Goal: Information Seeking & Learning: Understand process/instructions

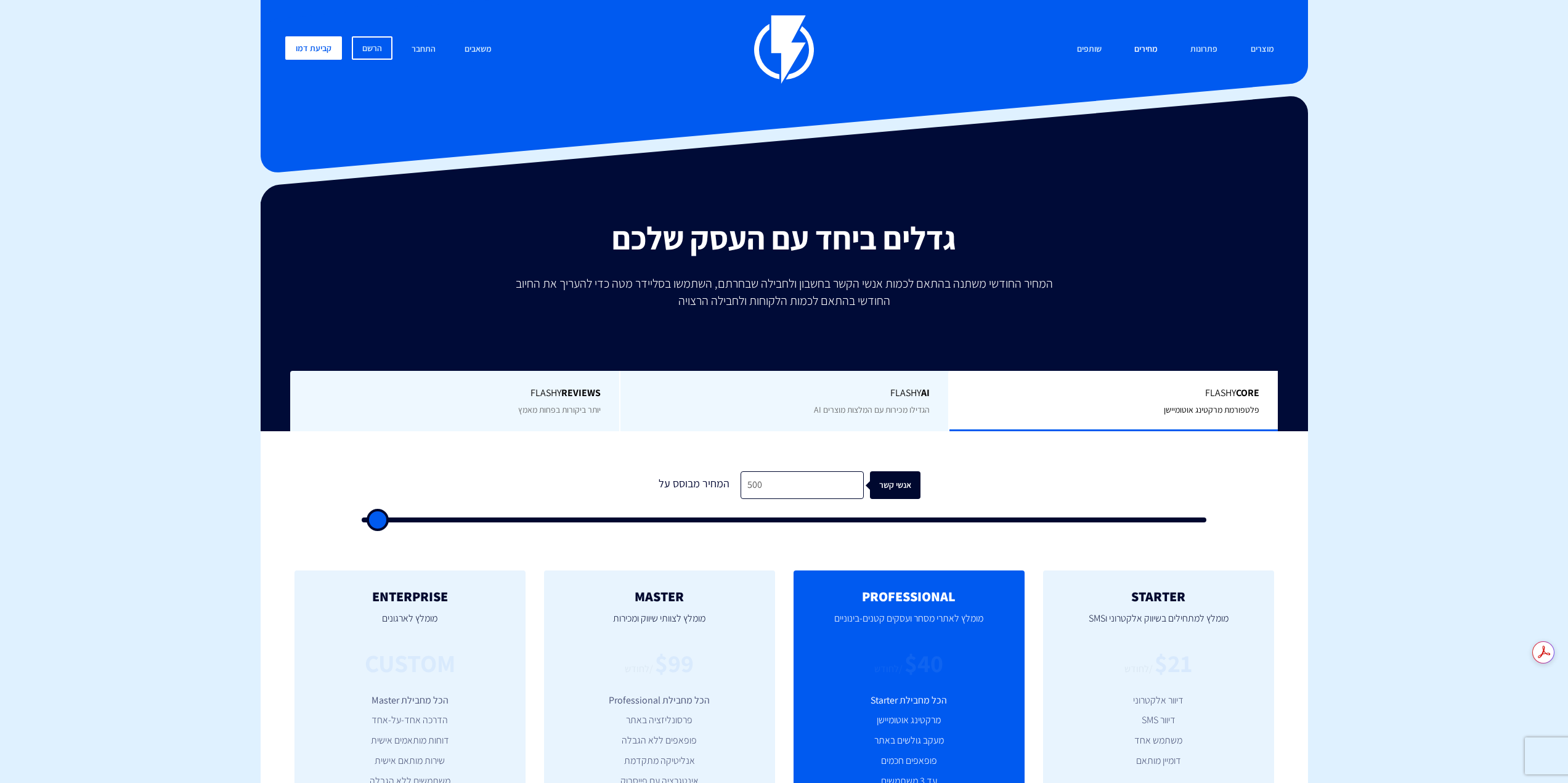
click at [1156, 44] on link "מחירים" at bounding box center [1146, 49] width 42 height 27
click at [796, 475] on input "500" at bounding box center [802, 485] width 124 height 27
type input "7"
type input "500"
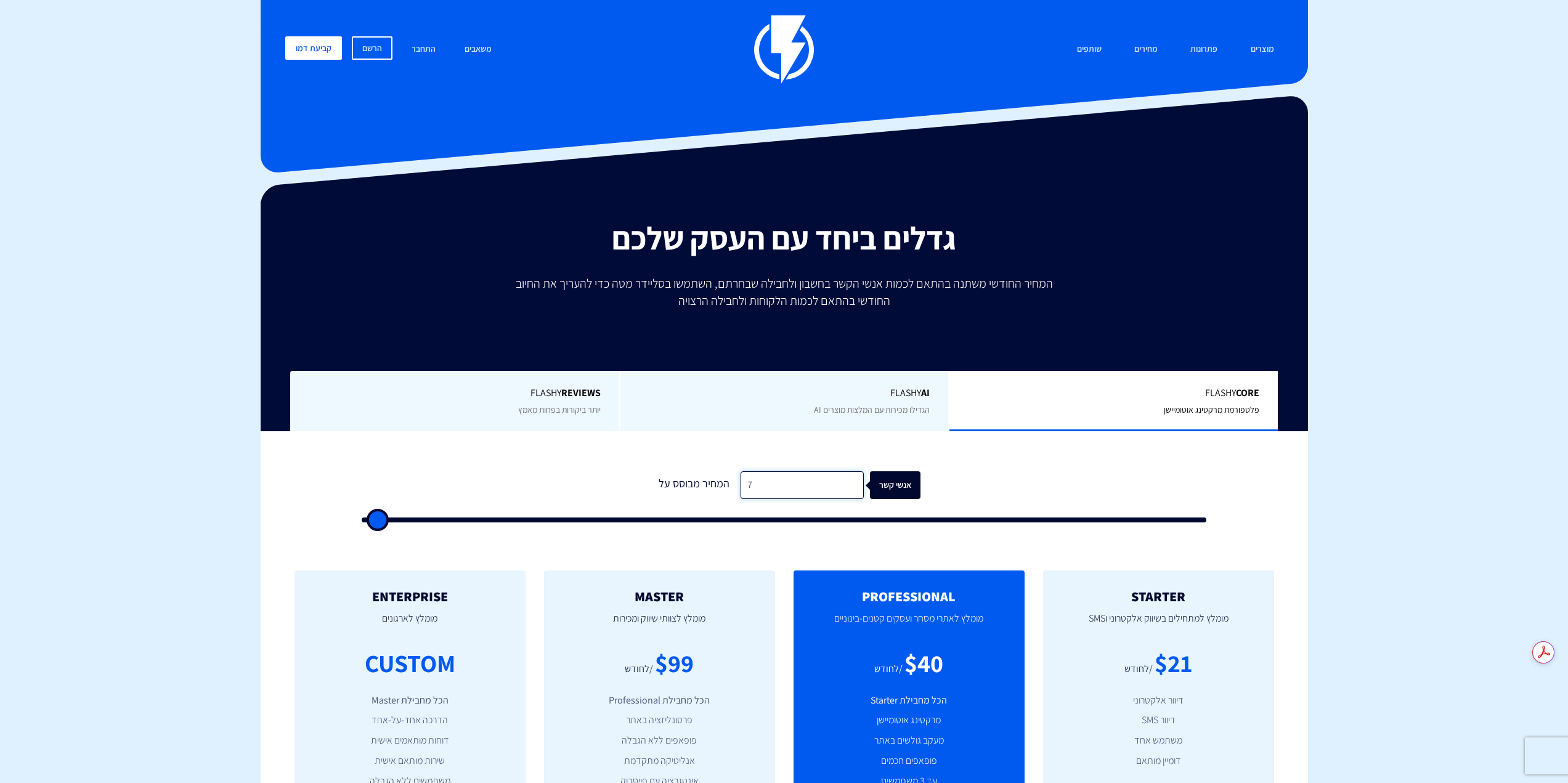
type input "70"
type input "500"
type input "700"
type input "500"
type input "7,000"
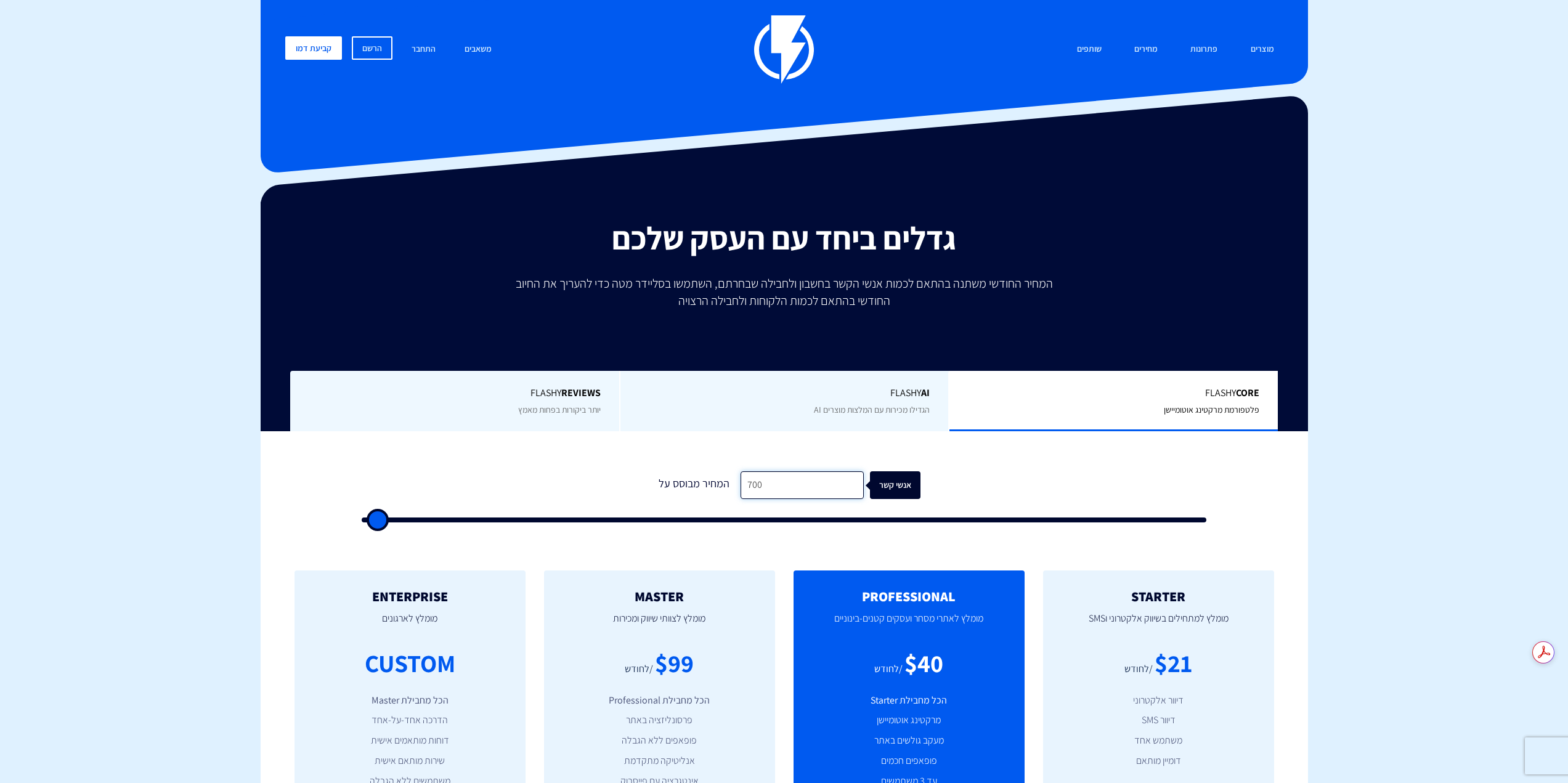
type input "7000"
type input "70,000"
type input "70000"
type input "70,000"
type input "70500"
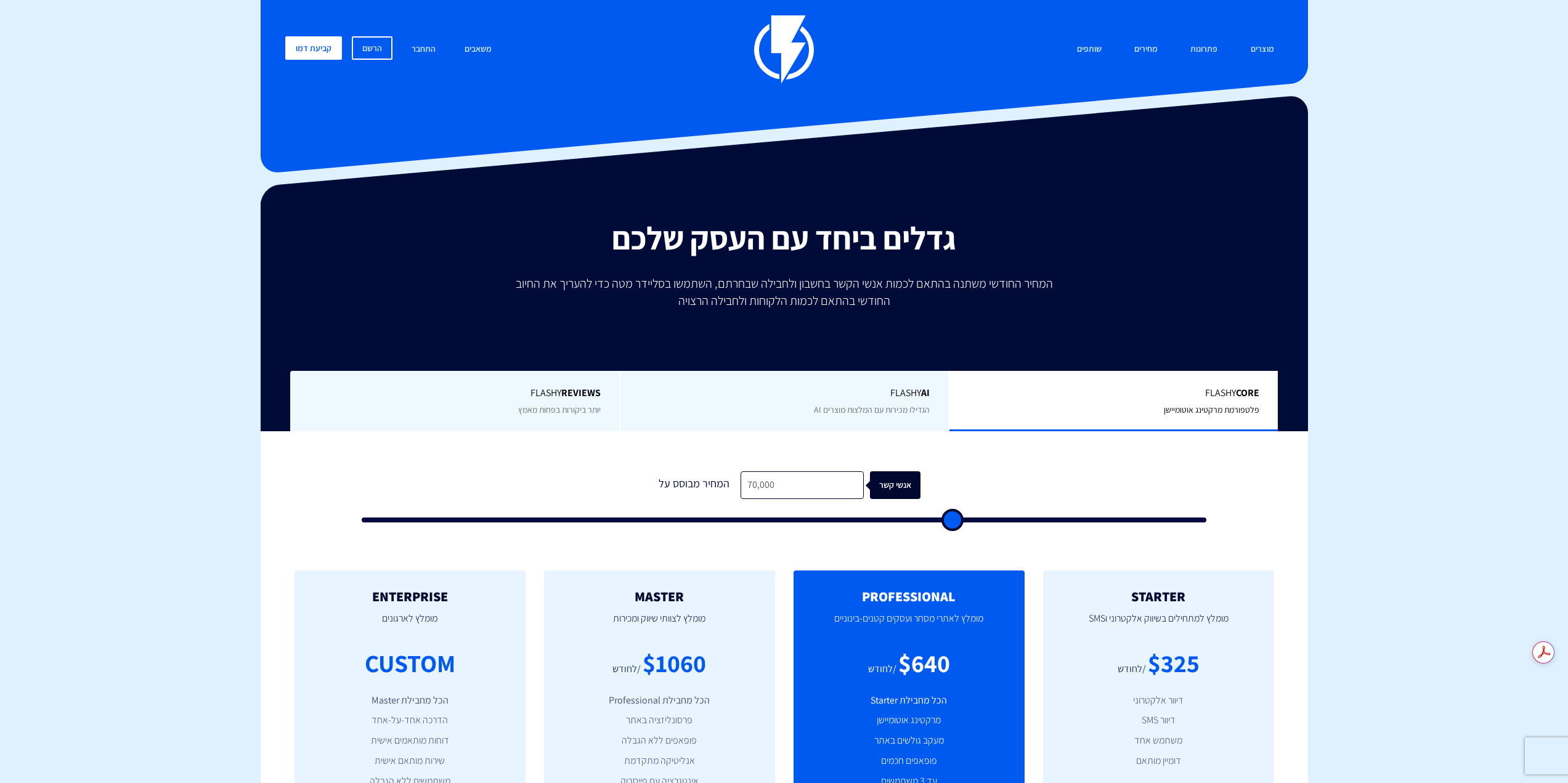
type input "71,000"
type input "71000"
click at [954, 521] on input "range" at bounding box center [784, 520] width 845 height 5
type input "70,500"
type input "70500"
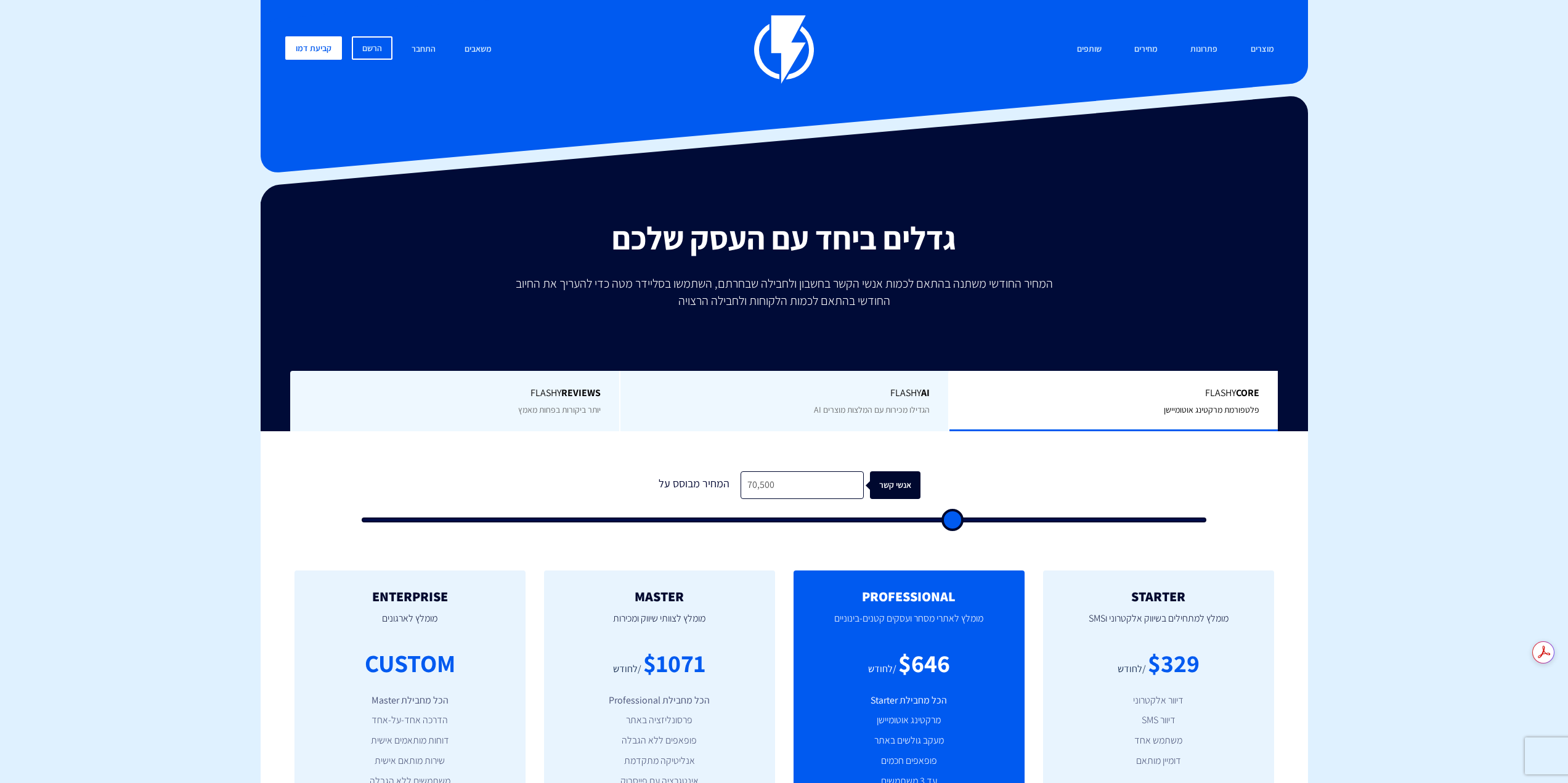
type input "70,000"
type input "70000"
type input "70,500"
type input "70500"
type input "71,000"
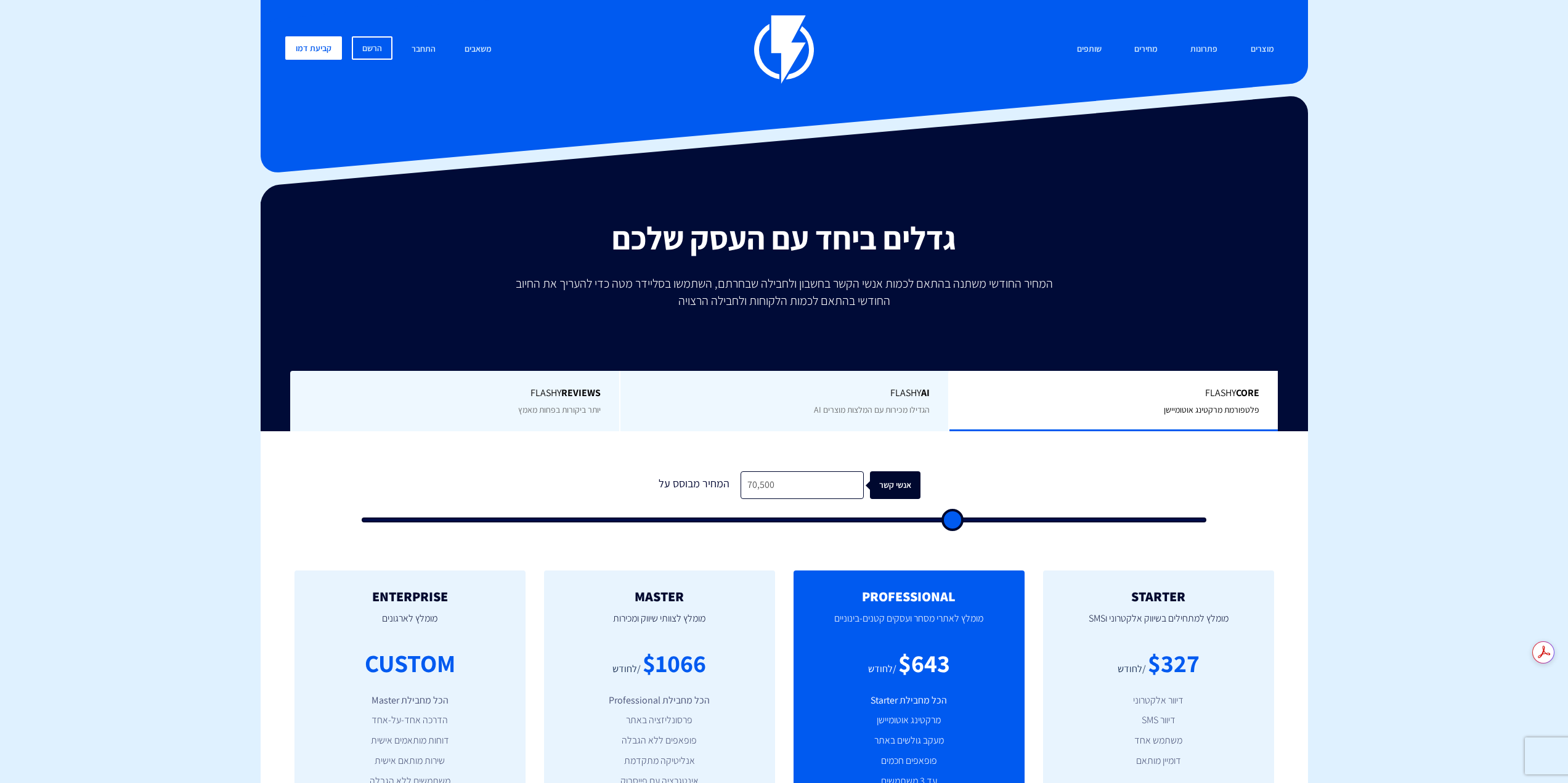
type input "71000"
type input "70,500"
type input "70500"
type input "70,000"
drag, startPoint x: 954, startPoint y: 520, endPoint x: 948, endPoint y: 528, distance: 10.0
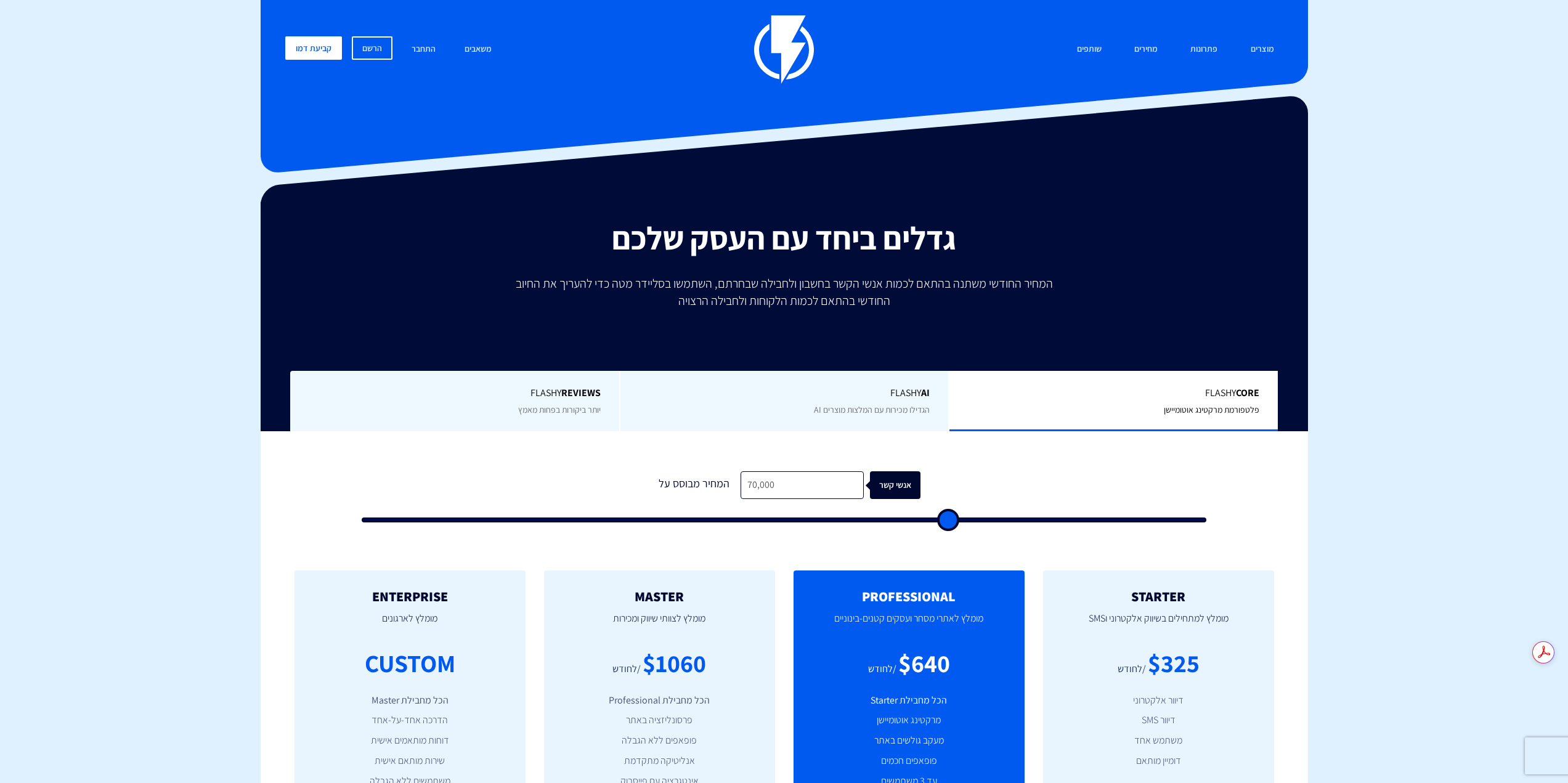
type input "70000"
click at [948, 523] on input "range" at bounding box center [784, 520] width 845 height 5
type input "70,500"
type input "70500"
type input "71,000"
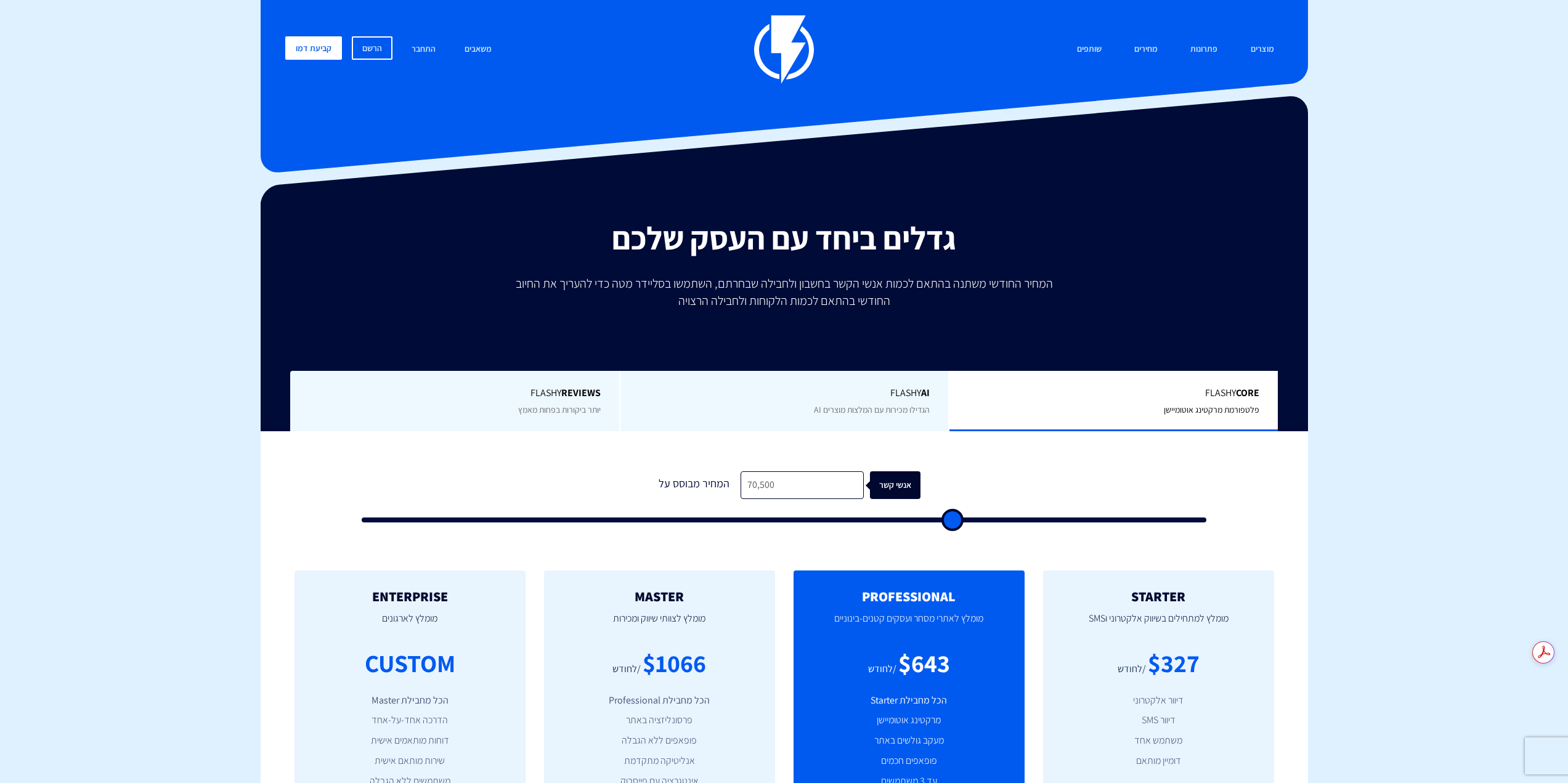
type input "71000"
type input "70,500"
type input "70500"
type input "70,000"
type input "70000"
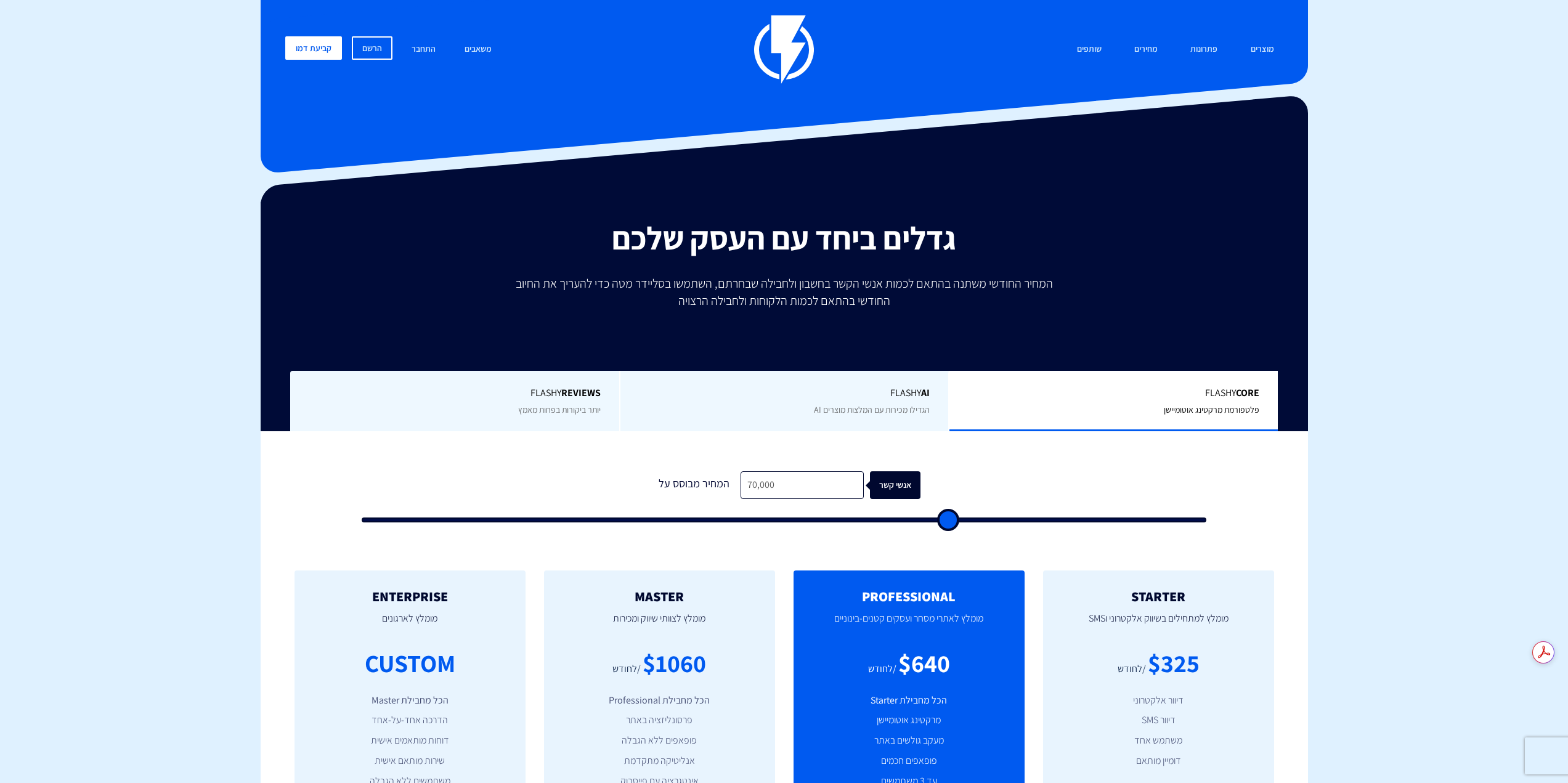
type input "69,500"
type input "69500"
type input "70,000"
type input "70000"
click at [948, 518] on input "range" at bounding box center [784, 520] width 845 height 5
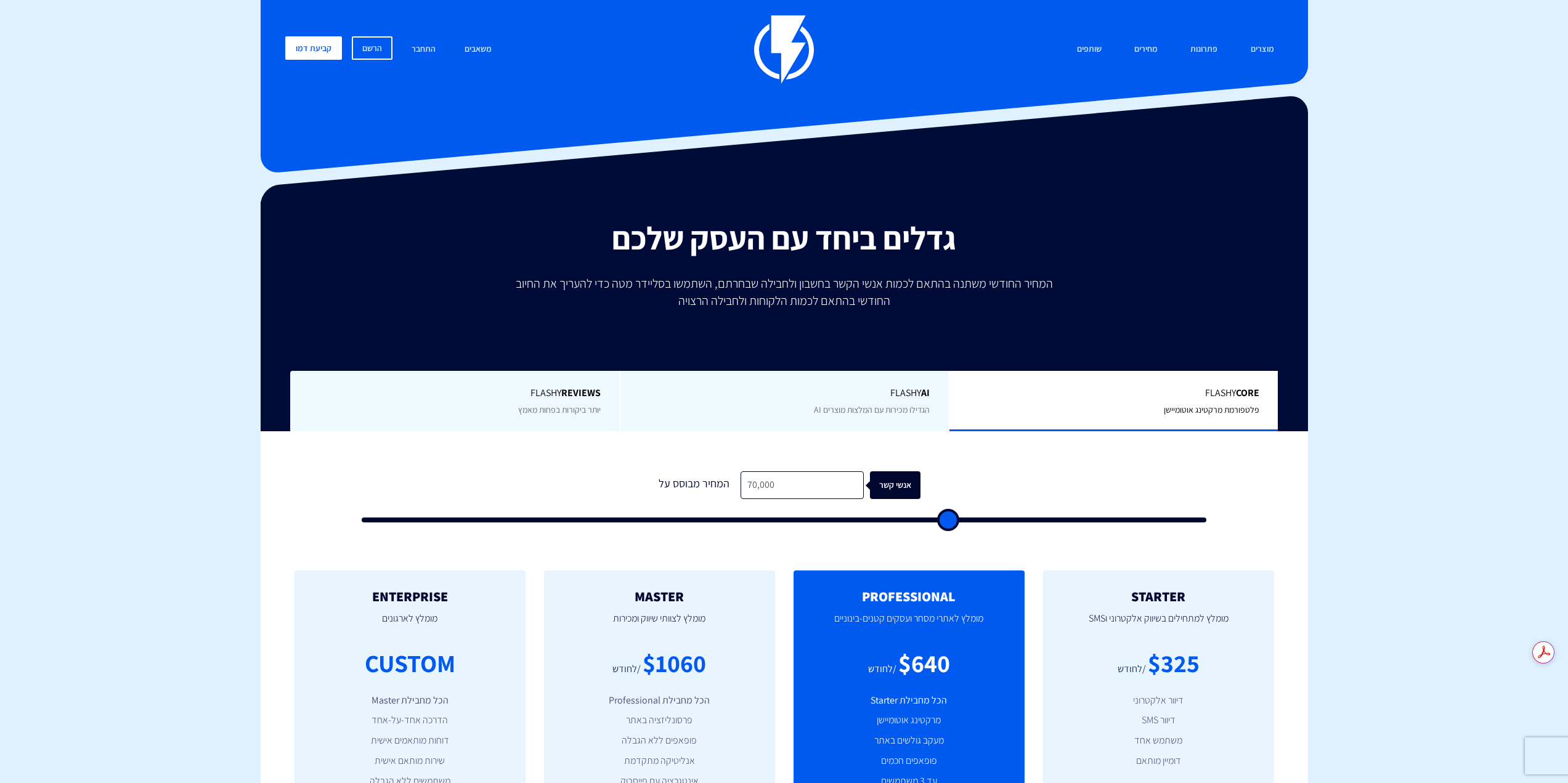
click at [933, 466] on div "1 המחיר מבוסס על 70,000 אנשי קשר" at bounding box center [784, 493] width 870 height 105
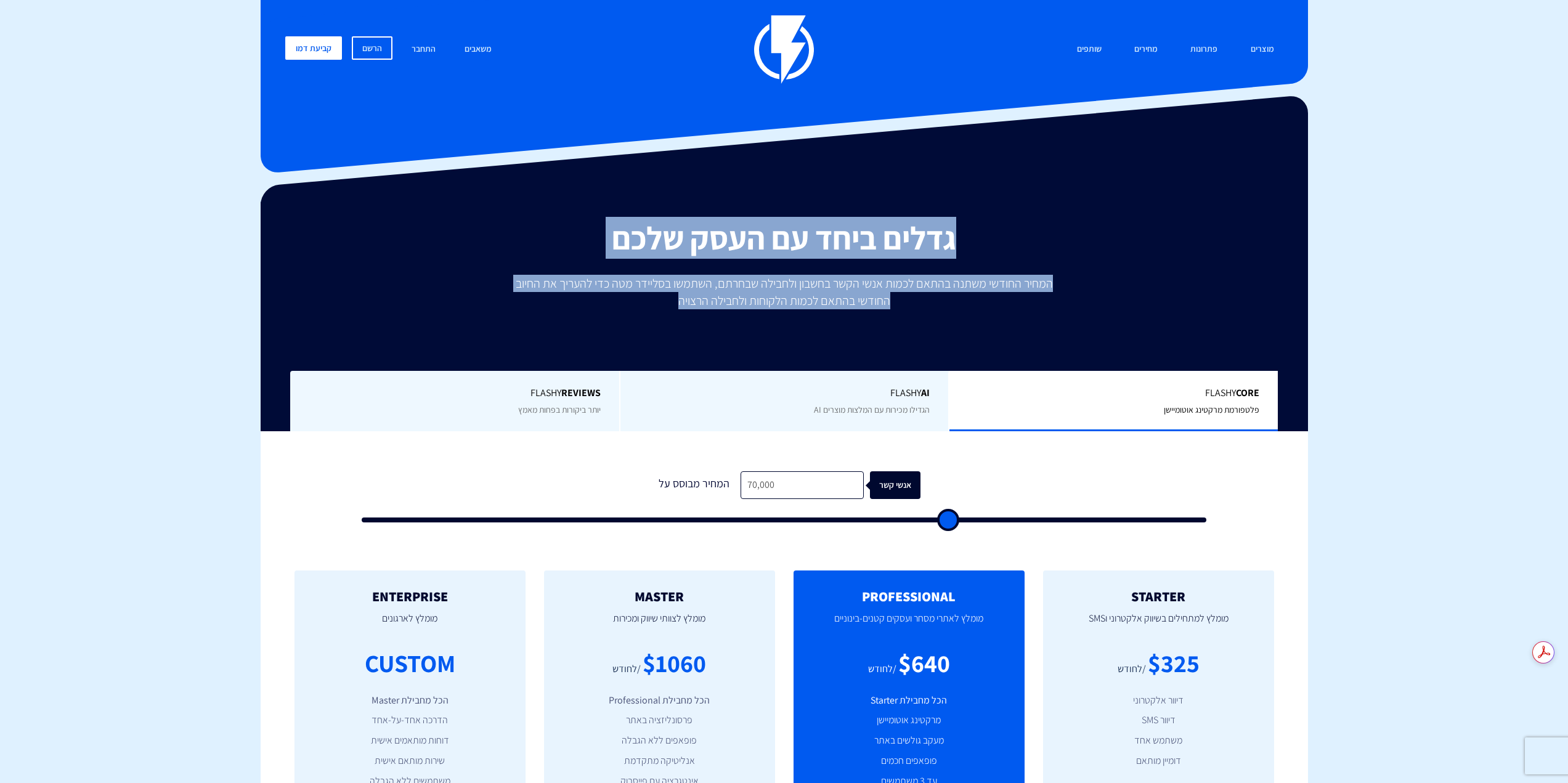
drag, startPoint x: 991, startPoint y: 228, endPoint x: 577, endPoint y: 305, distance: 421.1
click at [577, 305] on div "גדלים ביחד עם העסק שלכם המחיר החודשי משתנה בהתאם לכמות אנשי הקשר בחשבון ולחבילה…" at bounding box center [784, 326] width 1029 height 211
click at [577, 305] on p "המחיר החודשי משתנה בהתאם לכמות אנשי הקשר בחשבון ולחבילה שבחרתם, השתמשו בסליידר …" at bounding box center [784, 292] width 554 height 35
drag, startPoint x: 975, startPoint y: 225, endPoint x: 653, endPoint y: 302, distance: 331.1
click at [653, 302] on div "גדלים ביחד עם העסק שלכם המחיר החודשי משתנה בהתאם לכמות אנשי הקשר בחשבון ולחבילה…" at bounding box center [784, 326] width 1029 height 211
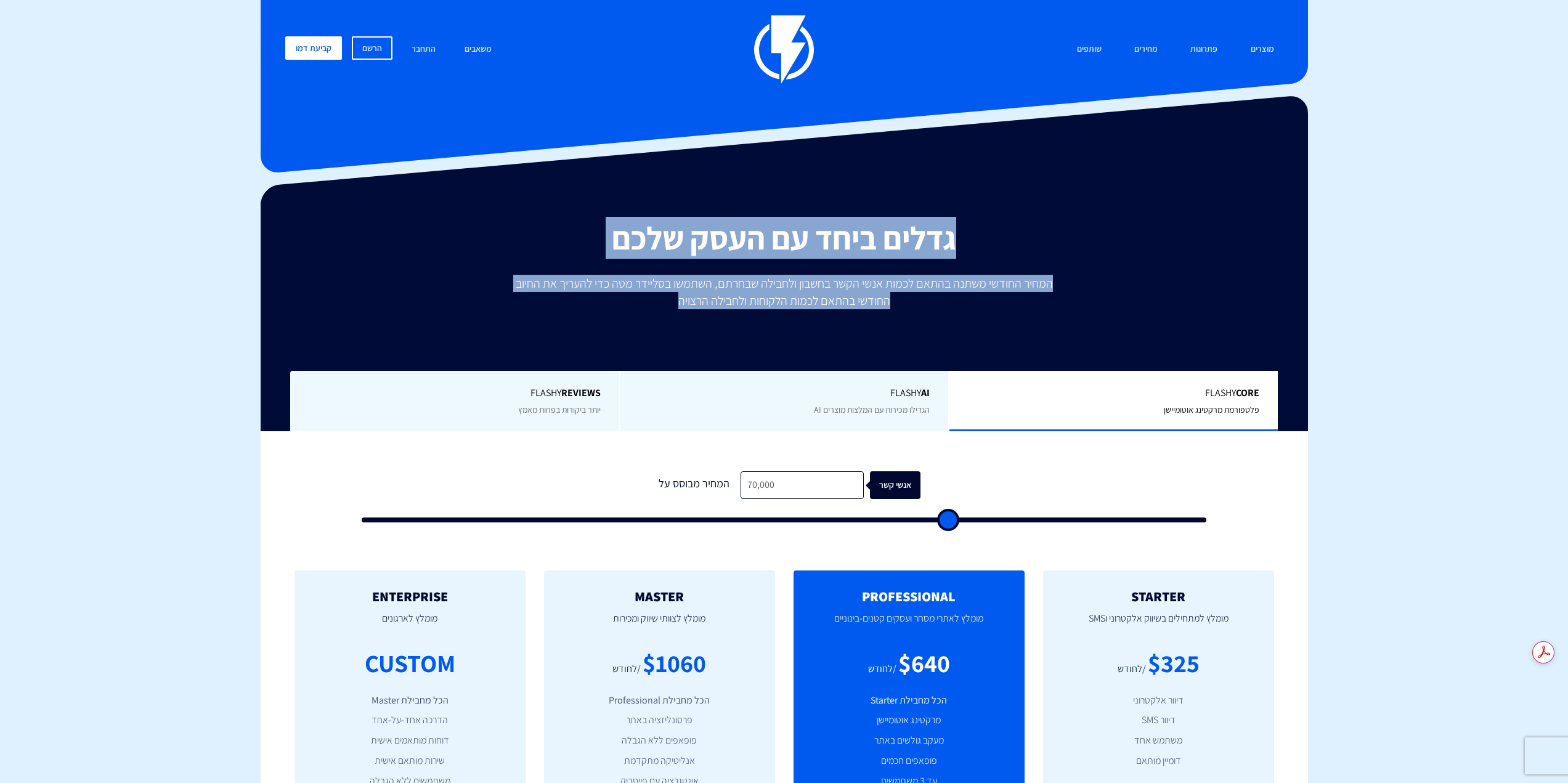
click at [652, 302] on p "המחיר החודשי משתנה בהתאם לכמות אנשי הקשר בחשבון ולחבילה שבחרתם, השתמשו בסליידר …" at bounding box center [784, 292] width 554 height 35
drag, startPoint x: 619, startPoint y: 302, endPoint x: 948, endPoint y: 239, distance: 335.0
click at [948, 240] on div "גדלים ביחד עם העסק שלכם המחיר החודשי משתנה בהתאם לכמות אנשי הקשר בחשבון ולחבילה…" at bounding box center [784, 326] width 1029 height 211
click at [948, 239] on h2 "גדלים ביחד עם העסק שלכם" at bounding box center [784, 238] width 1029 height 35
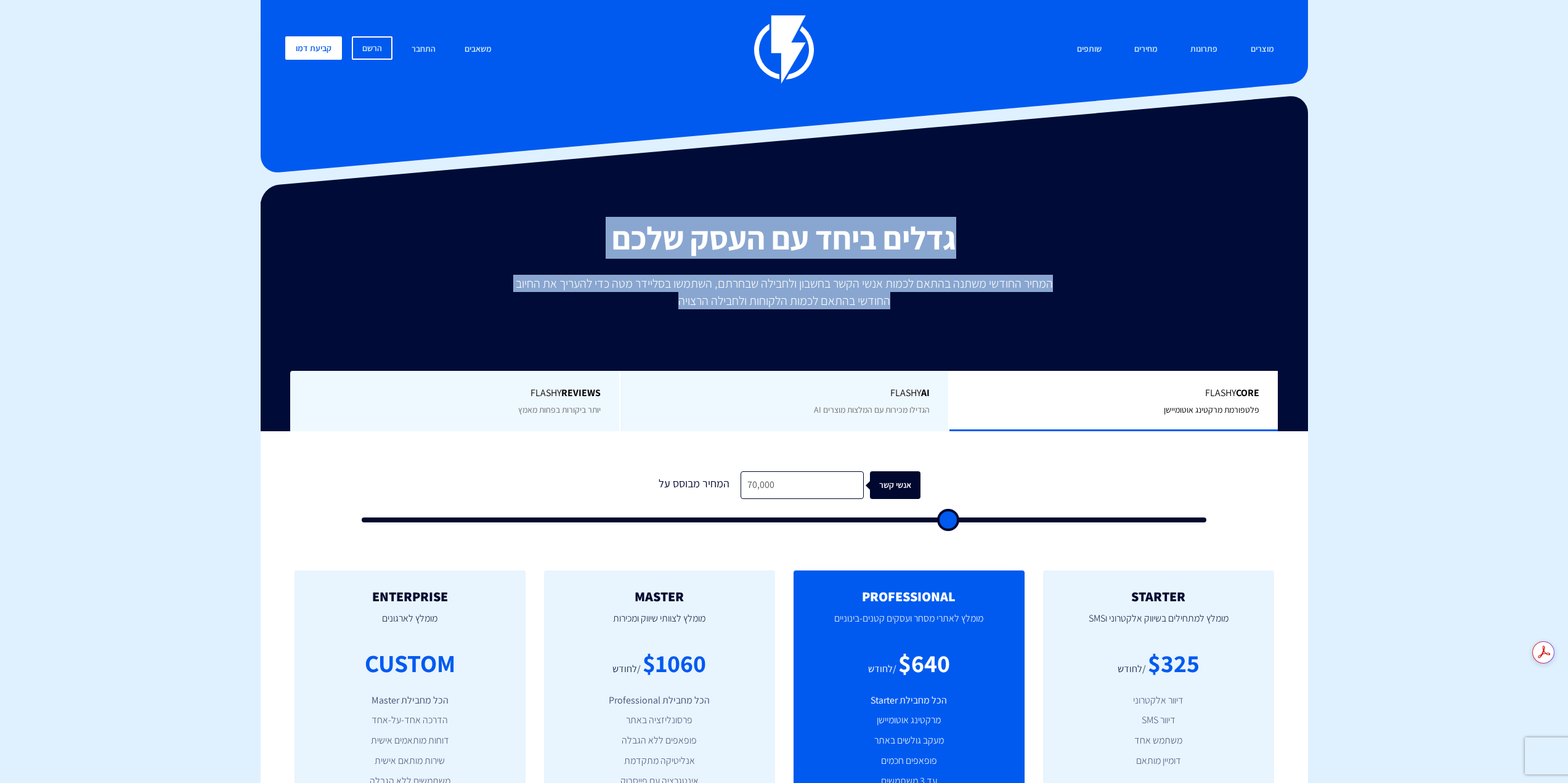
drag, startPoint x: 985, startPoint y: 221, endPoint x: 608, endPoint y: 303, distance: 385.8
click at [608, 303] on div "גדלים ביחד עם העסק שלכם המחיר החודשי משתנה בהתאם לכמות אנשי הקשר בחשבון ולחבילה…" at bounding box center [784, 326] width 1029 height 211
click at [608, 304] on p "המחיר החודשי משתנה בהתאם לכמות אנשי הקשר בחשבון ולחבילה שבחרתם, השתמשו בסליידר …" at bounding box center [784, 292] width 554 height 35
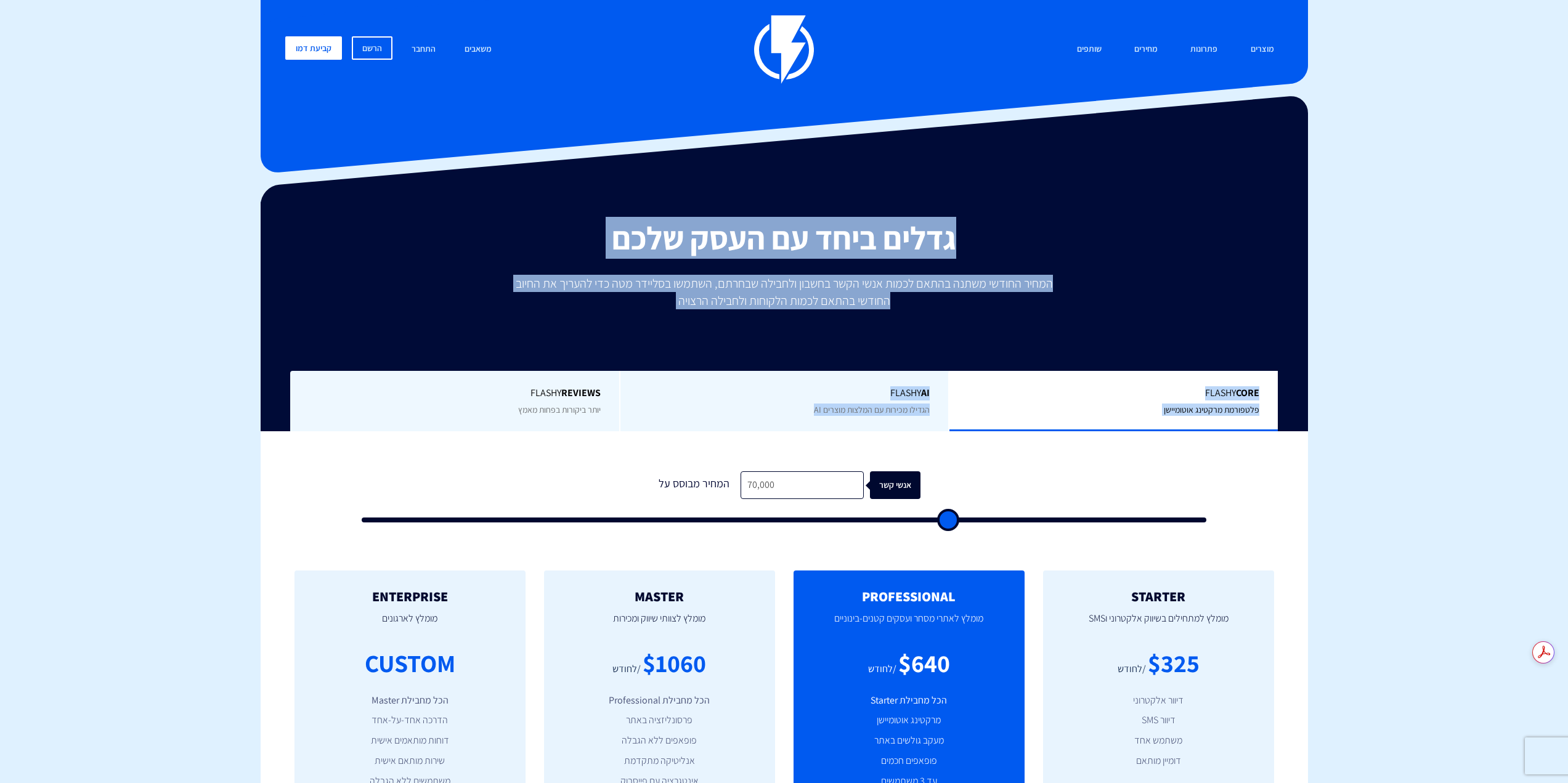
drag, startPoint x: 1049, startPoint y: 220, endPoint x: 605, endPoint y: 319, distance: 454.9
click at [605, 319] on div "גדלים ביחד עם העסק שלכם המחיר החודשי משתנה בהתאם לכמות אנשי הקשר בחשבון ולחבילה…" at bounding box center [784, 317] width 1047 height 229
click at [605, 319] on div "גדלים ביחד עם העסק שלכם המחיר החודשי משתנה בהתאם לכמות אנשי הקשר בחשבון ולחבילה…" at bounding box center [784, 326] width 1029 height 211
drag, startPoint x: 619, startPoint y: 315, endPoint x: 983, endPoint y: 231, distance: 373.6
click at [951, 229] on div "גדלים ביחד עם העסק שלכם המחיר החודשי משתנה בהתאם לכמות אנשי הקשר בחשבון ולחבילה…" at bounding box center [784, 326] width 1029 height 211
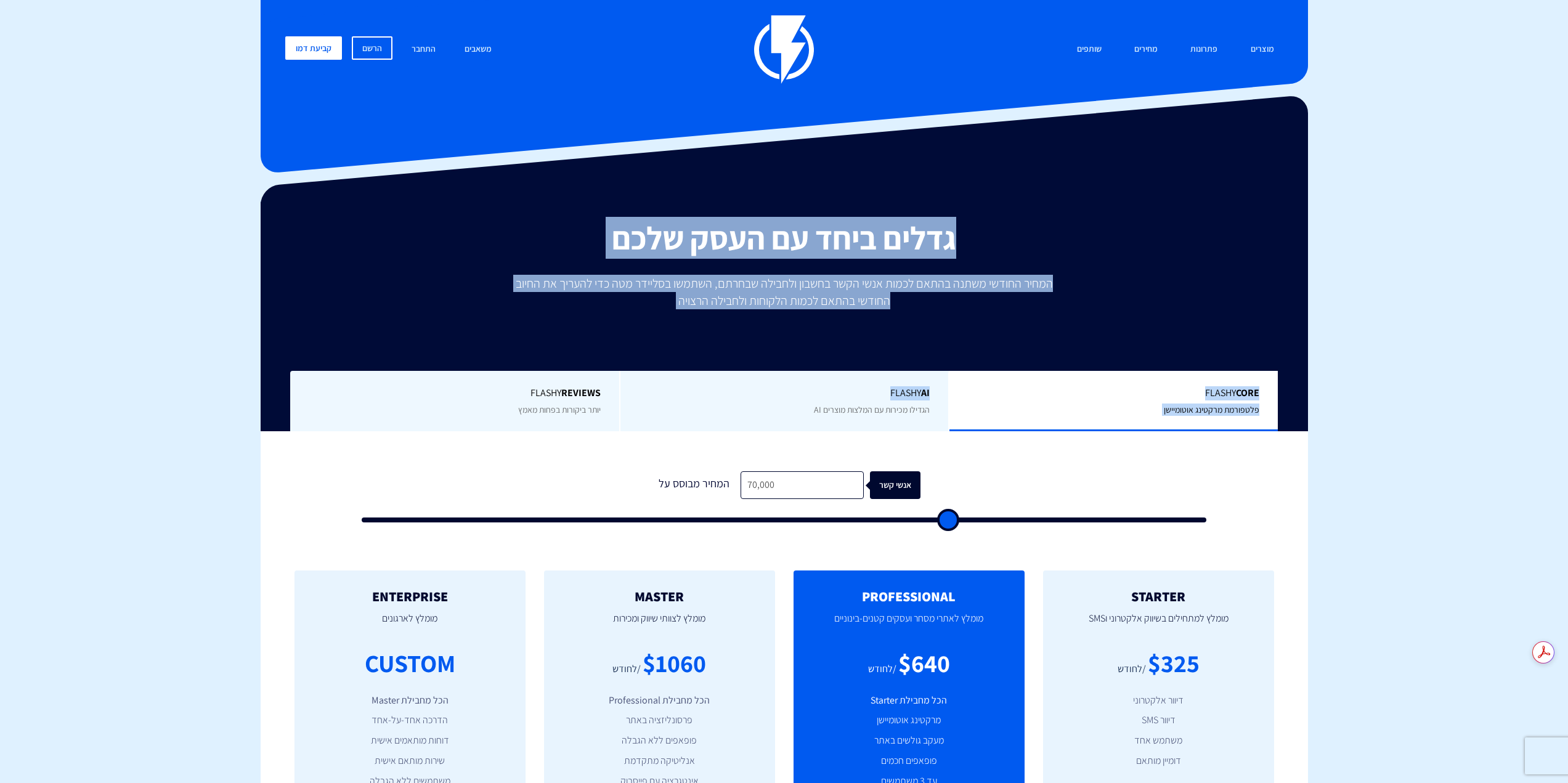
click at [983, 231] on h2 "גדלים ביחד עם העסק שלכם" at bounding box center [784, 238] width 1029 height 35
drag, startPoint x: 991, startPoint y: 228, endPoint x: 650, endPoint y: 298, distance: 348.1
click at [650, 298] on div "גדלים ביחד עם העסק שלכם המחיר החודשי משתנה בהתאם לכמות אנשי הקשר בחשבון ולחבילה…" at bounding box center [784, 326] width 1029 height 211
click at [650, 298] on p "המחיר החודשי משתנה בהתאם לכמות אנשי הקשר בחשבון ולחבילה שבחרתם, השתמשו בסליידר …" at bounding box center [784, 292] width 554 height 35
drag, startPoint x: 663, startPoint y: 303, endPoint x: 984, endPoint y: 233, distance: 328.5
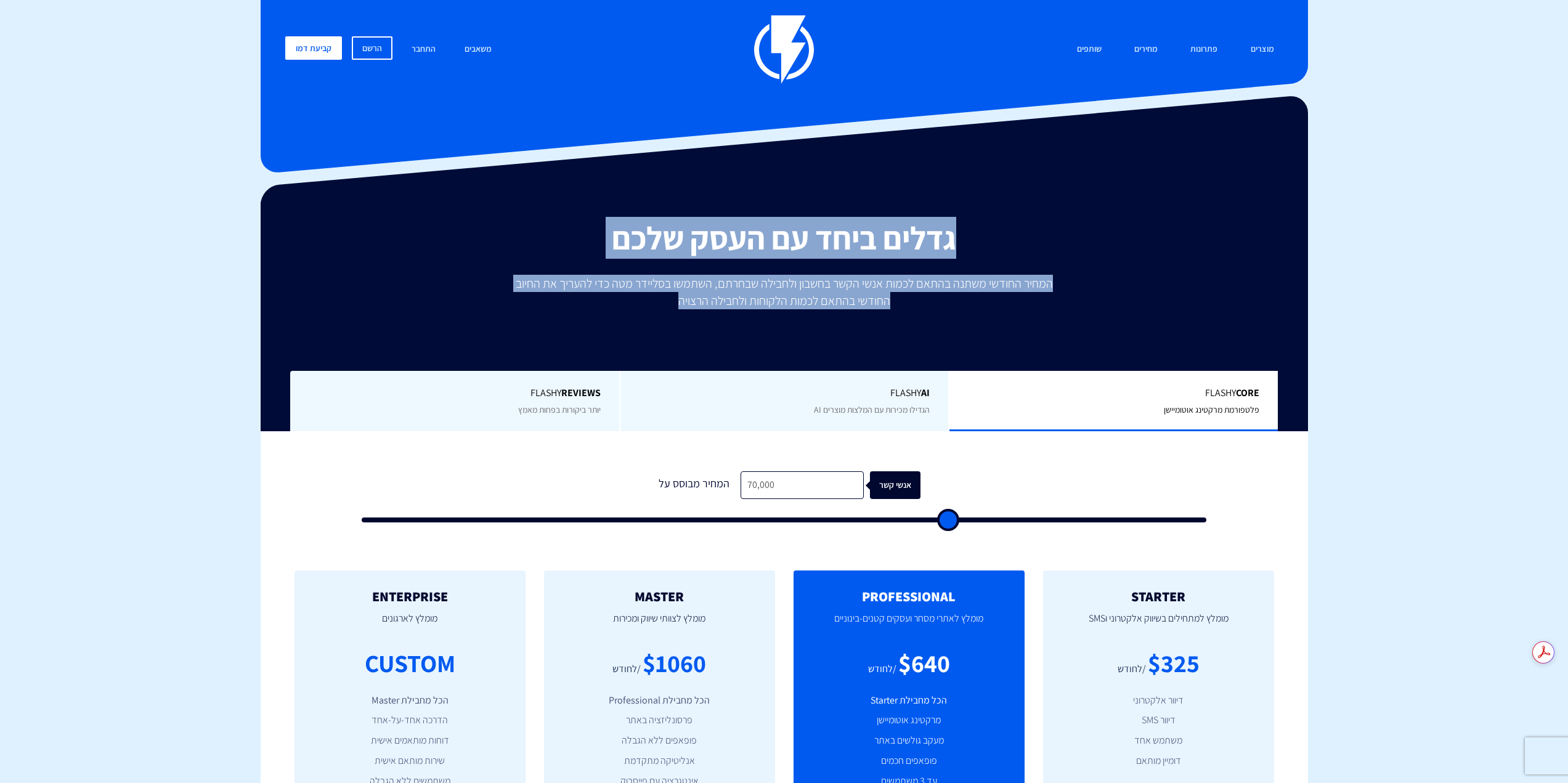
click at [984, 233] on div "גדלים ביחד עם העסק שלכם המחיר החודשי משתנה בהתאם לכמות אנשי הקשר בחשבון ולחבילה…" at bounding box center [784, 326] width 1029 height 211
click at [984, 233] on h2 "גדלים ביחד עם העסק שלכם" at bounding box center [784, 238] width 1029 height 35
drag, startPoint x: 991, startPoint y: 229, endPoint x: 621, endPoint y: 308, distance: 378.3
click at [621, 308] on div "גדלים ביחד עם העסק שלכם המחיר החודשי משתנה בהתאם לכמות אנשי הקשר בחשבון ולחבילה…" at bounding box center [784, 326] width 1029 height 211
click at [675, 295] on p "המחיר החודשי משתנה בהתאם לכמות אנשי הקשר בחשבון ולחבילה שבחרתם, השתמשו בסליידר …" at bounding box center [784, 292] width 554 height 35
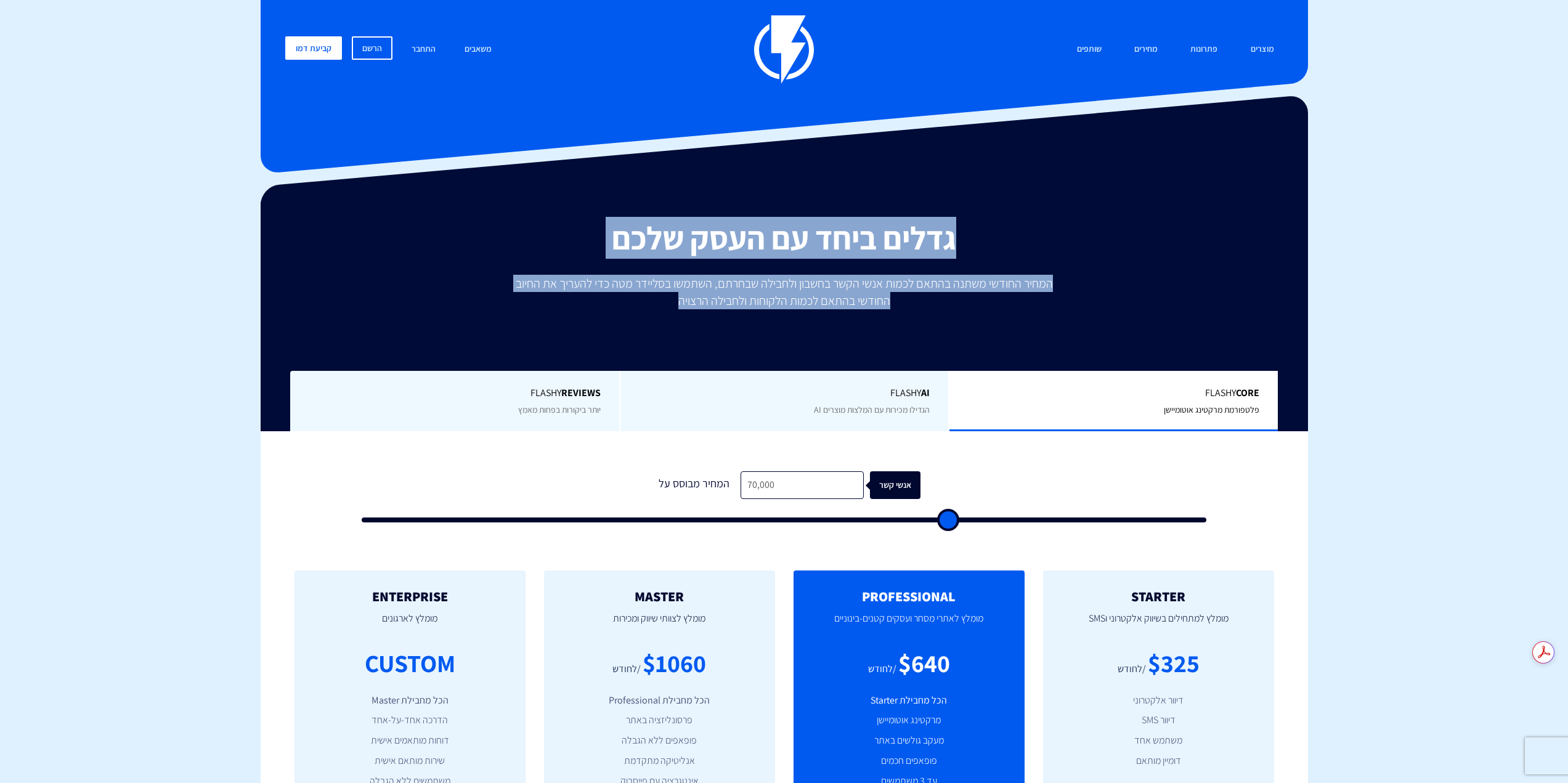
click at [649, 297] on p "המחיר החודשי משתנה בהתאם לכמות אנשי הקשר בחשבון ולחבילה שבחרתם, השתמשו בסליידר …" at bounding box center [784, 292] width 554 height 35
drag, startPoint x: 641, startPoint y: 297, endPoint x: 982, endPoint y: 235, distance: 346.6
click at [982, 235] on div "גדלים ביחד עם העסק שלכם המחיר החודשי משתנה בהתאם לכמות אנשי הקשר בחשבון ולחבילה…" at bounding box center [784, 326] width 1029 height 211
click at [982, 235] on h2 "גדלים ביחד עם העסק שלכם" at bounding box center [784, 238] width 1029 height 35
drag, startPoint x: 992, startPoint y: 233, endPoint x: 649, endPoint y: 301, distance: 349.7
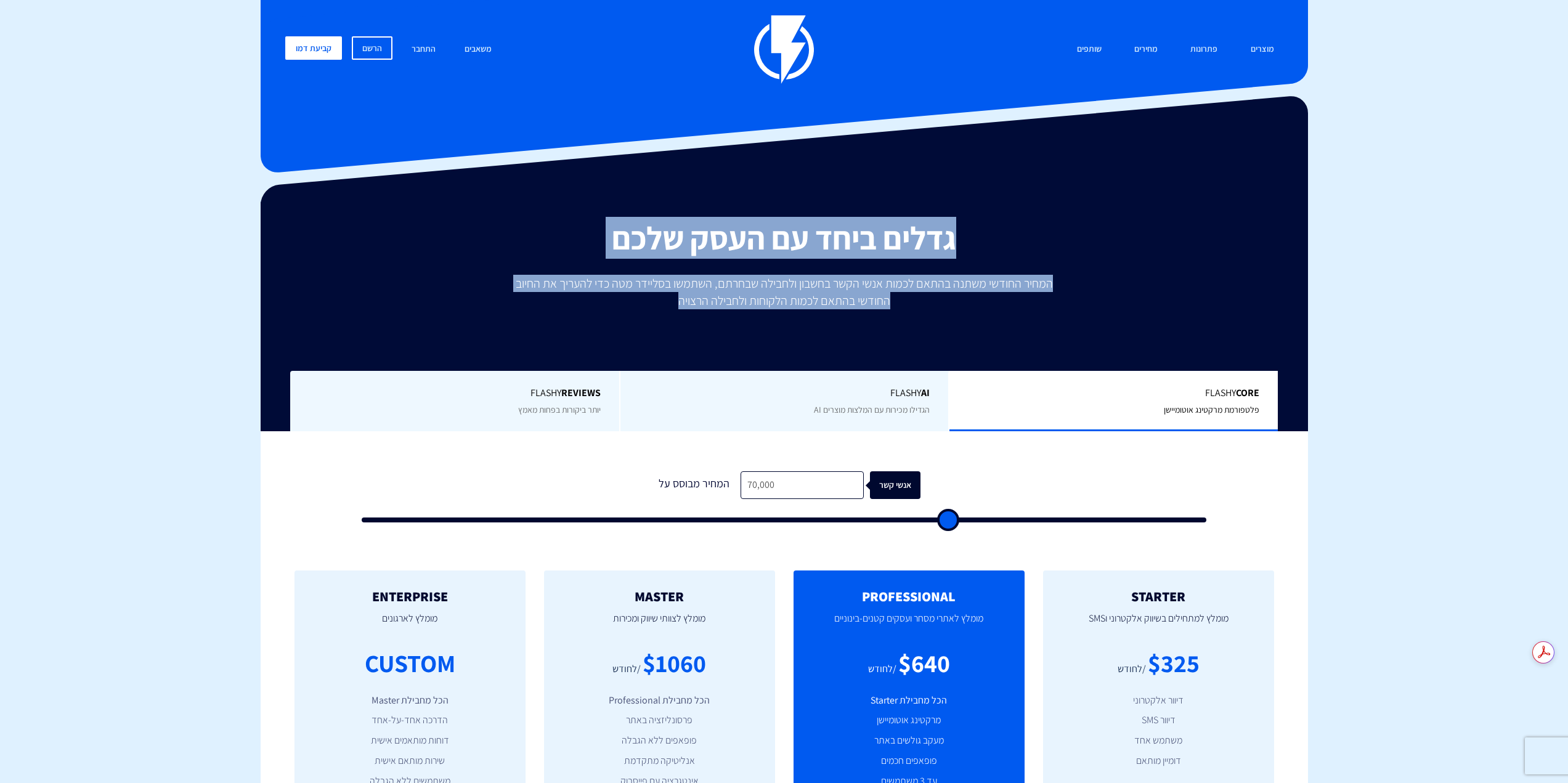
click at [649, 301] on div "גדלים ביחד עם העסק שלכם המחיר החודשי משתנה בהתאם לכמות אנשי הקשר בחשבון ולחבילה…" at bounding box center [784, 326] width 1029 height 211
click at [649, 302] on p "המחיר החודשי משתנה בהתאם לכמות אנשי הקשר בחשבון ולחבילה שבחרתם, השתמשו בסליידר …" at bounding box center [784, 292] width 554 height 35
drag, startPoint x: 956, startPoint y: 234, endPoint x: 666, endPoint y: 295, distance: 296.3
click at [666, 295] on div "גדלים ביחד עם העסק שלכם המחיר החודשי משתנה בהתאם לכמות אנשי הקשר בחשבון ולחבילה…" at bounding box center [784, 326] width 1029 height 211
click at [666, 295] on p "המחיר החודשי משתנה בהתאם לכמות אנשי הקשר בחשבון ולחבילה שבחרתם, השתמשו בסליידר …" at bounding box center [784, 292] width 554 height 35
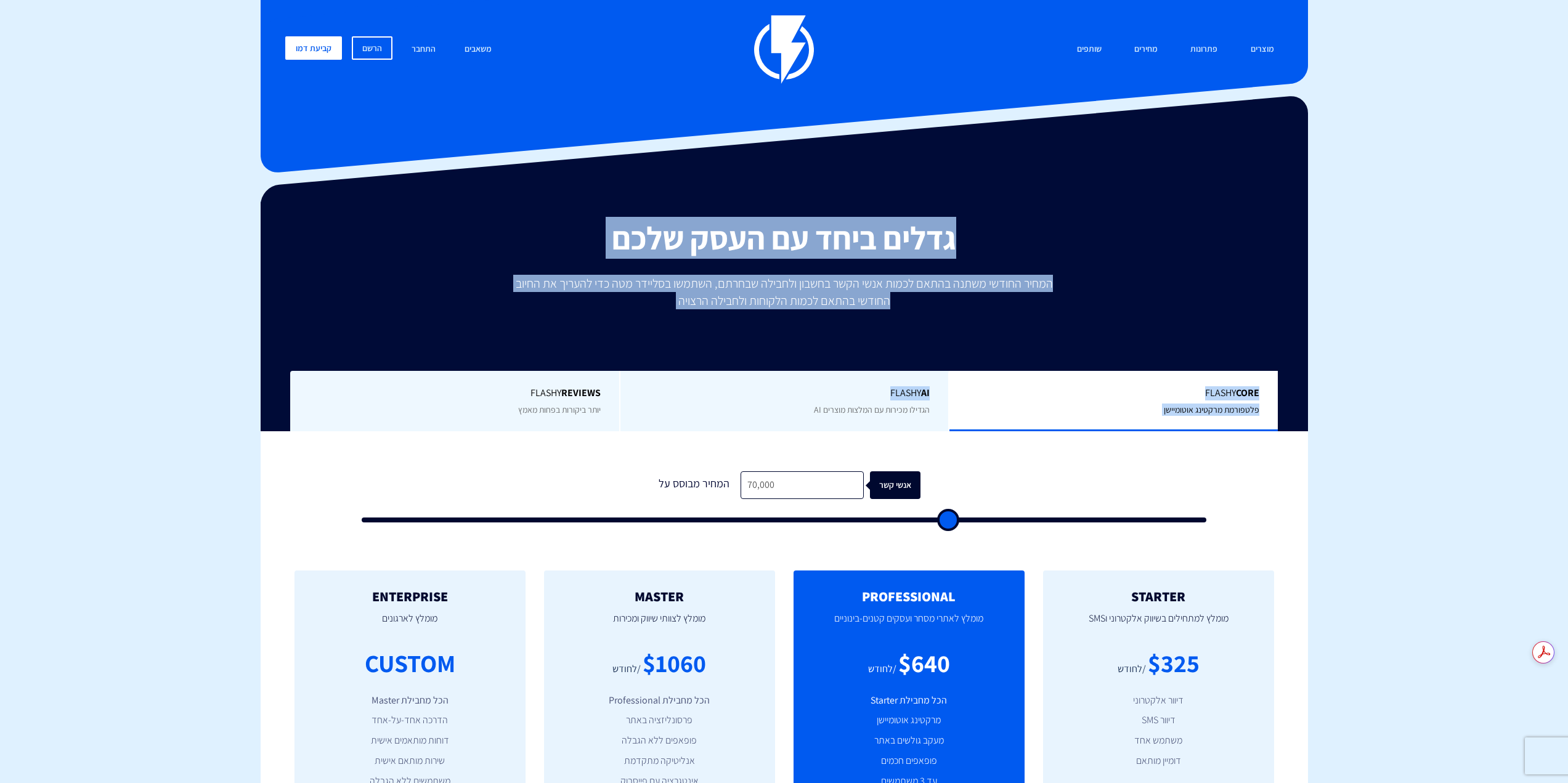
drag, startPoint x: 662, startPoint y: 309, endPoint x: 1053, endPoint y: 229, distance: 399.1
click at [1053, 229] on div "גדלים ביחד עם העסק שלכם המחיר החודשי משתנה בהתאם לכמות אנשי הקשר בחשבון ולחבילה…" at bounding box center [784, 326] width 1029 height 211
click at [1053, 229] on h2 "גדלים ביחד עם העסק שלכם" at bounding box center [784, 238] width 1029 height 35
drag, startPoint x: 1015, startPoint y: 234, endPoint x: 612, endPoint y: 293, distance: 407.3
click at [612, 293] on div "גדלים ביחד עם העסק שלכם המחיר החודשי משתנה בהתאם לכמות אנשי הקשר בחשבון ולחבילה…" at bounding box center [784, 326] width 1029 height 211
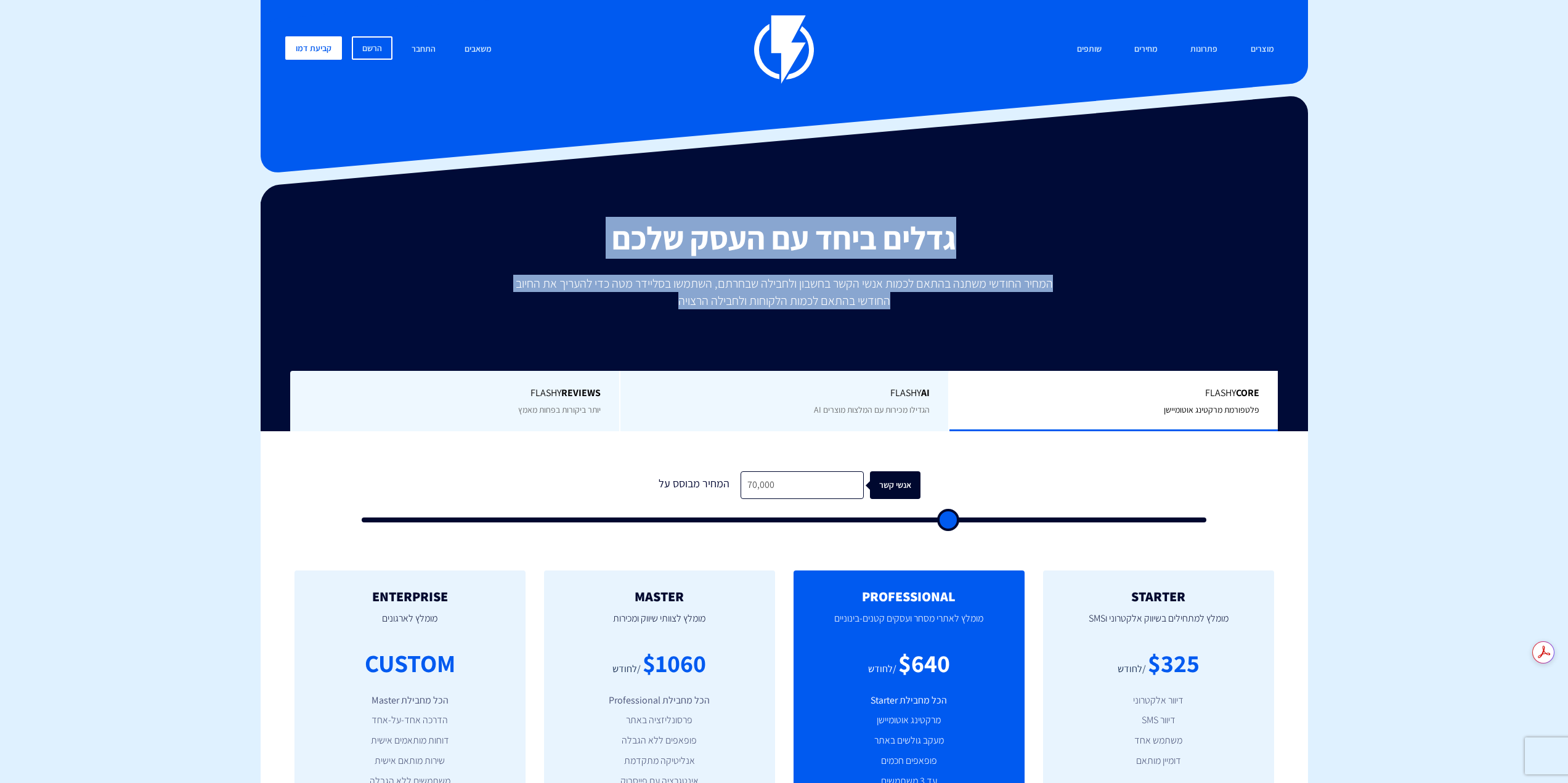
click at [615, 295] on p "המחיר החודשי משתנה בהתאם לכמות אנשי הקשר בחשבון ולחבילה שבחרתם, השתמשו בסליידר …" at bounding box center [784, 292] width 554 height 35
drag, startPoint x: 647, startPoint y: 298, endPoint x: 1000, endPoint y: 220, distance: 361.5
click at [961, 213] on div "גדלים ביחד עם העסק שלכם המחיר החודשי משתנה בהתאם לכמות אנשי הקשר בחשבון ולחבילה…" at bounding box center [784, 317] width 1047 height 229
click at [1006, 232] on h2 "גדלים ביחד עם העסק שלכם" at bounding box center [784, 238] width 1029 height 35
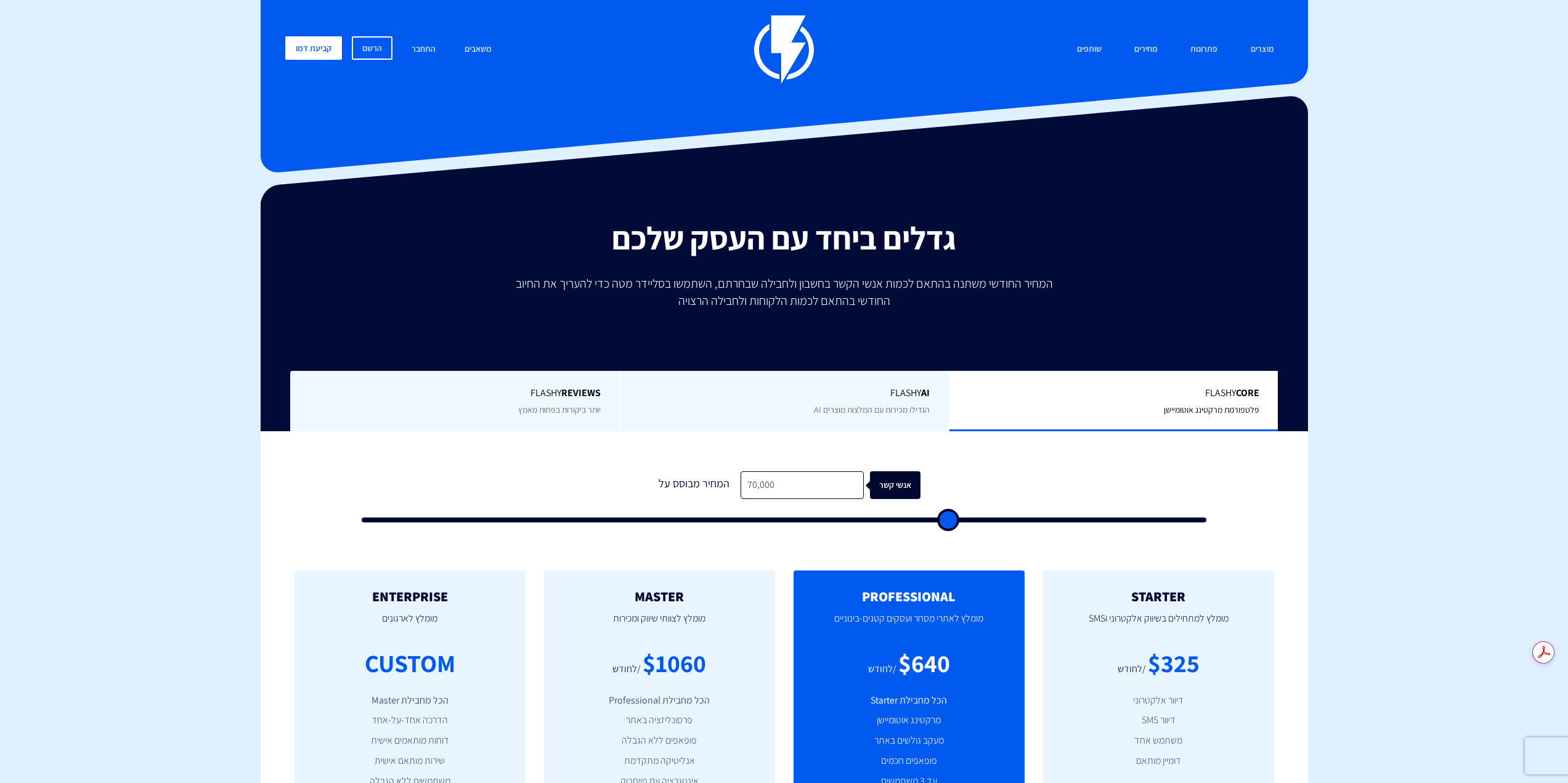
drag, startPoint x: 788, startPoint y: 515, endPoint x: 756, endPoint y: 510, distance: 32.4
click at [788, 512] on form "1 המחיר מבוסס על 70,000 אנשי קשר" at bounding box center [784, 496] width 845 height 51
drag, startPoint x: 751, startPoint y: 510, endPoint x: 745, endPoint y: 512, distance: 6.3
click at [745, 512] on form "1 המחיר מבוסס על 70,000 אנשי קשר" at bounding box center [784, 496] width 845 height 51
click at [701, 511] on form "1 המחיר מבוסס על 70,000 אנשי קשר" at bounding box center [784, 496] width 845 height 51
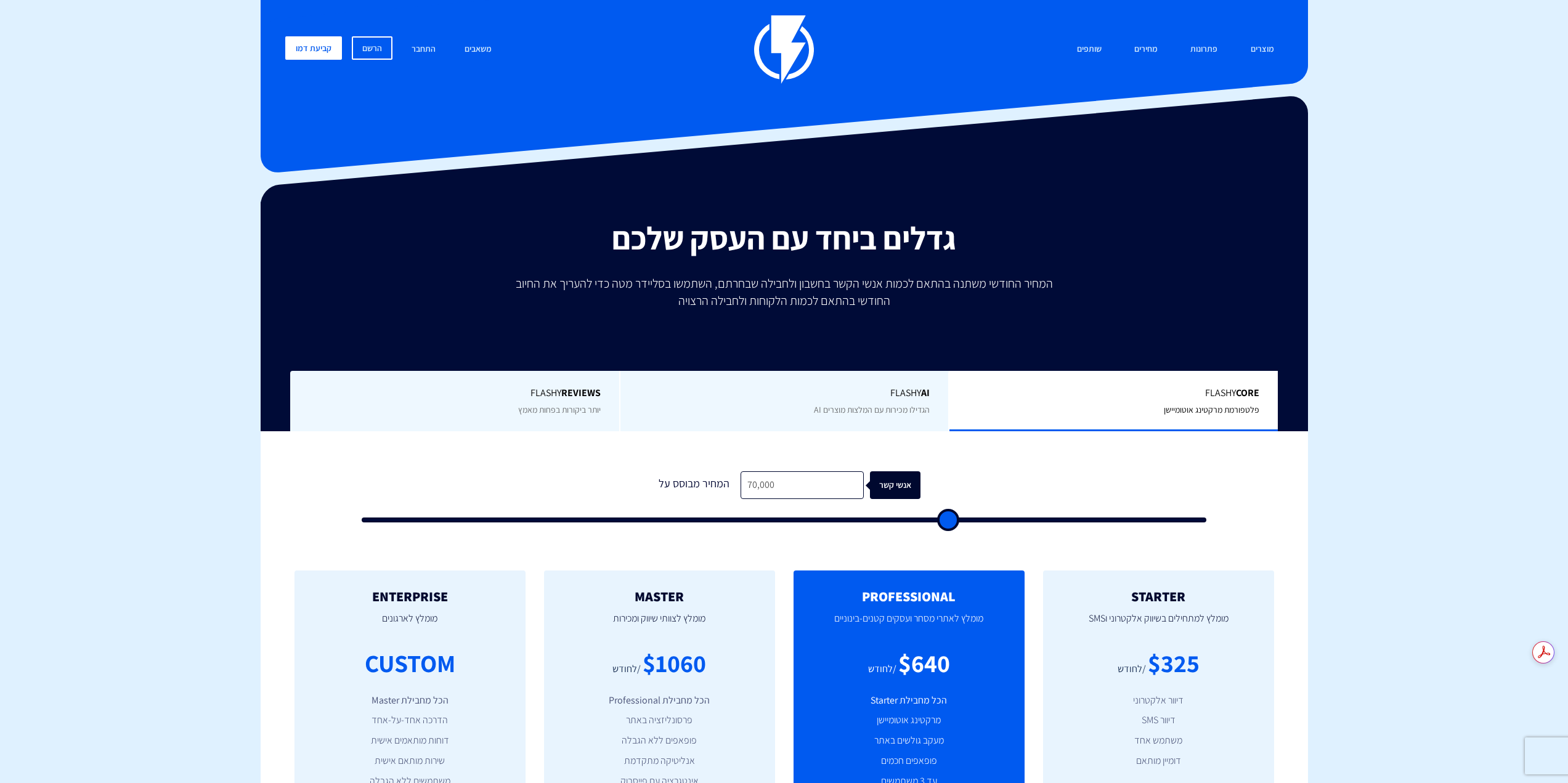
type input "34,500"
type input "34500"
type input "34,000"
type input "34000"
type input "33,000"
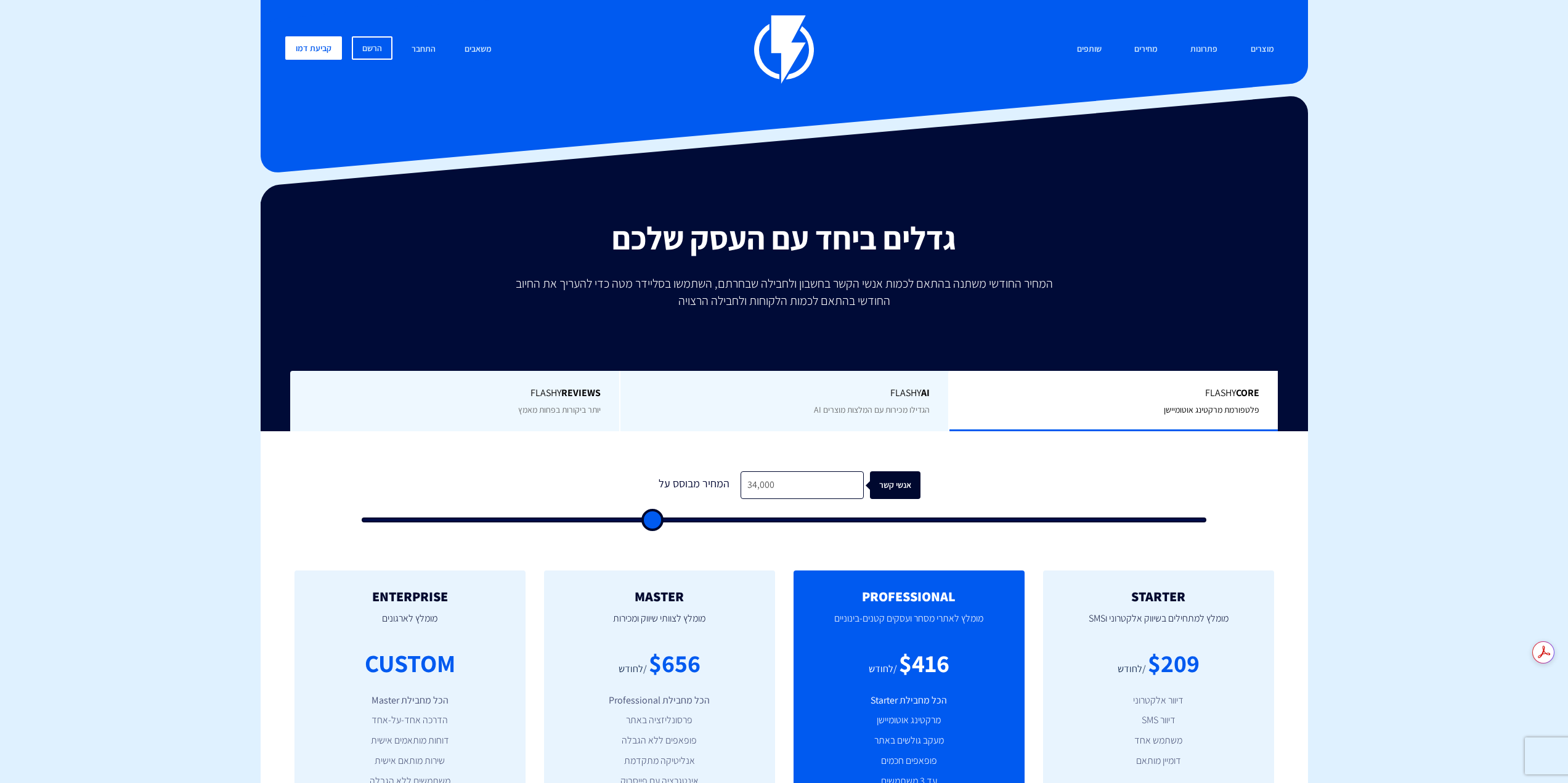
type input "33000"
type input "31,500"
type input "31500"
type input "30,000"
type input "30000"
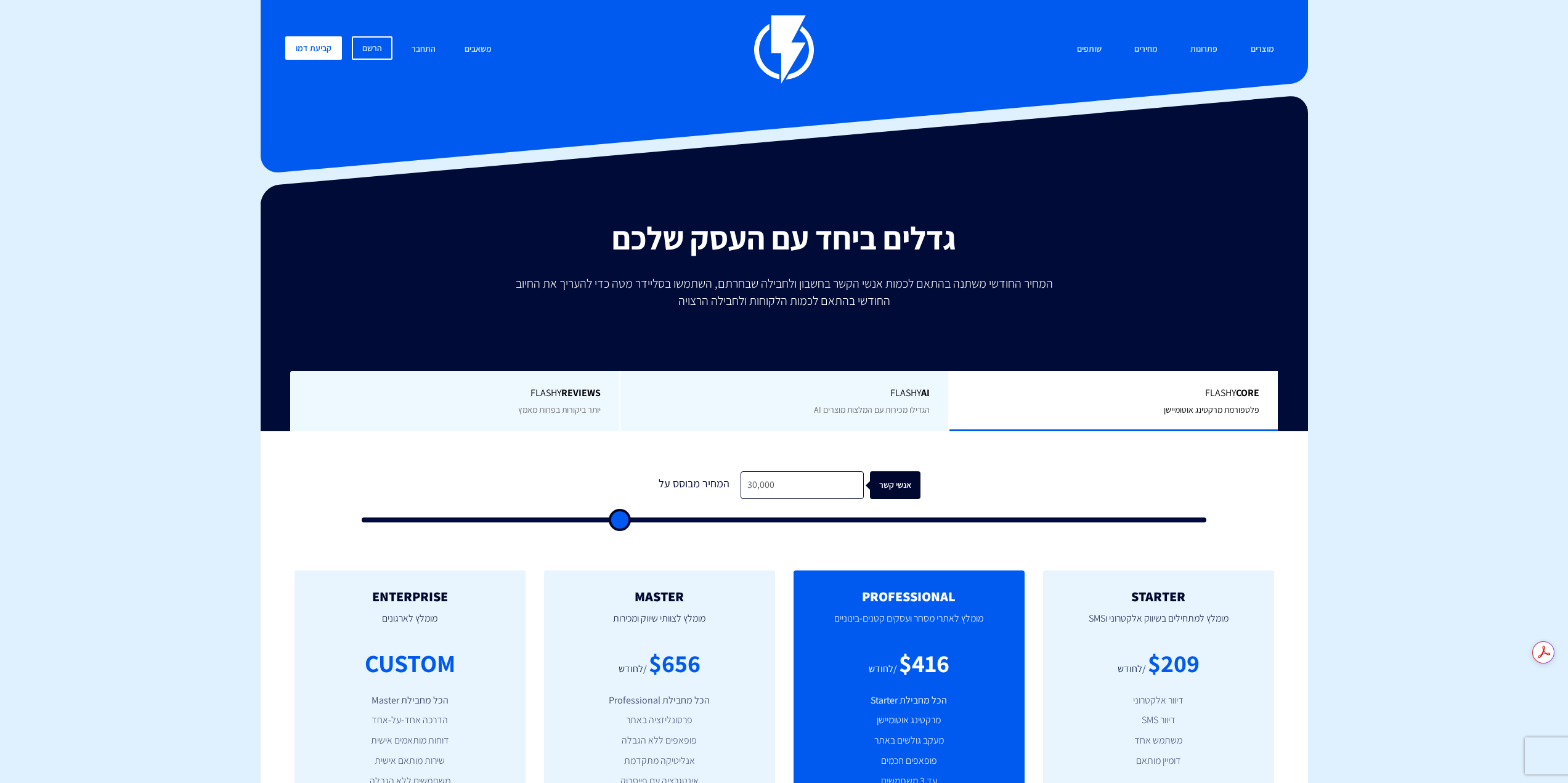
type input "29,000"
type input "29000"
type input "28,500"
type input "28500"
type input "28,000"
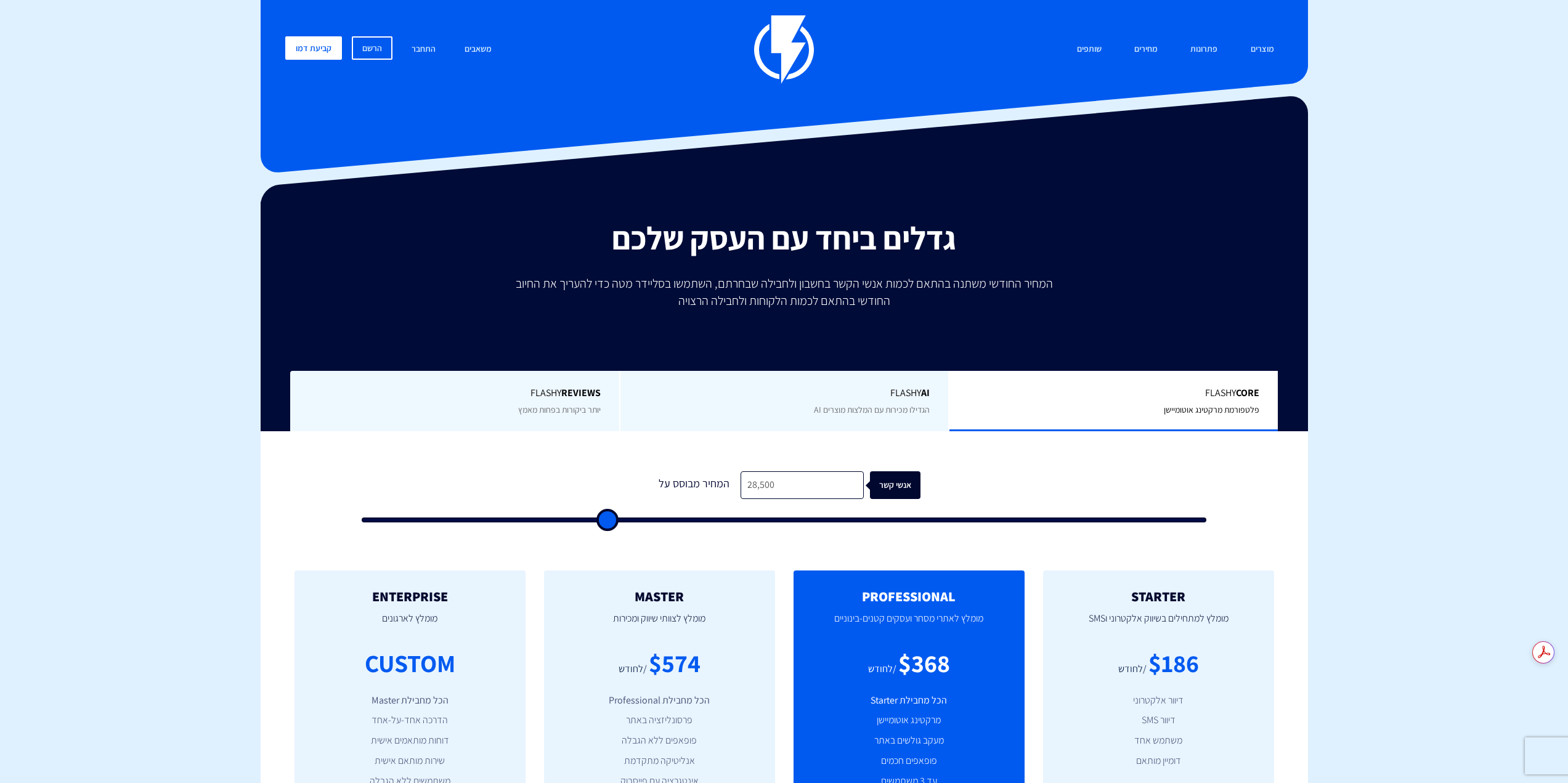
type input "28000"
type input "27,500"
type input "27500"
type input "27,000"
type input "27000"
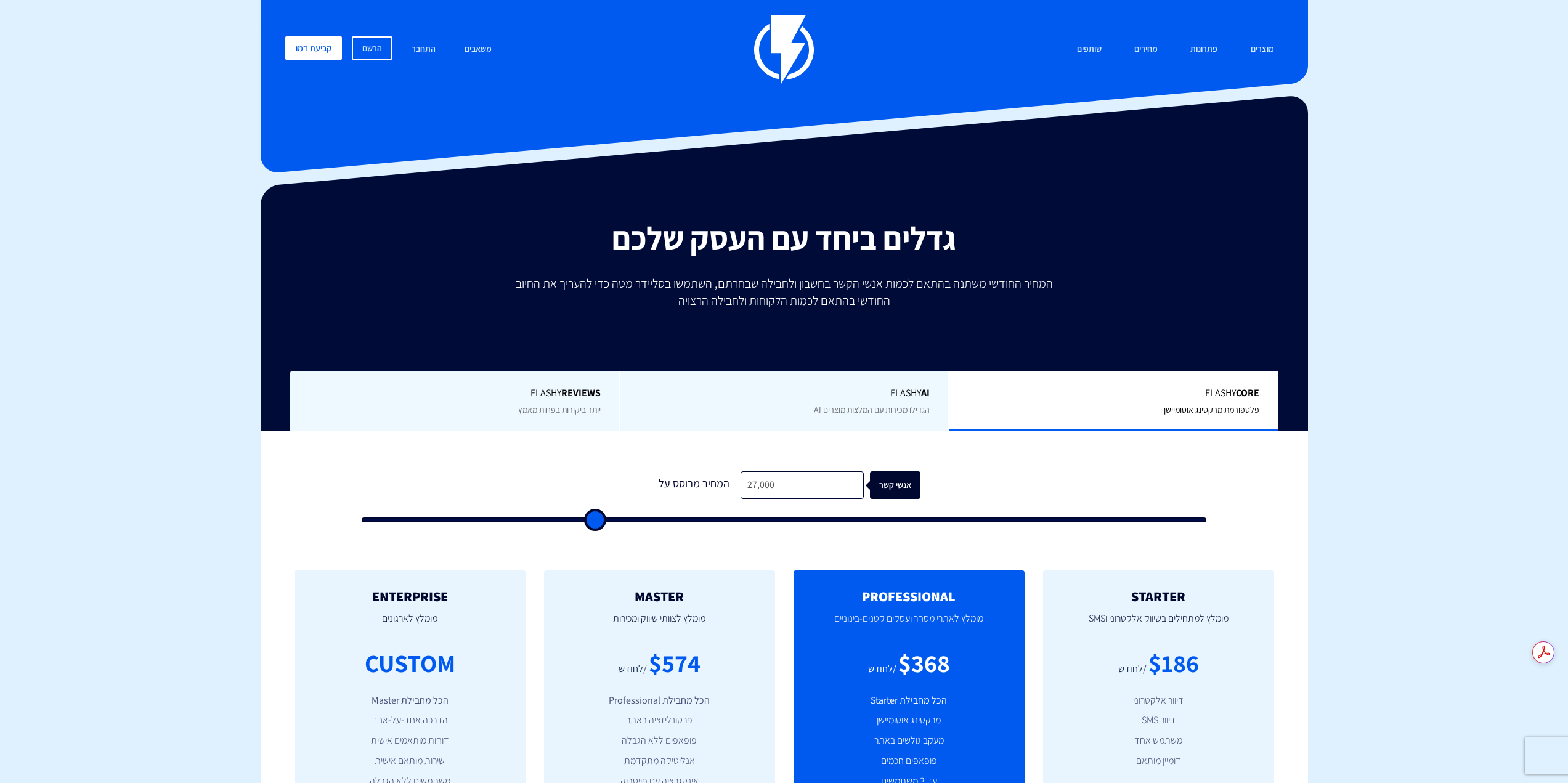
type input "26,500"
type input "26500"
type input "25,500"
type input "25500"
type input "25,000"
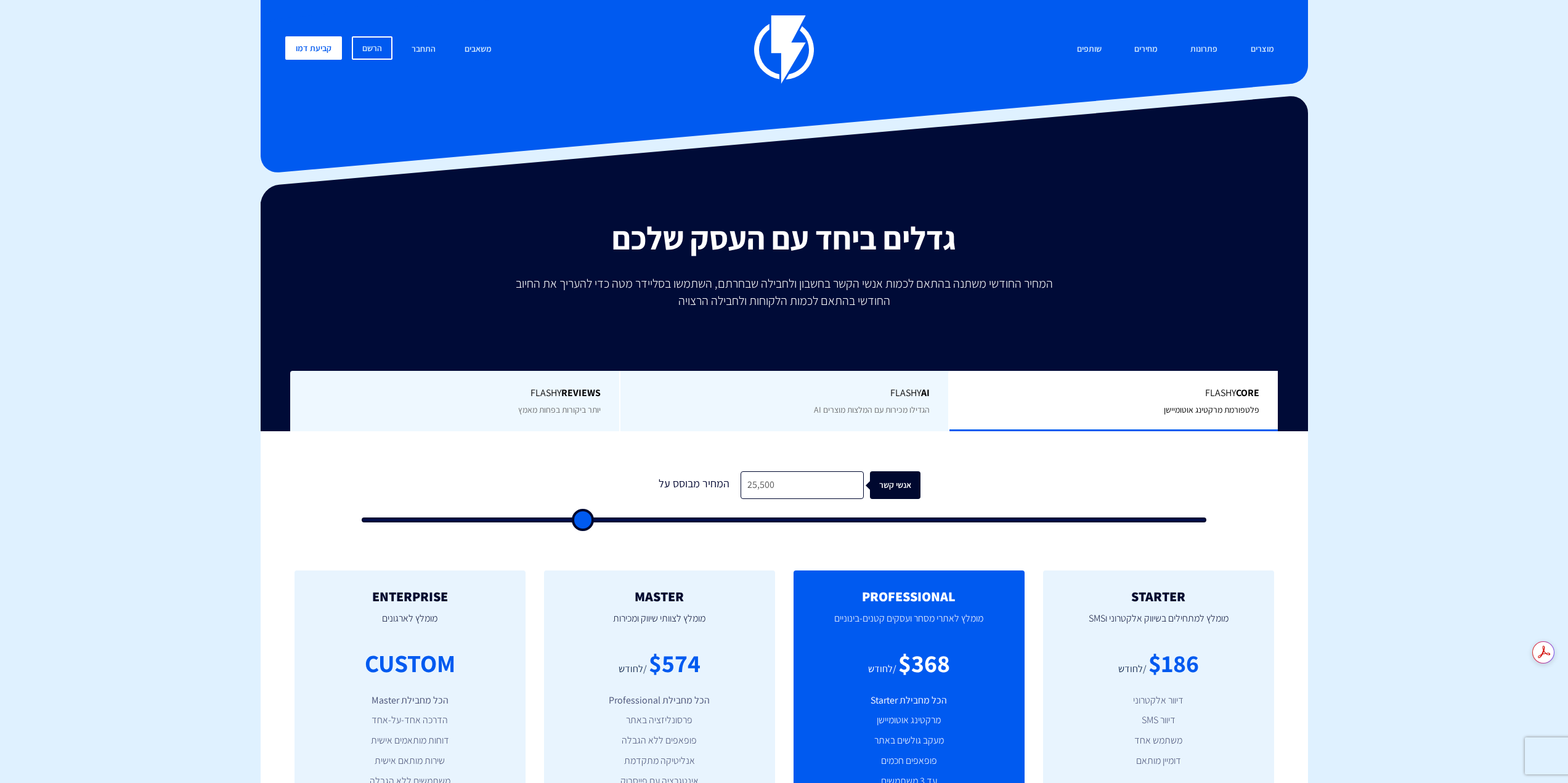
type input "25000"
type input "24,500"
type input "24500"
type input "24,000"
type input "24000"
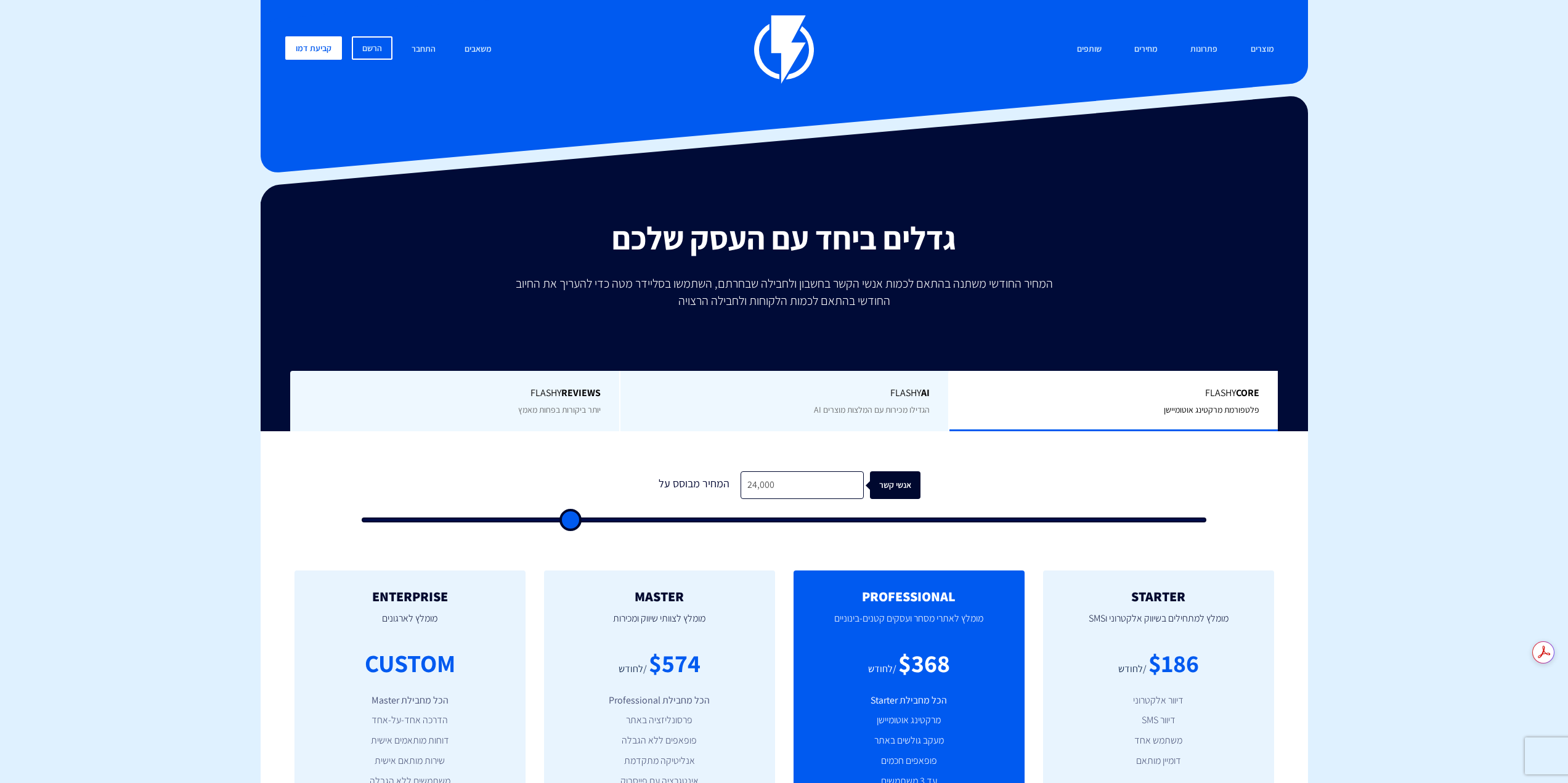
type input "23,500"
type input "23500"
type input "22,500"
type input "22500"
type input "22,000"
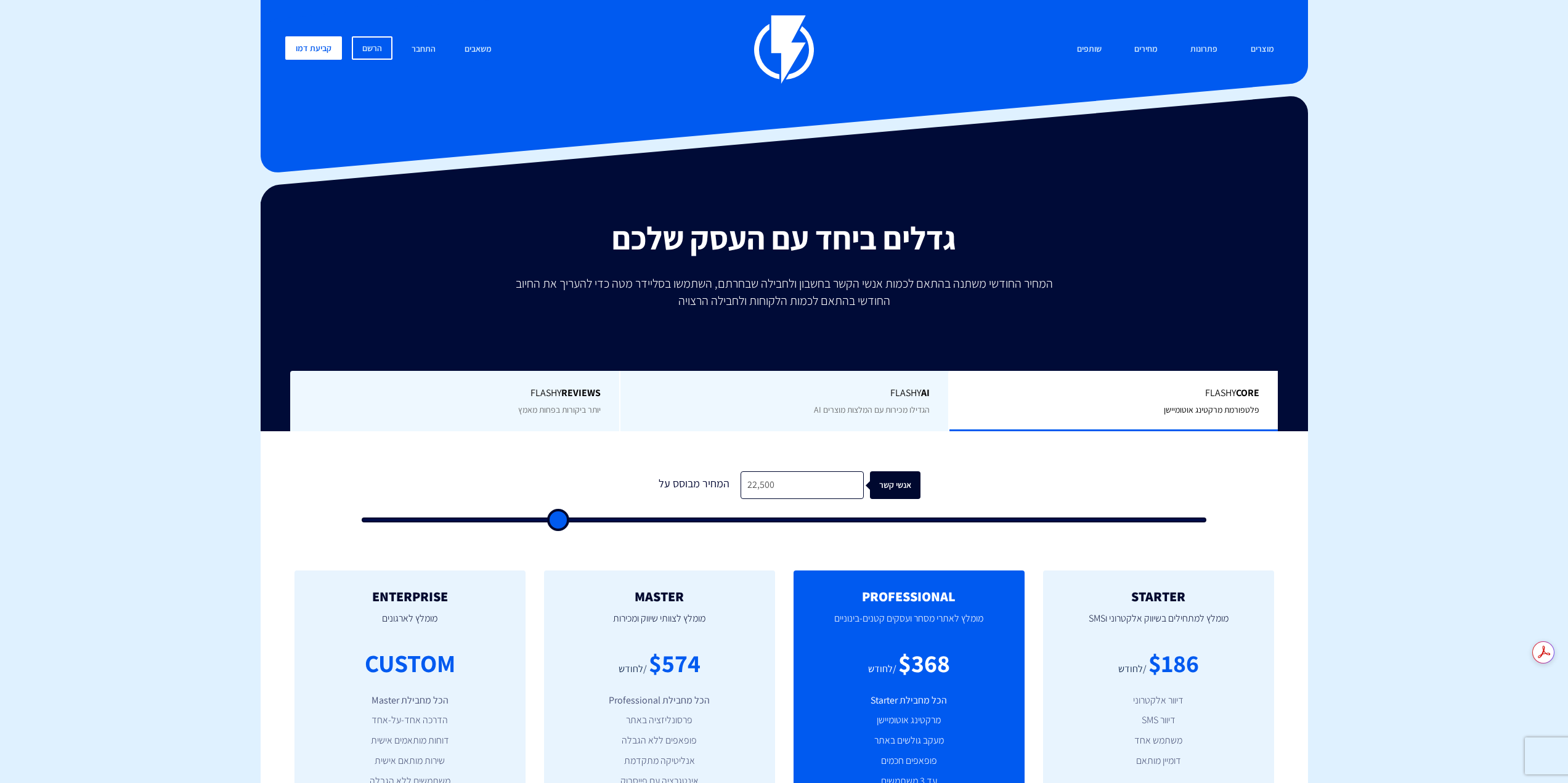
type input "22000"
type input "21,500"
type input "21500"
type input "21,000"
type input "21000"
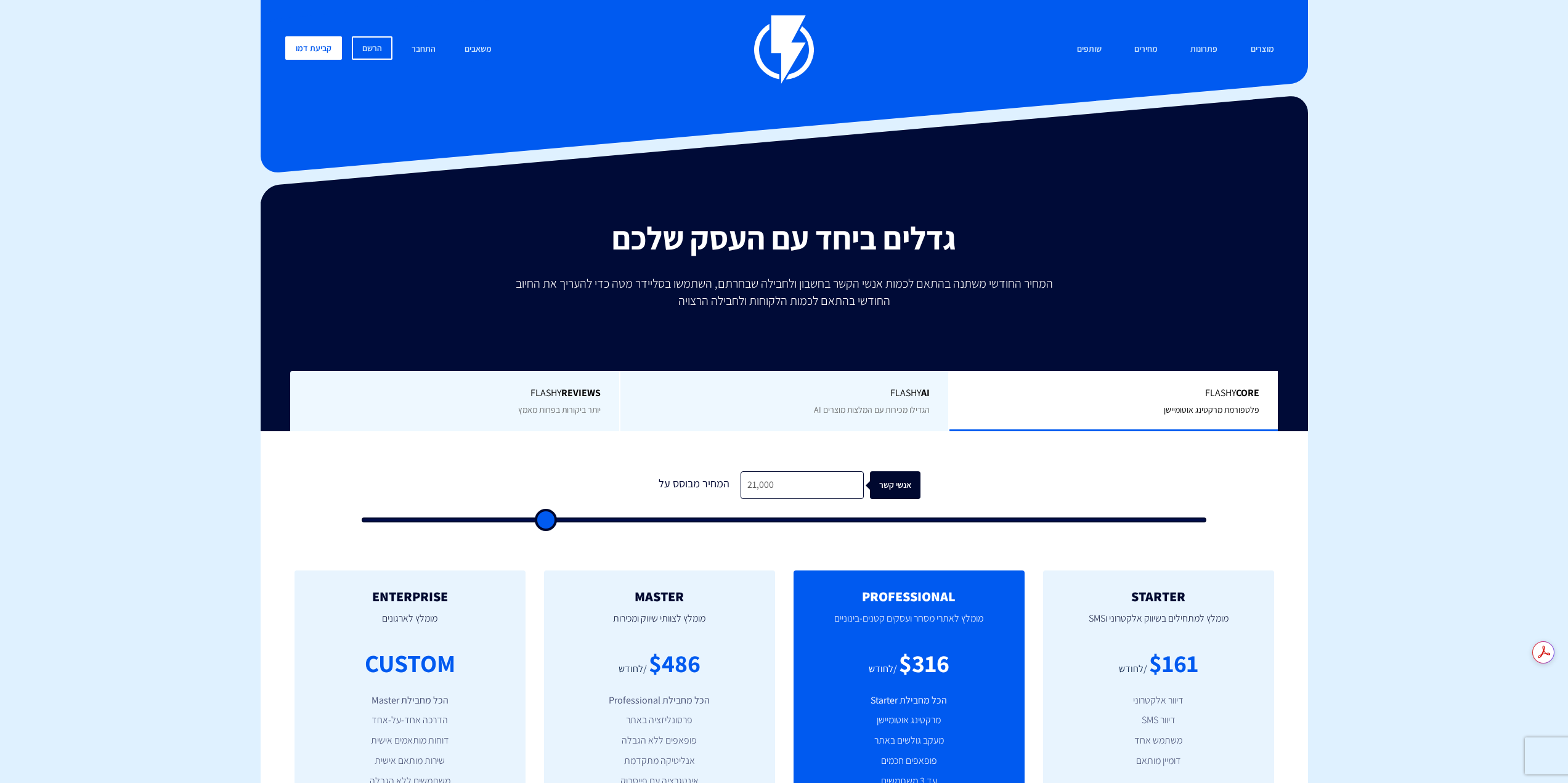
type input "20,500"
type input "20500"
type input "20,000"
type input "20000"
type input "19,000"
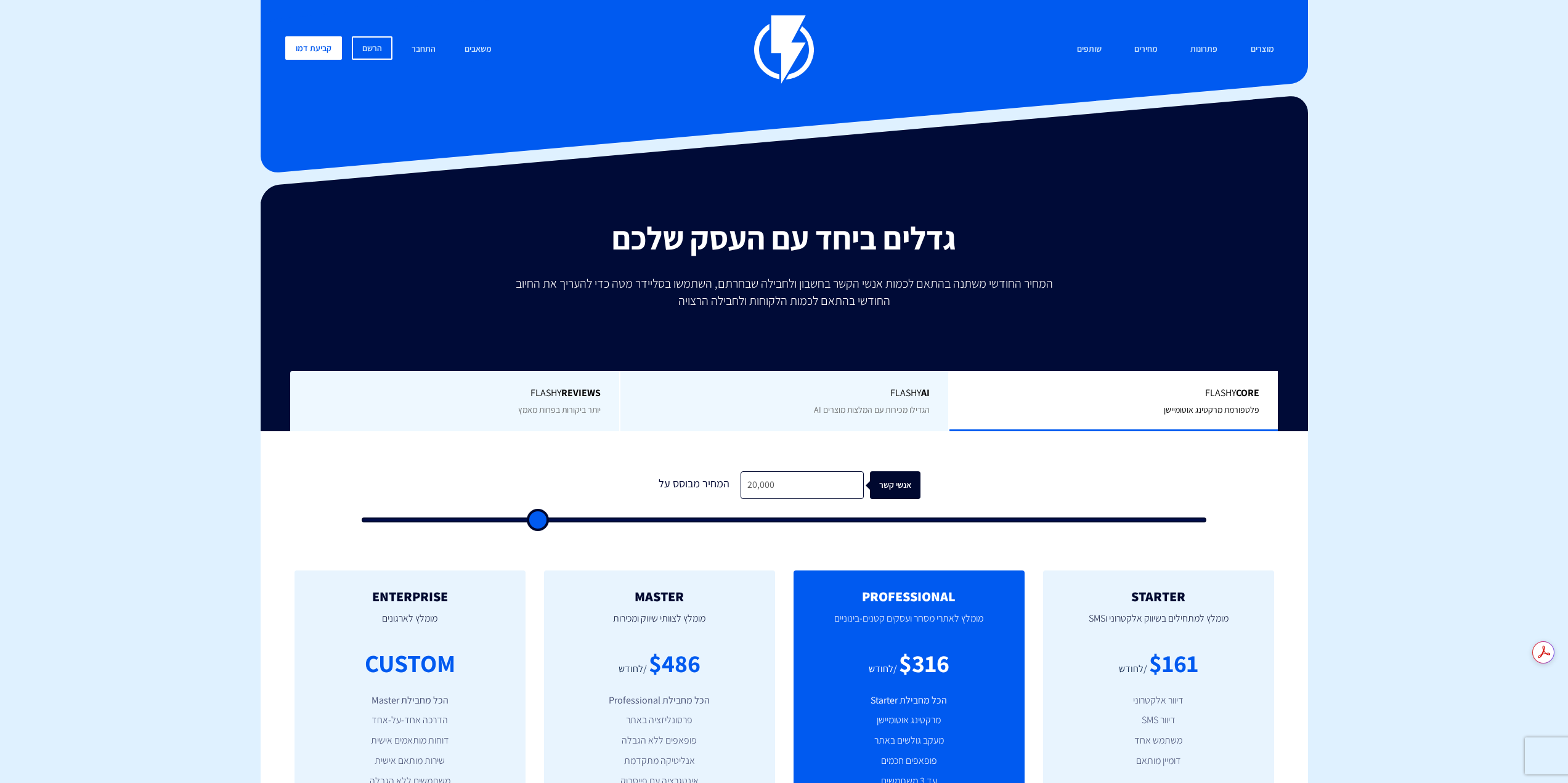
type input "19000"
type input "18,500"
type input "18500"
type input "18,000"
type input "18000"
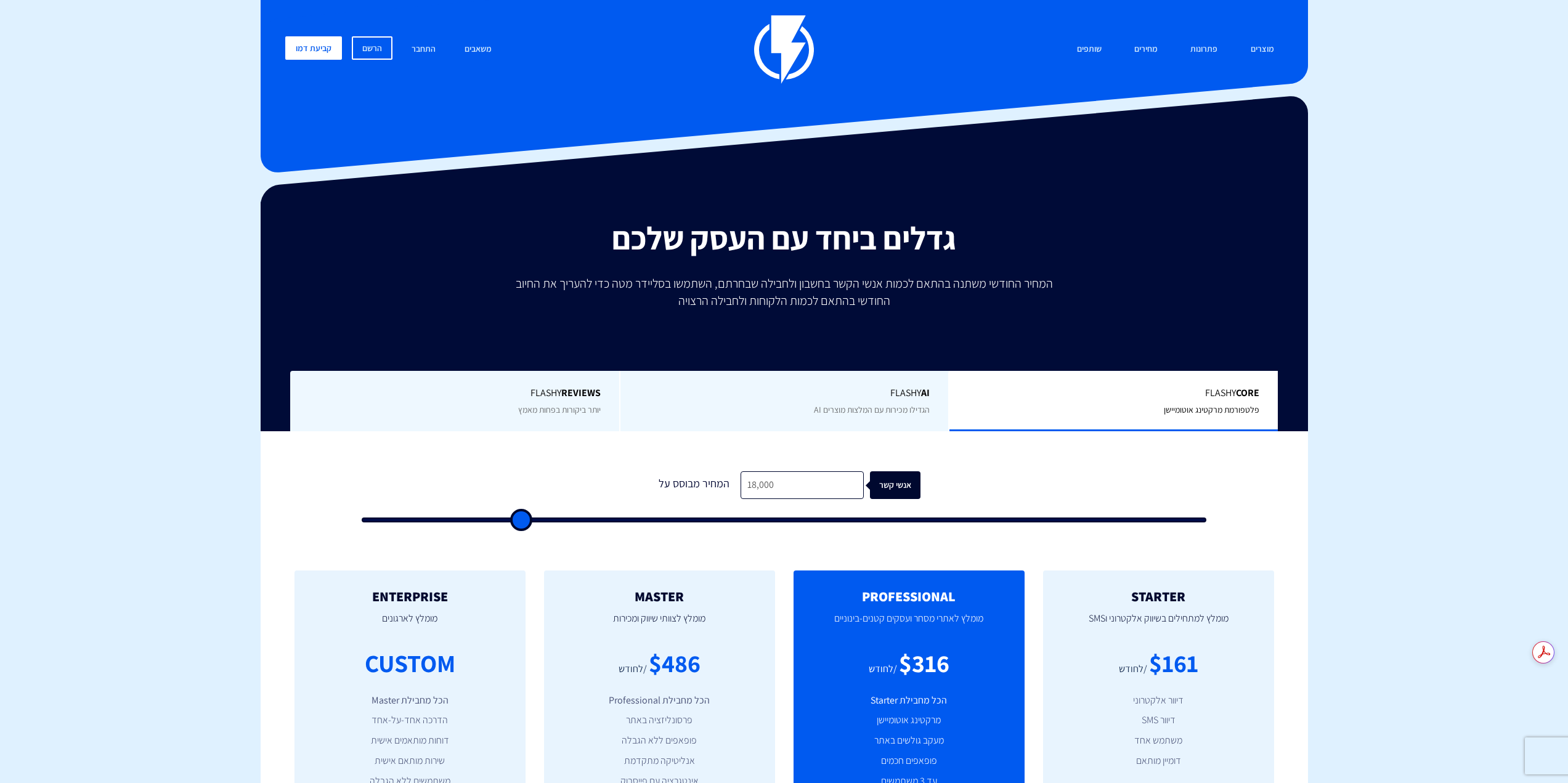
type input "17,500"
type input "17500"
type input "16,500"
type input "16500"
type input "16,000"
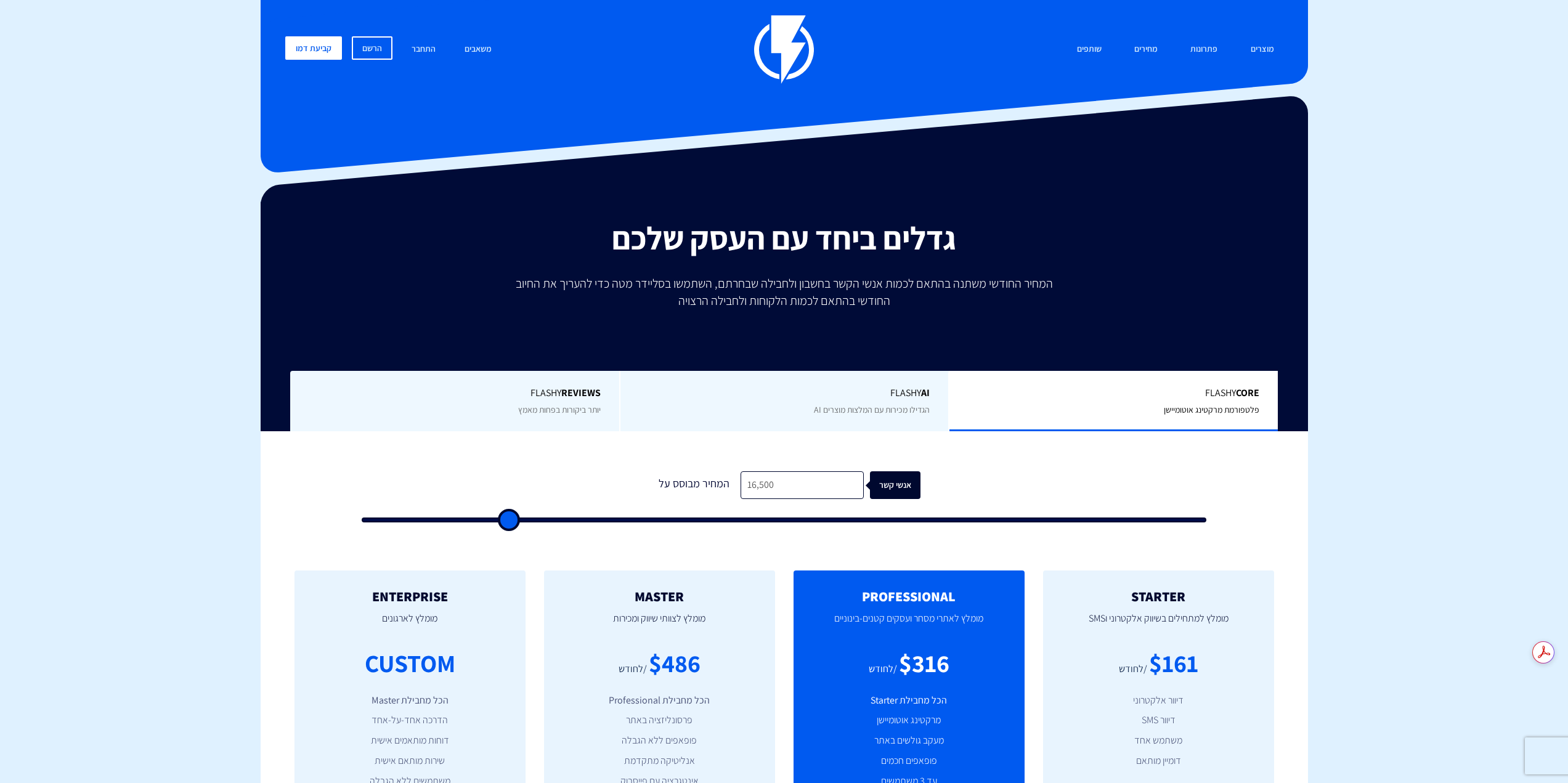
type input "16000"
type input "15,000"
type input "15000"
type input "14,500"
type input "14500"
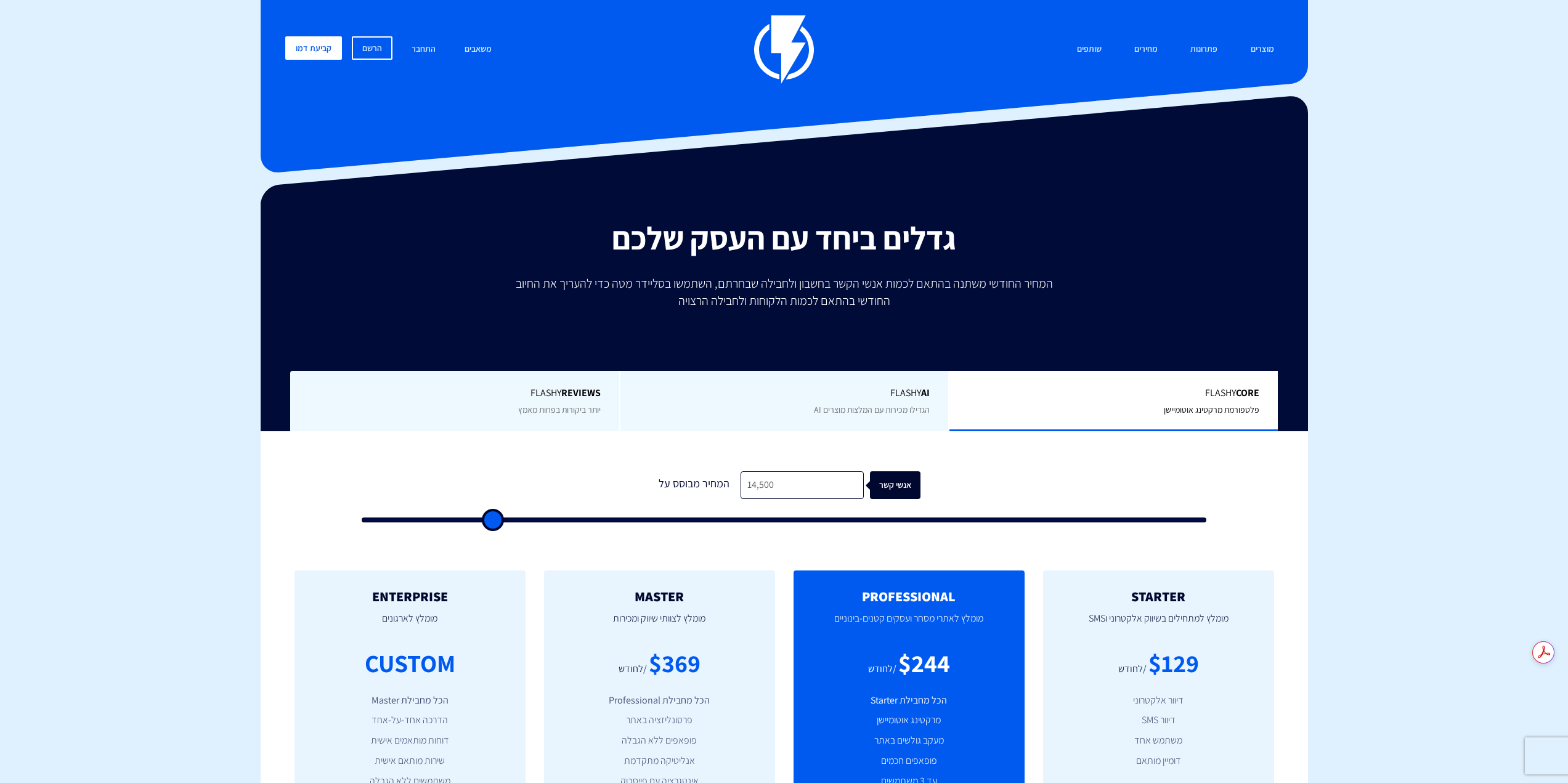
type input "14,000"
type input "14000"
type input "13,000"
type input "13000"
type input "12,500"
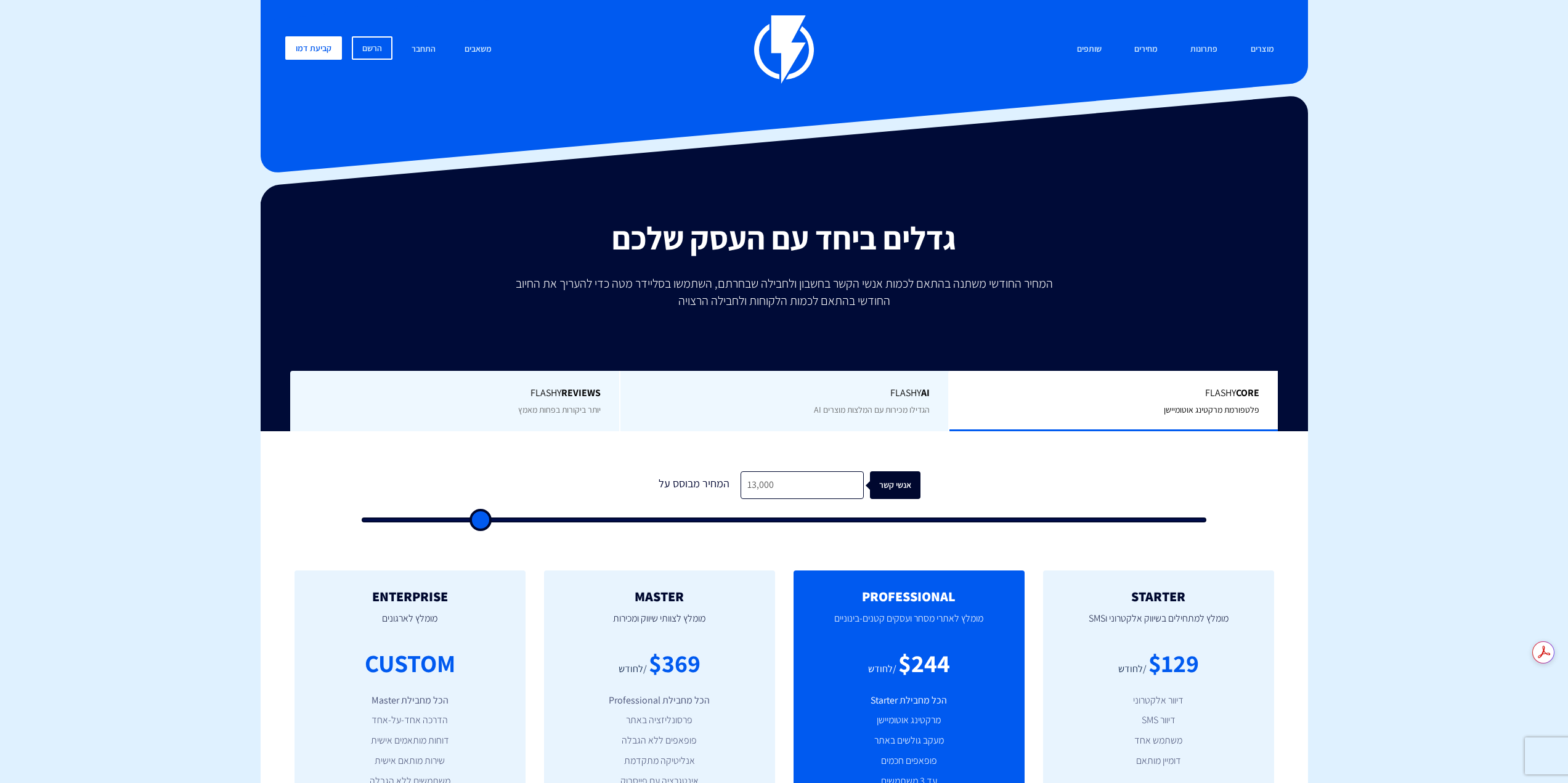
type input "12500"
type input "12,000"
type input "12000"
type input "11,500"
type input "11500"
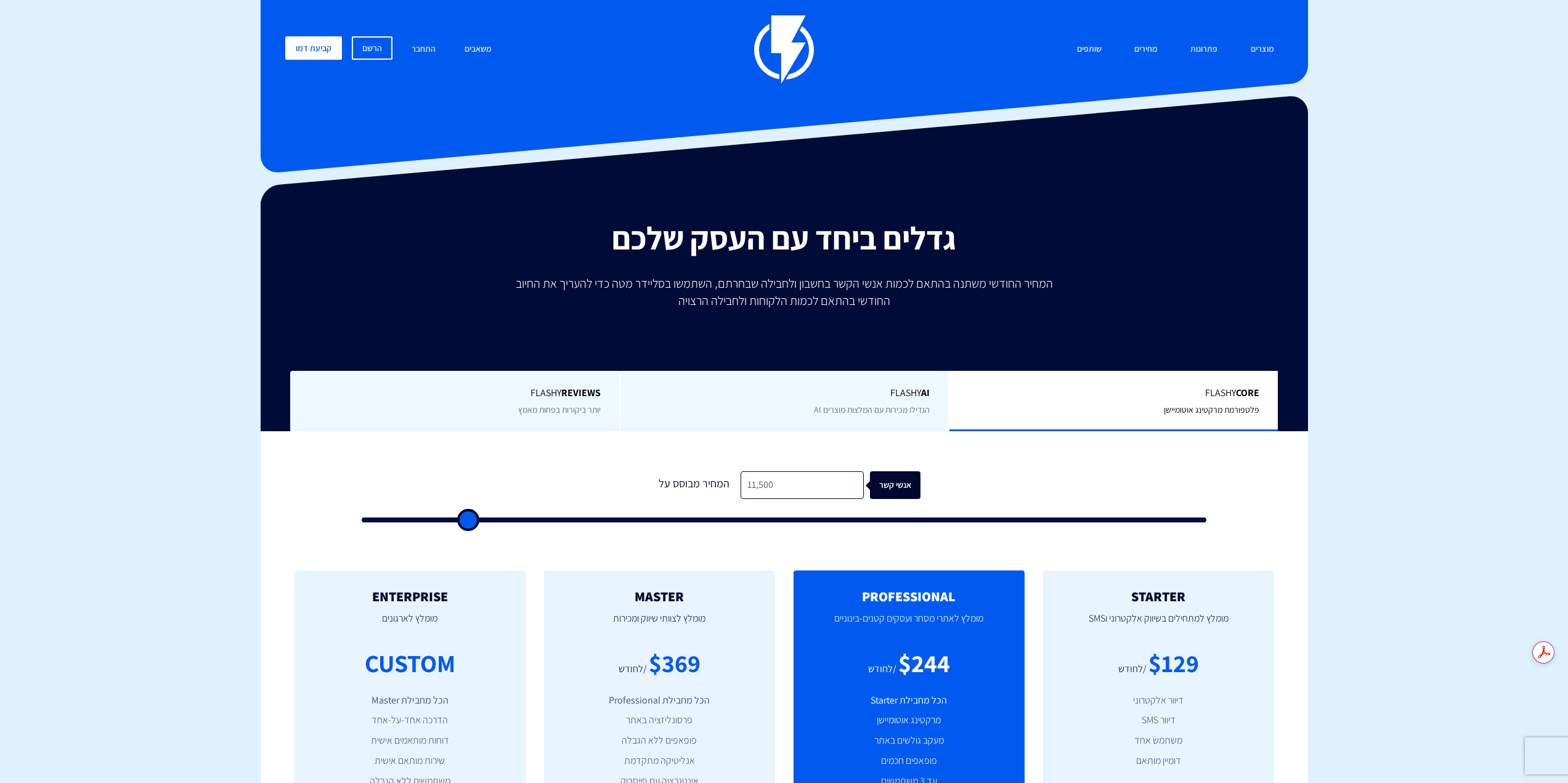
type input "11,000"
type input "11000"
type input "10,500"
type input "10500"
type input "10,000"
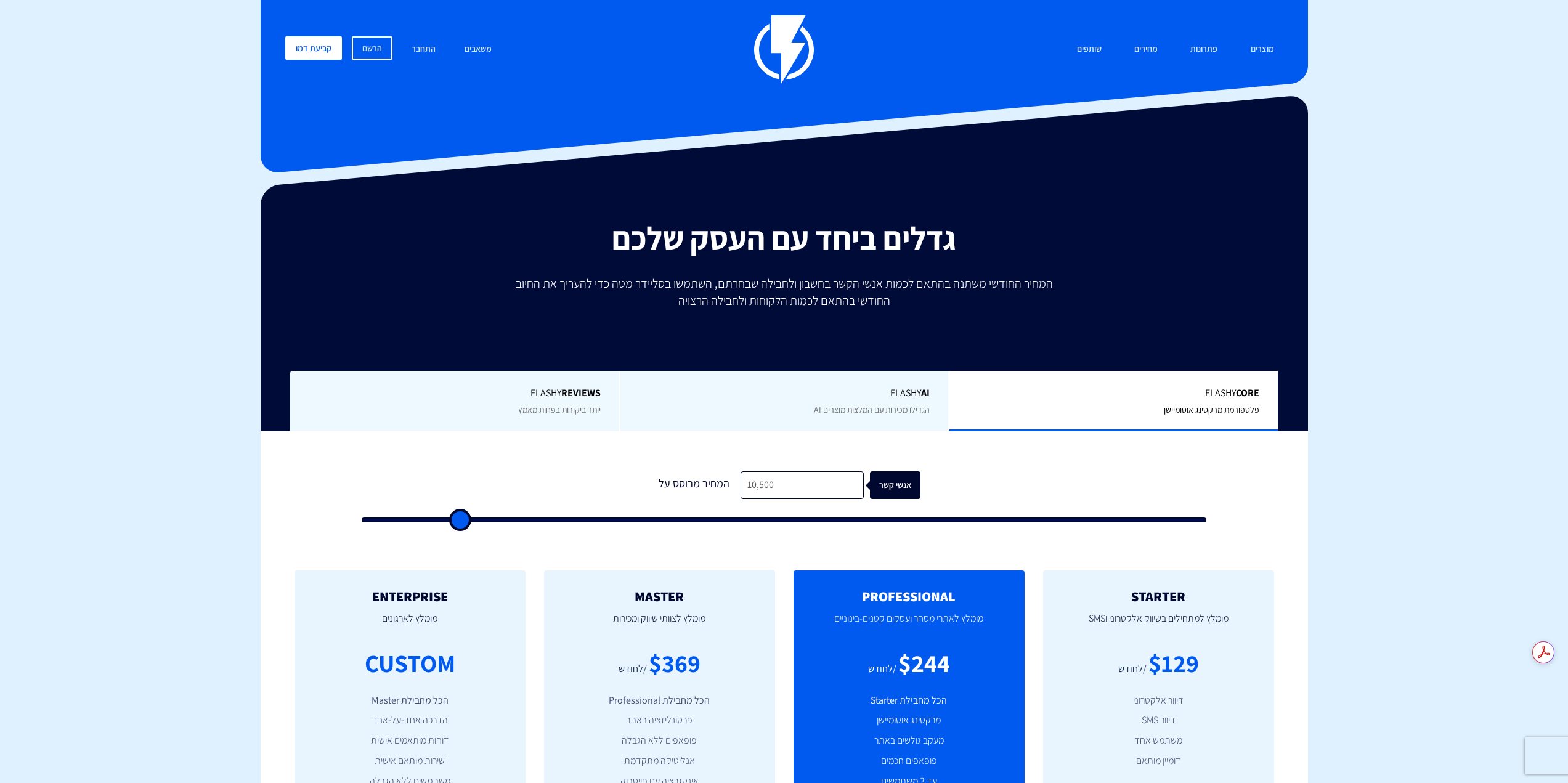
type input "10000"
type input "9,500"
type input "9500"
type input "9,000"
type input "9000"
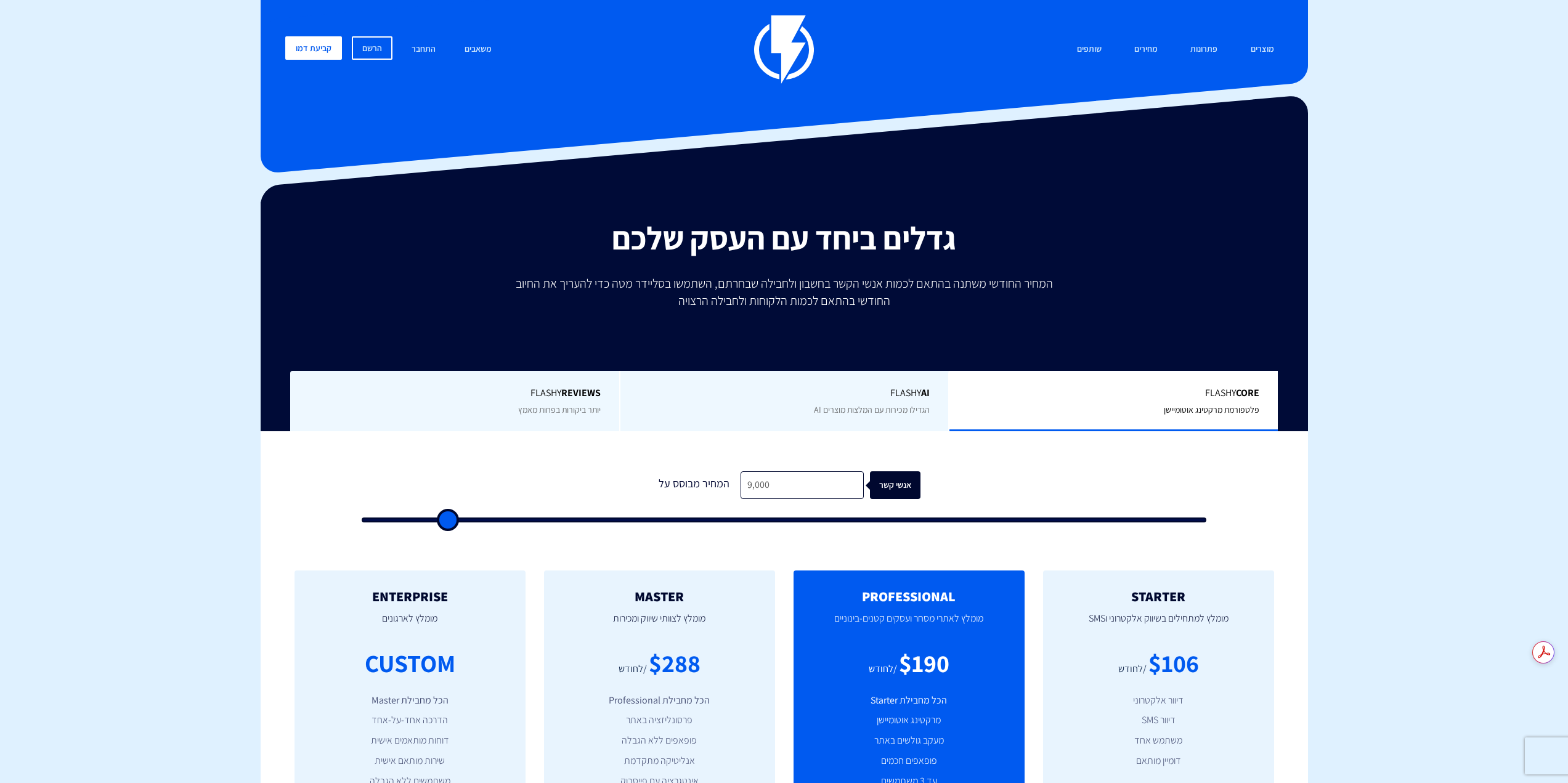
type input "8,500"
type input "8500"
type input "8,000"
type input "8000"
type input "8,500"
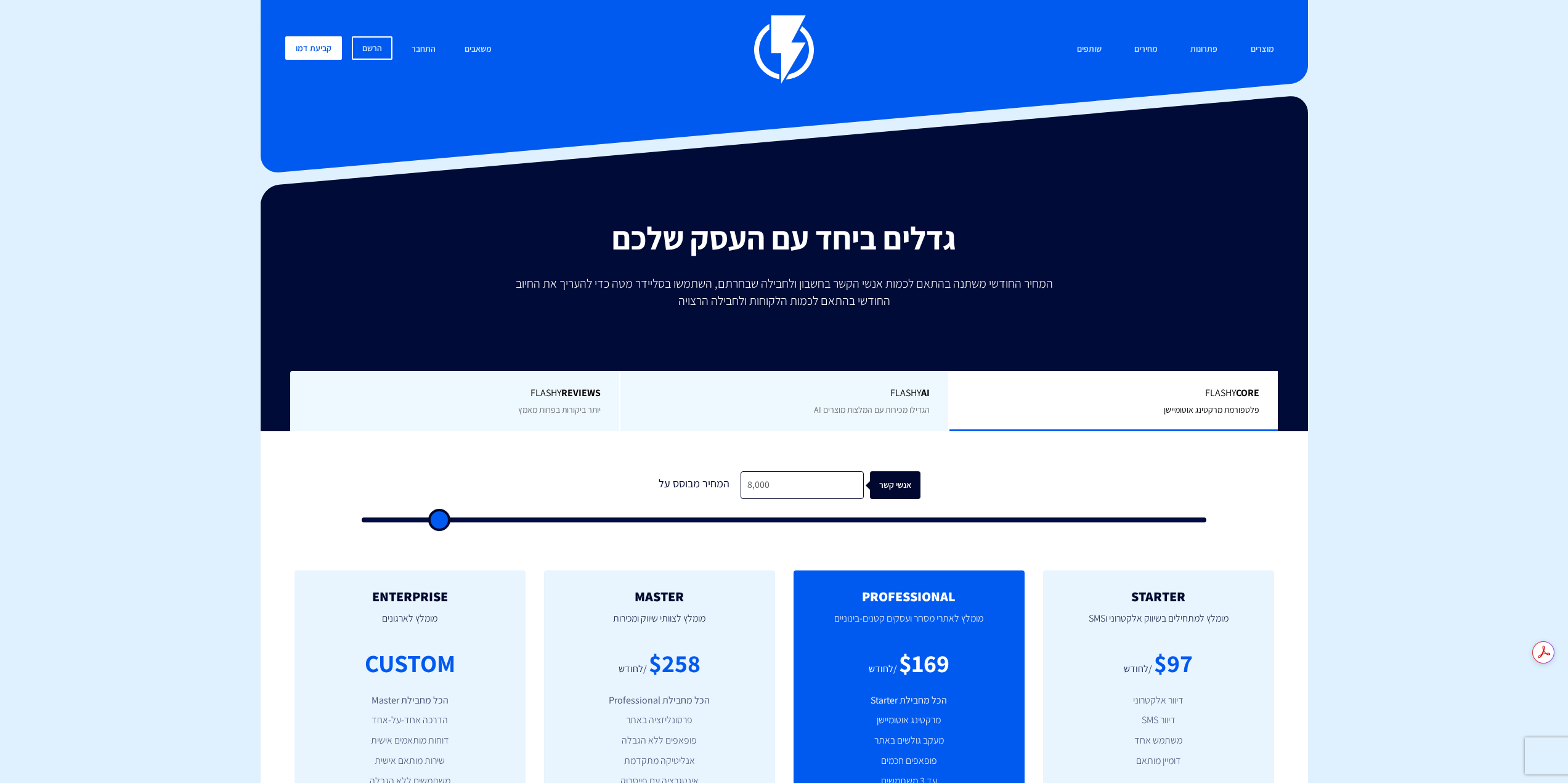
type input "8500"
type input "8,000"
type input "8000"
type input "7,500"
type input "7500"
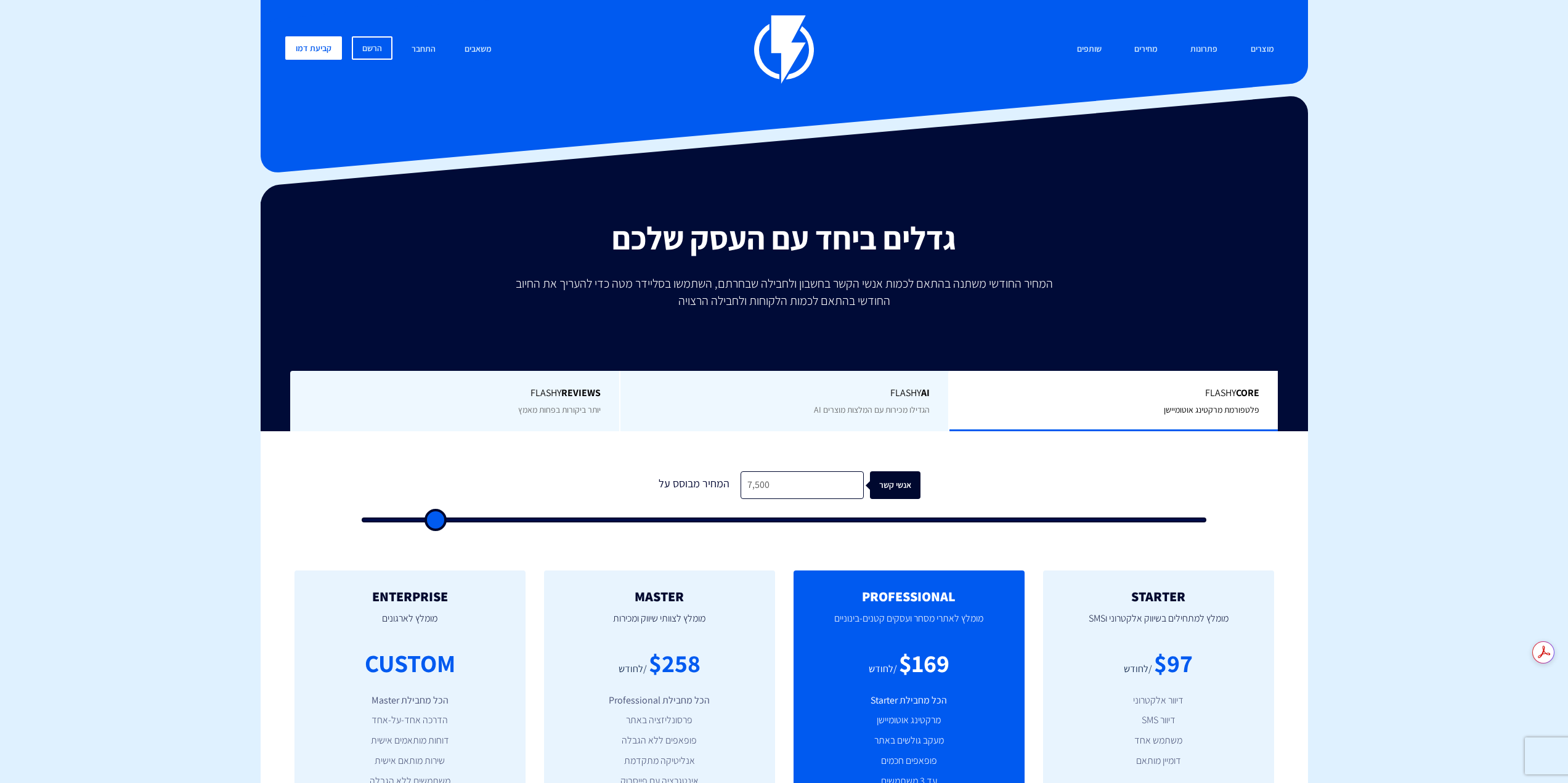
type input "7,000"
type input "7000"
type input "6,500"
type input "6500"
type input "5,500"
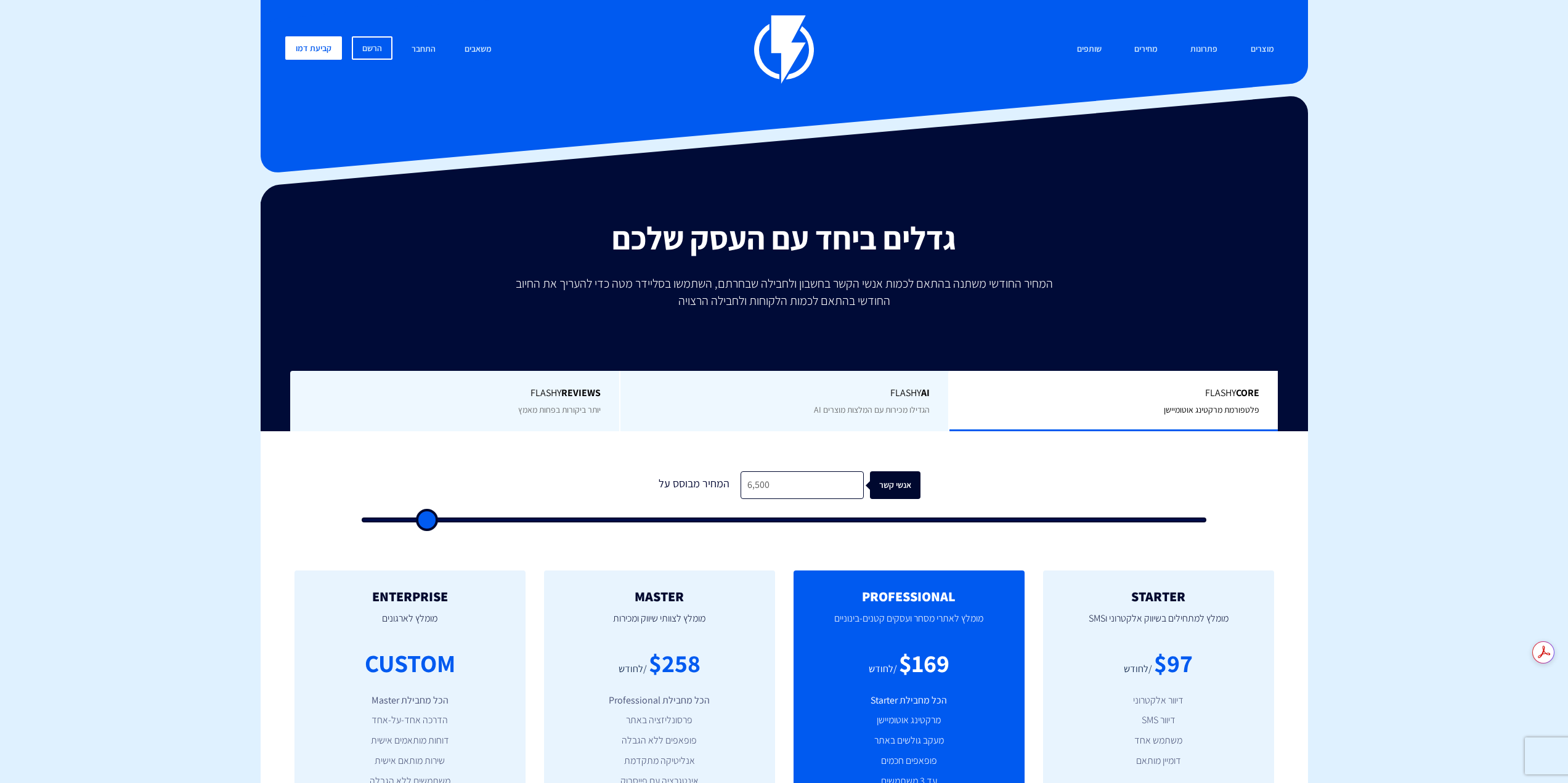
type input "5500"
type input "5,000"
type input "5000"
type input "4,500"
type input "4500"
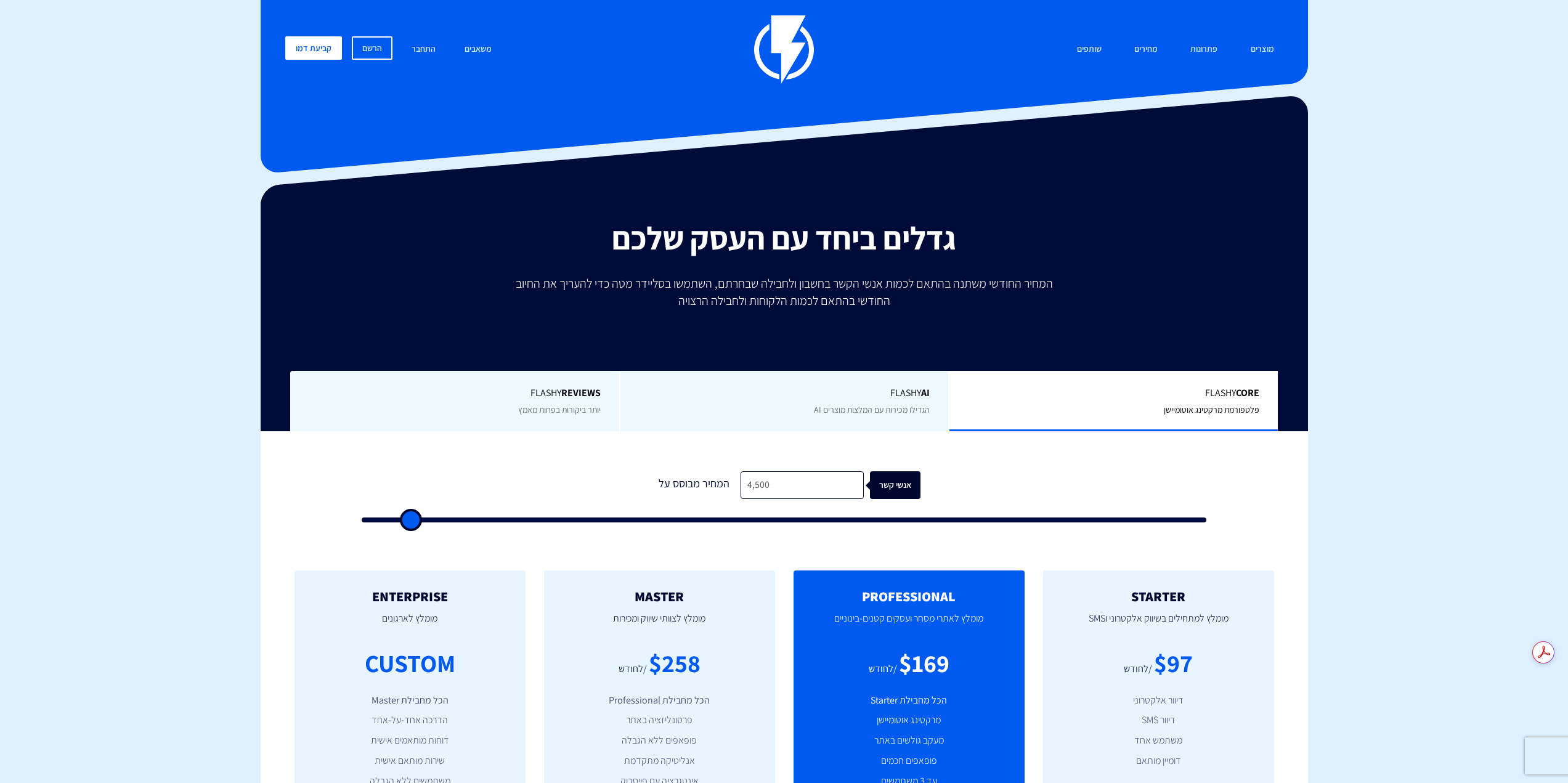
type input "4,000"
type input "4000"
type input "3,500"
type input "3500"
type input "2,500"
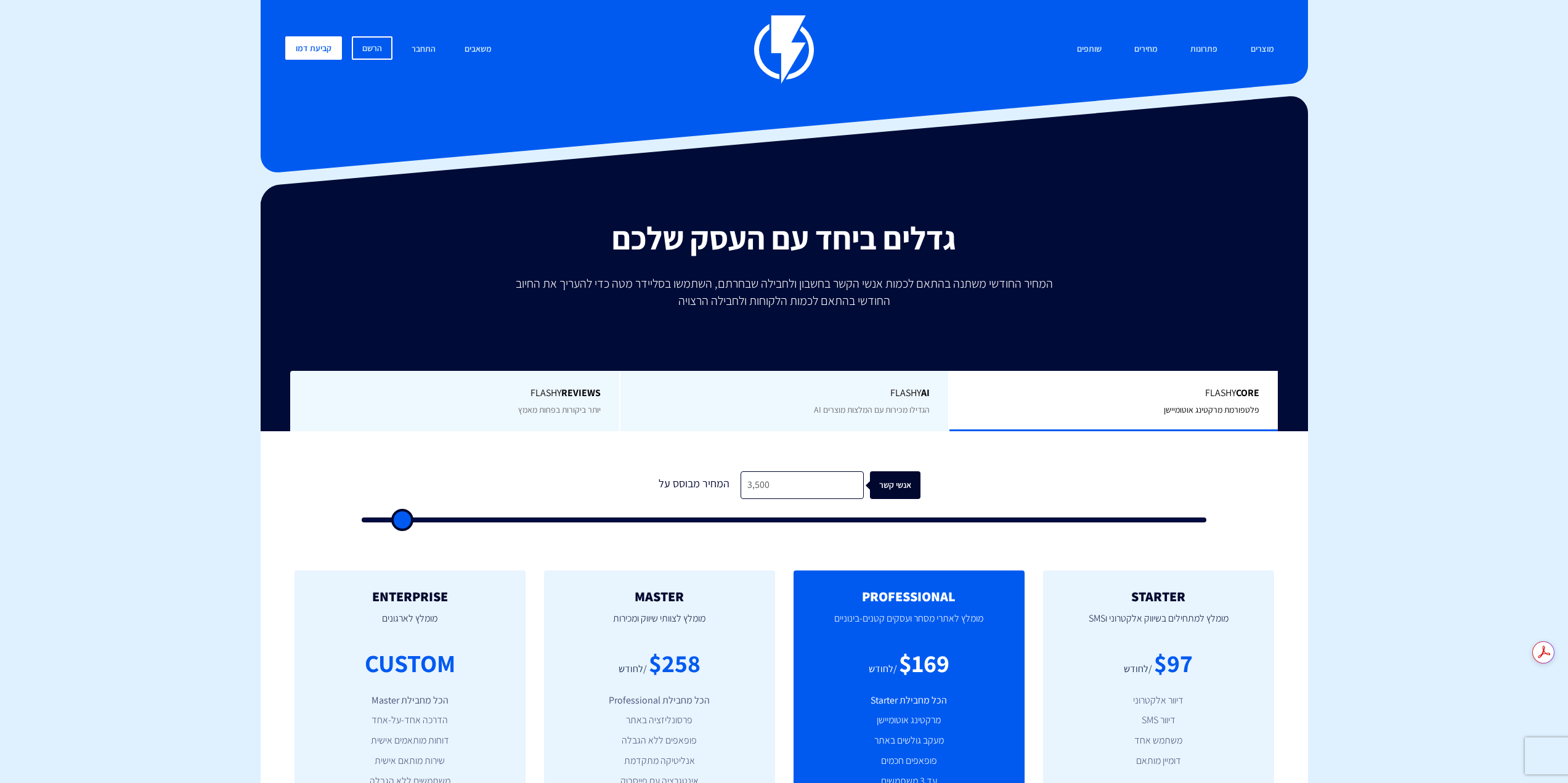
type input "2500"
type input "2,000"
type input "2000"
type input "1,000"
type input "1000"
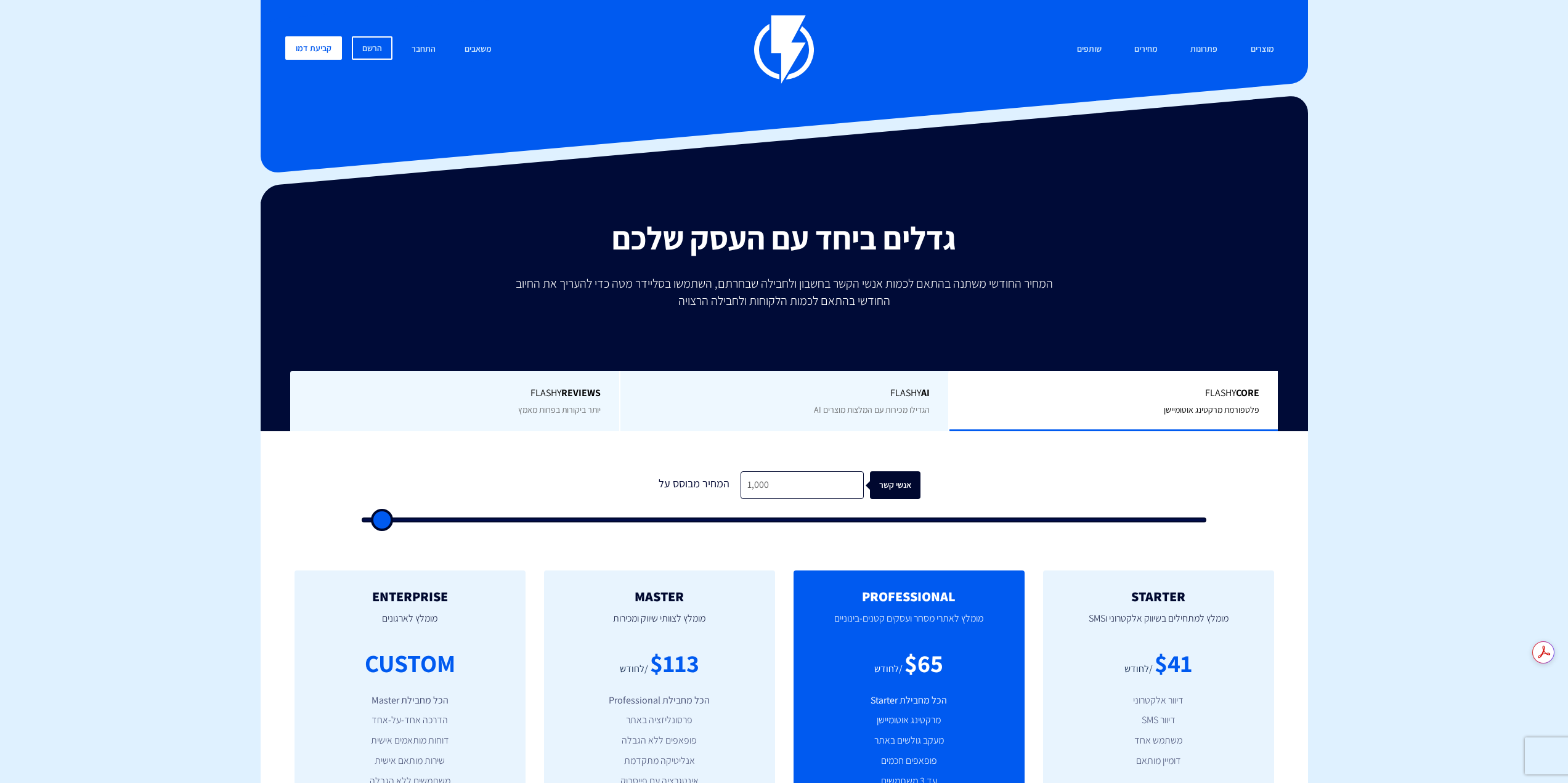
type input "500"
type input "1,000"
type input "1000"
type input "1,500"
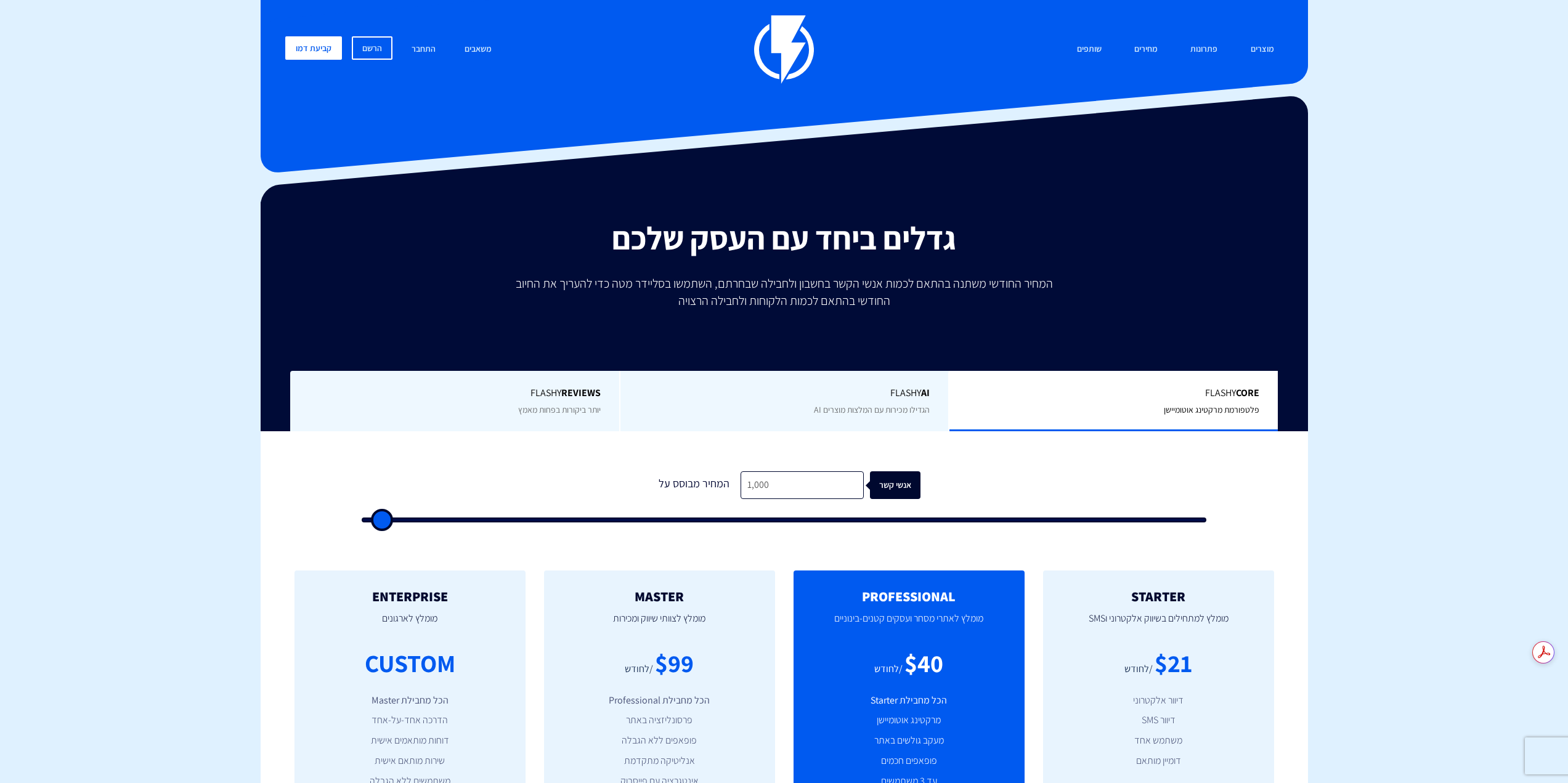
type input "1500"
type input "2,000"
type input "2000"
type input "2,500"
drag, startPoint x: 654, startPoint y: 519, endPoint x: 394, endPoint y: 517, distance: 260.0
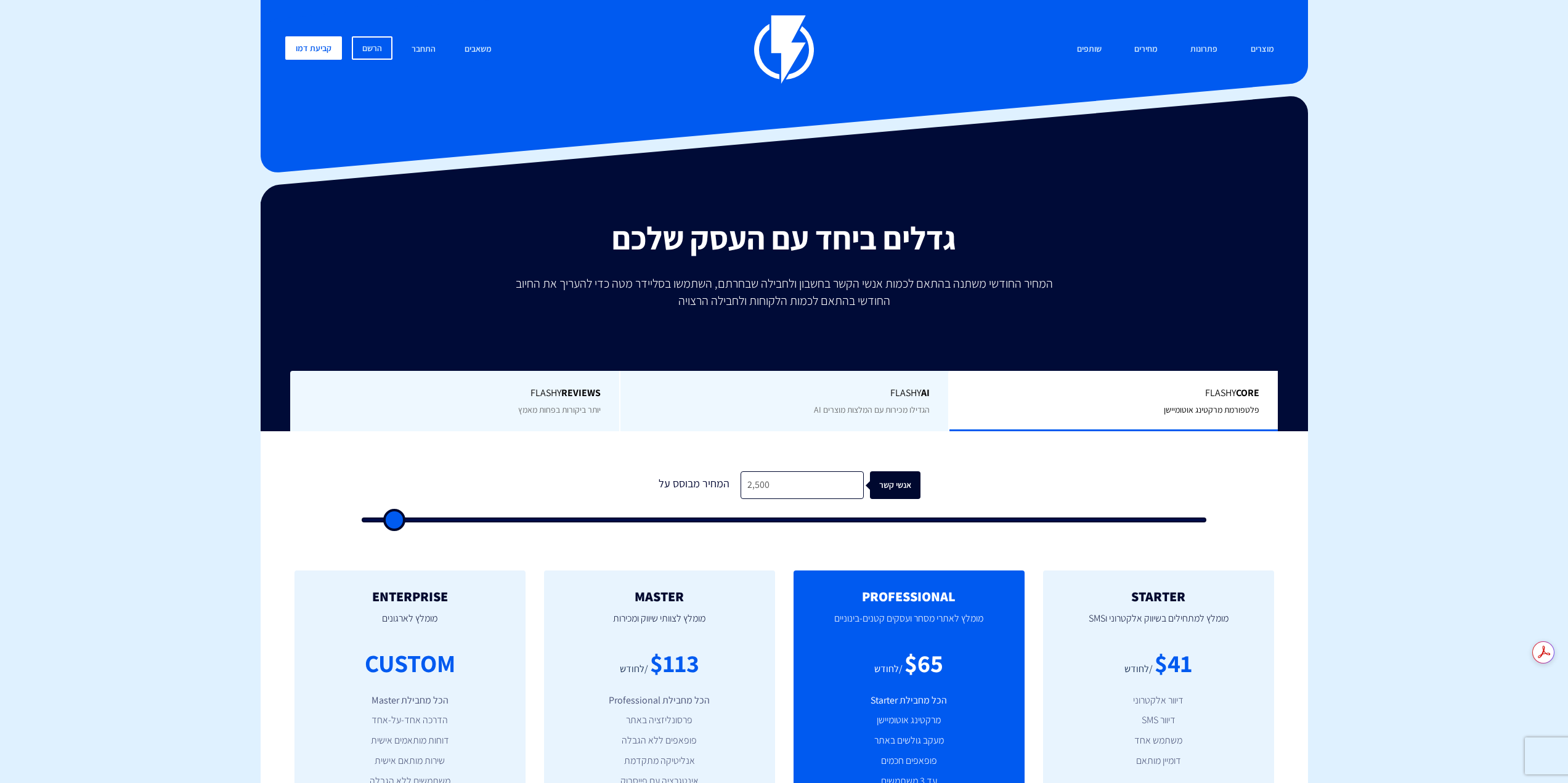
type input "2500"
click at [394, 518] on input "range" at bounding box center [784, 520] width 845 height 5
type input "3,500"
type input "3500"
type input "4,000"
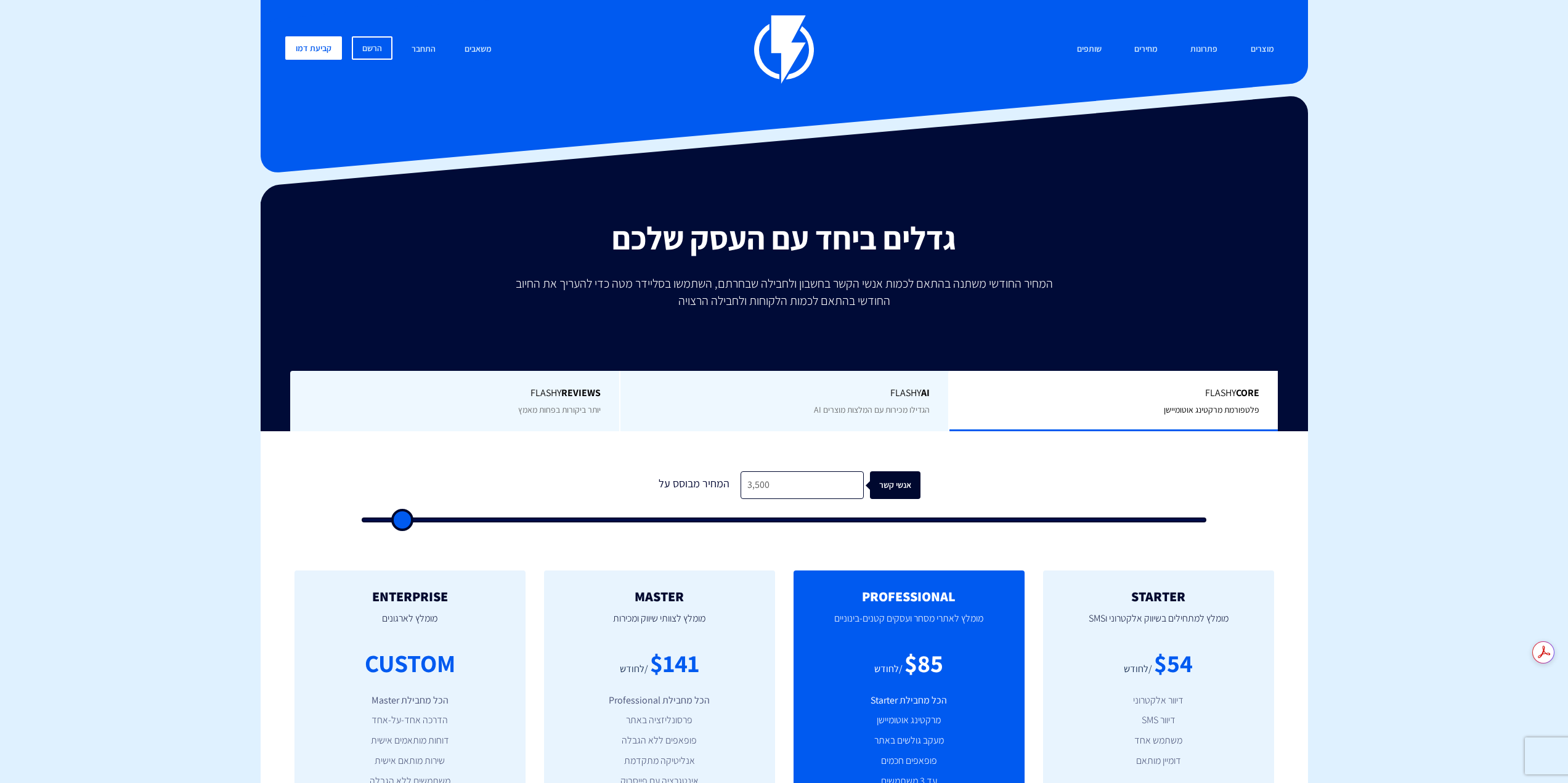
type input "4000"
type input "4,500"
type input "4500"
type input "5,000"
type input "5000"
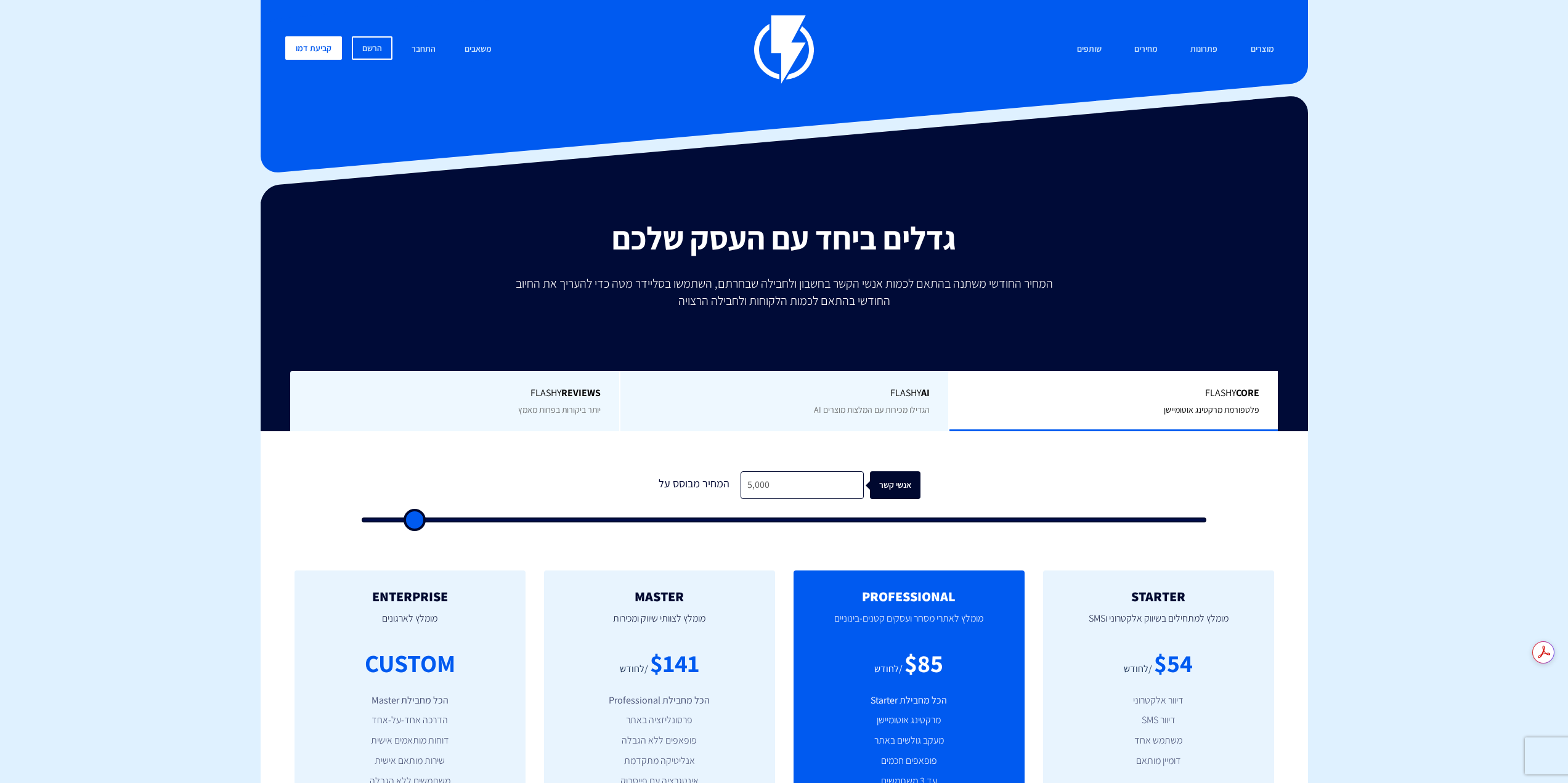
type input "5,500"
type input "5500"
type input "6,000"
type input "6000"
type input "6,500"
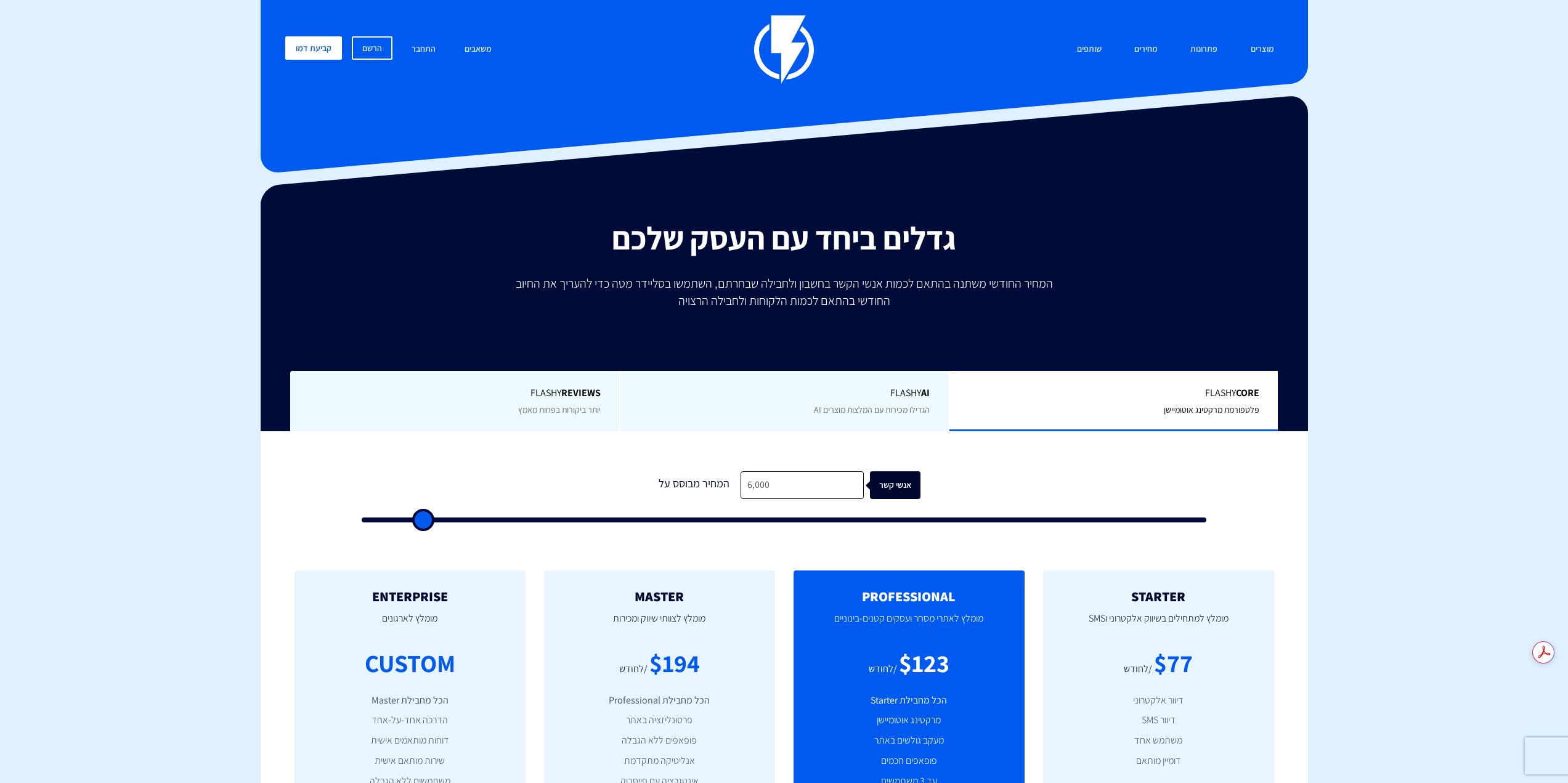
type input "6500"
type input "6,000"
type input "6000"
type input "5,500"
drag, startPoint x: 401, startPoint y: 521, endPoint x: 419, endPoint y: 523, distance: 18.1
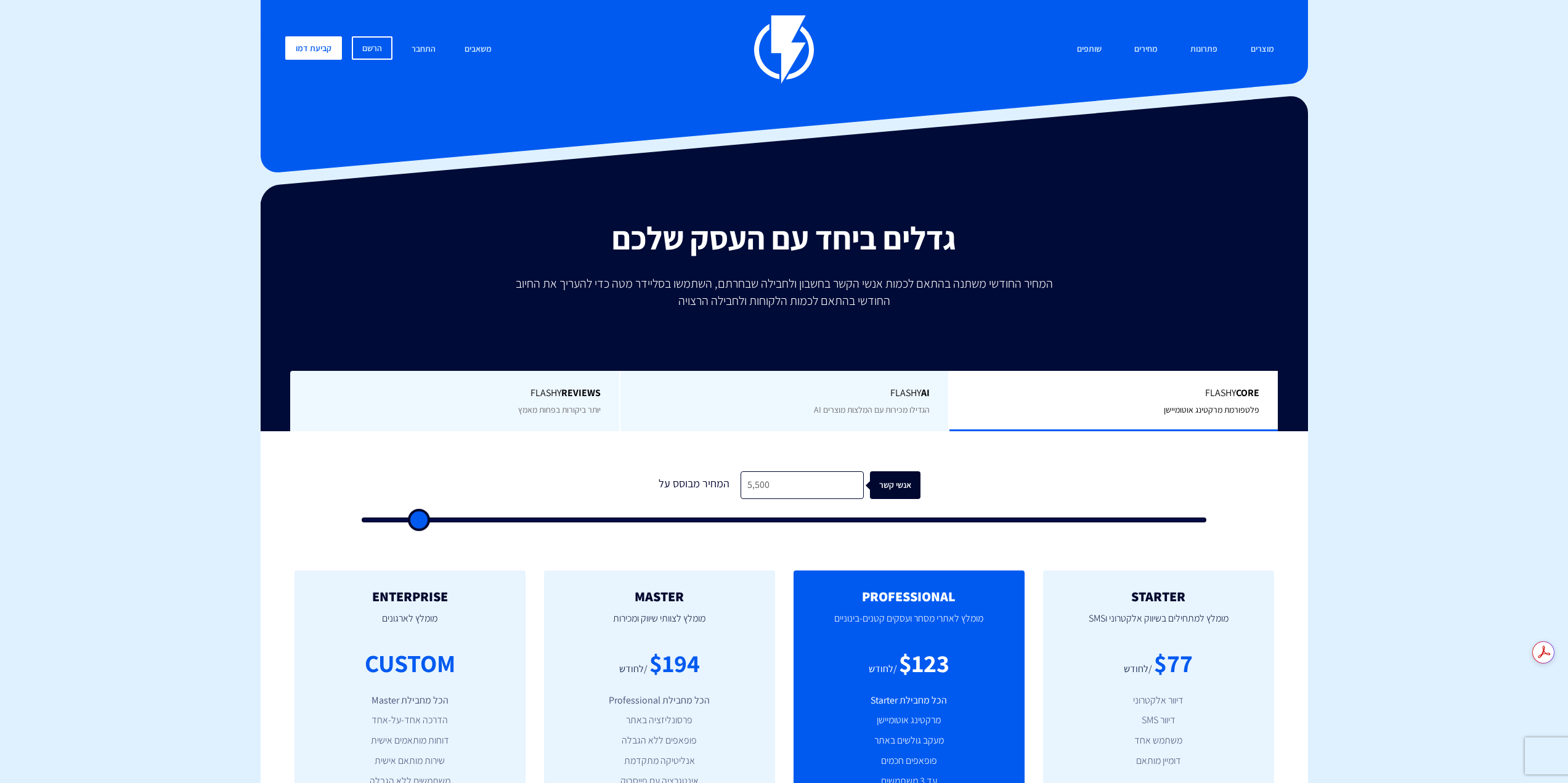
type input "5500"
click at [419, 523] on input "range" at bounding box center [784, 520] width 845 height 5
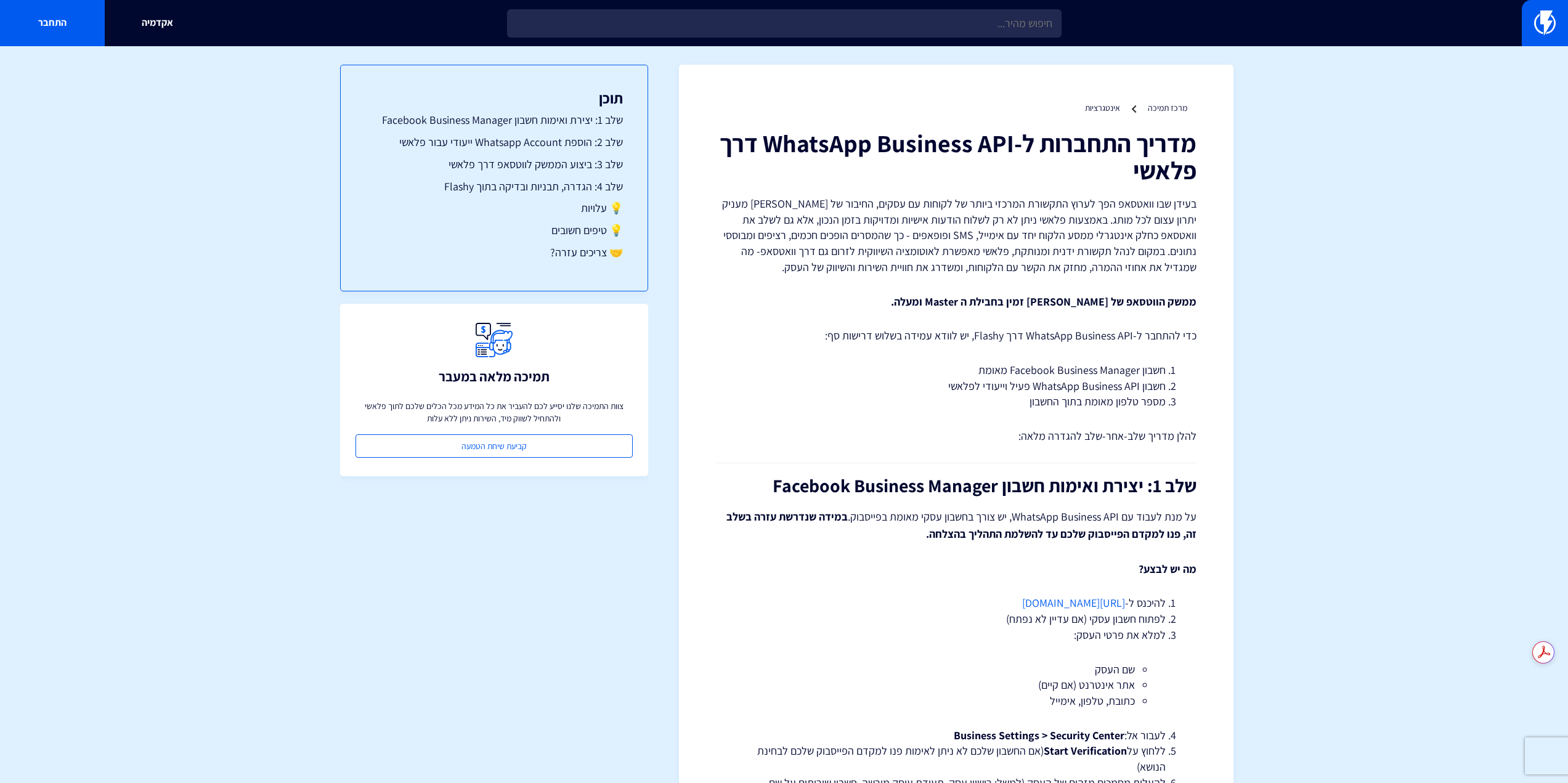
click at [819, 129] on h1 "מדריך התחברות ל-WhatsApp Business API דרך פלאשי" at bounding box center [956, 156] width 481 height 54
click at [886, 106] on ul "מרכז תמיכה אינטגרציות" at bounding box center [956, 107] width 481 height 12
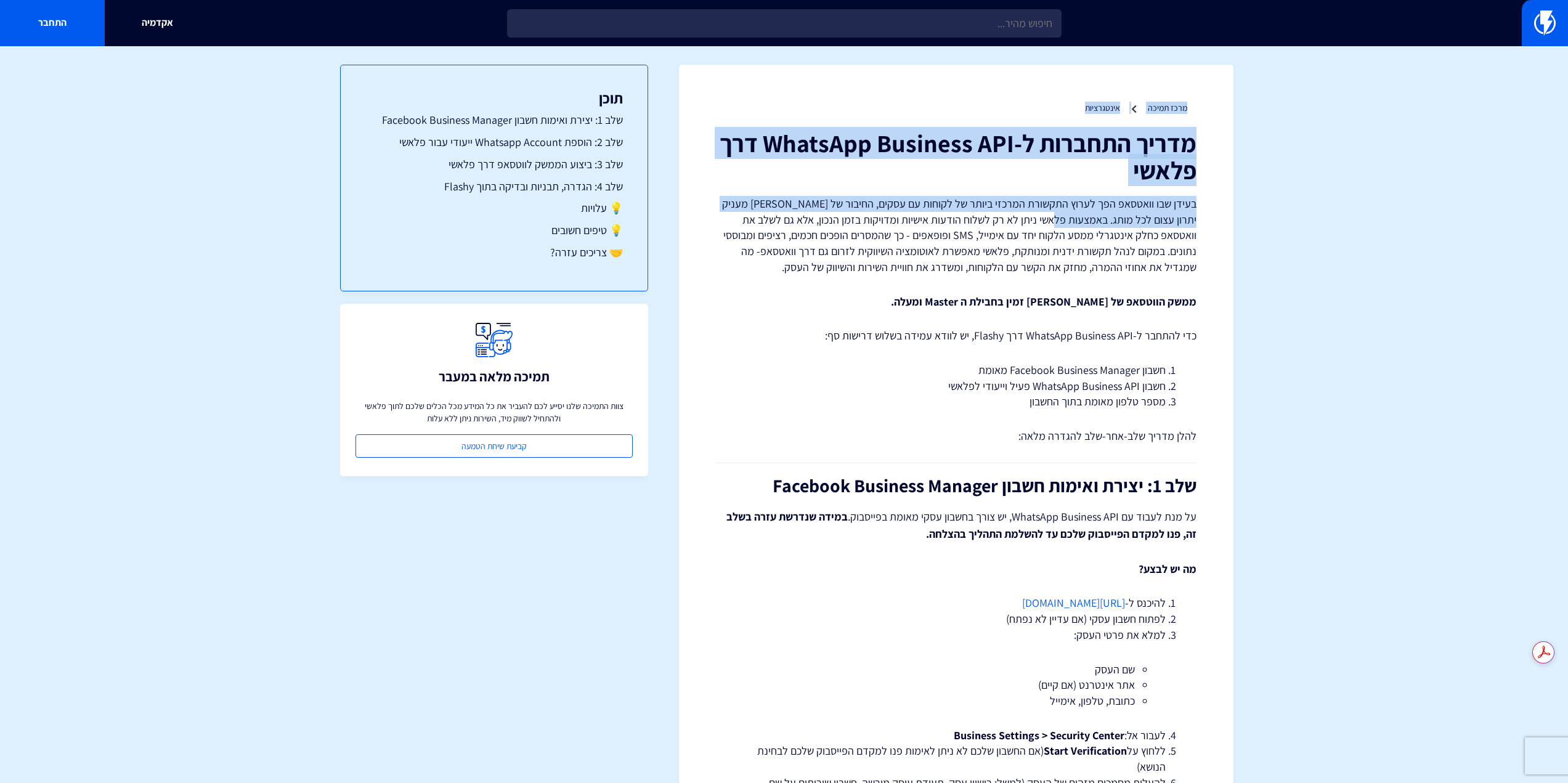
drag, startPoint x: 1213, startPoint y: 107, endPoint x: 1074, endPoint y: 221, distance: 179.8
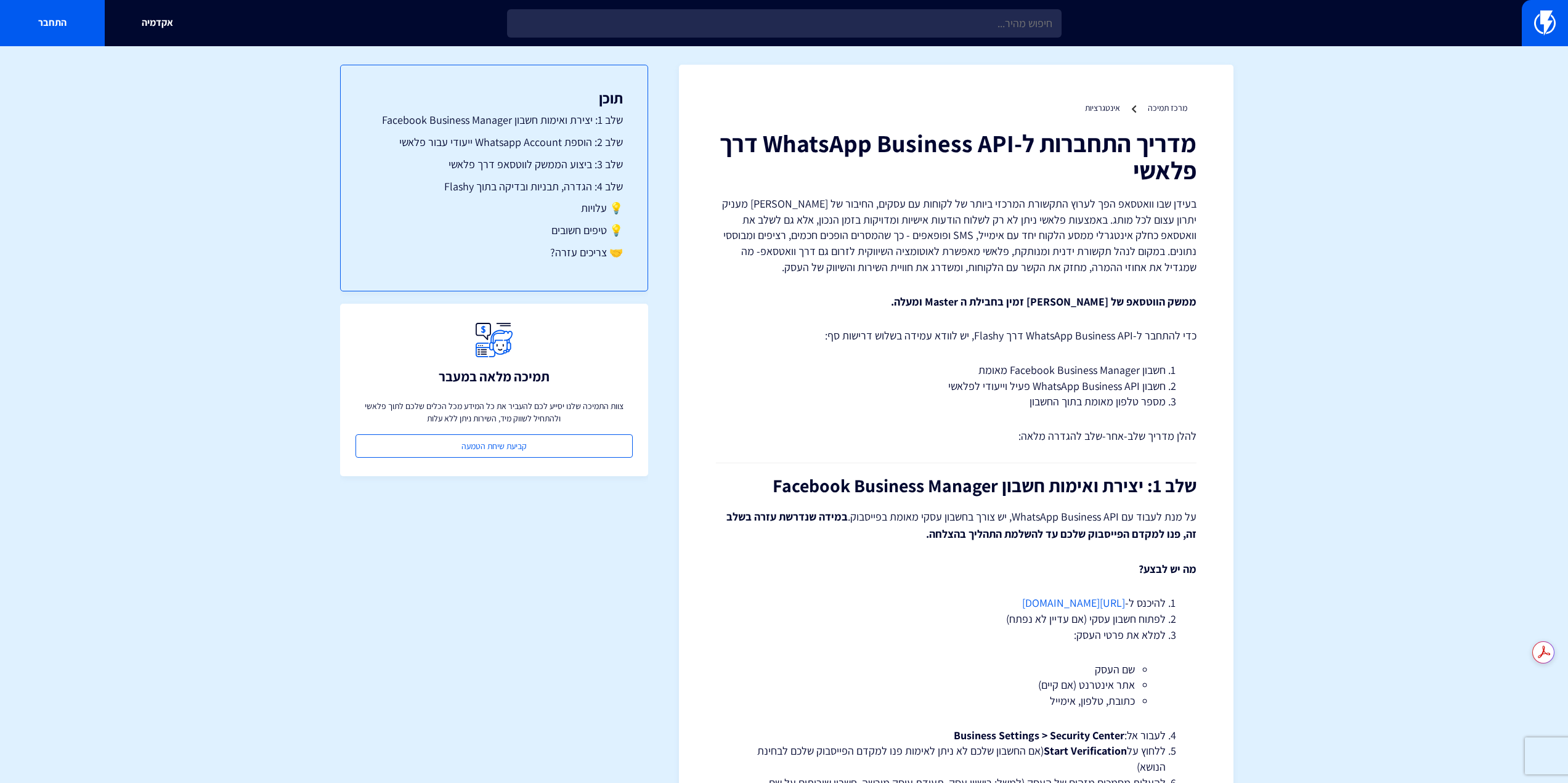
click at [1074, 220] on p "בעידן שבו וואטסאפ הפך לערוץ התקשורת המרכזי ביותר של לקוחות עם עסקים, החיבור של …" at bounding box center [956, 236] width 481 height 79
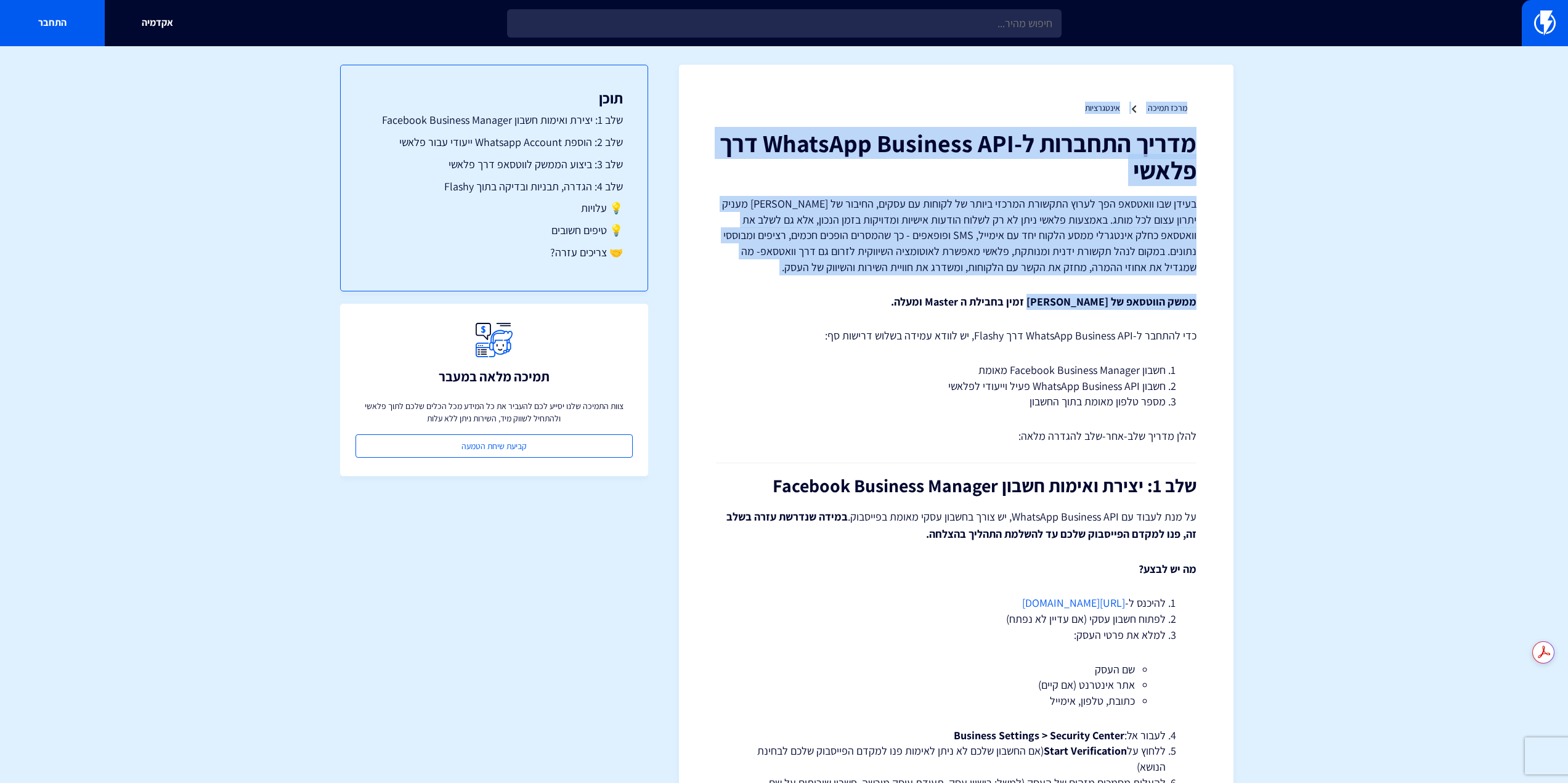
drag, startPoint x: 1216, startPoint y: 108, endPoint x: 1047, endPoint y: 301, distance: 256.5
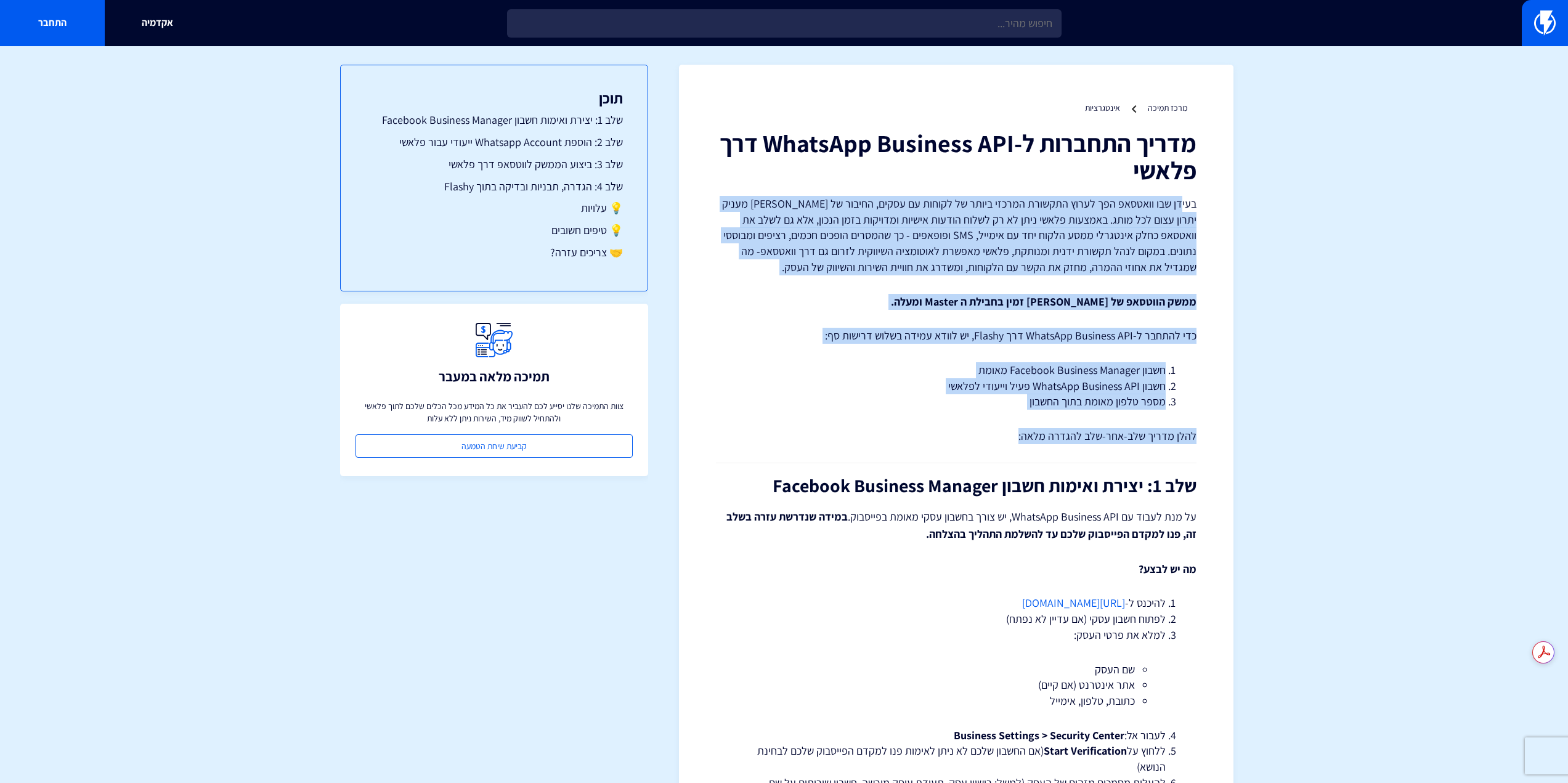
drag, startPoint x: 1018, startPoint y: 453, endPoint x: 1181, endPoint y: 201, distance: 300.1
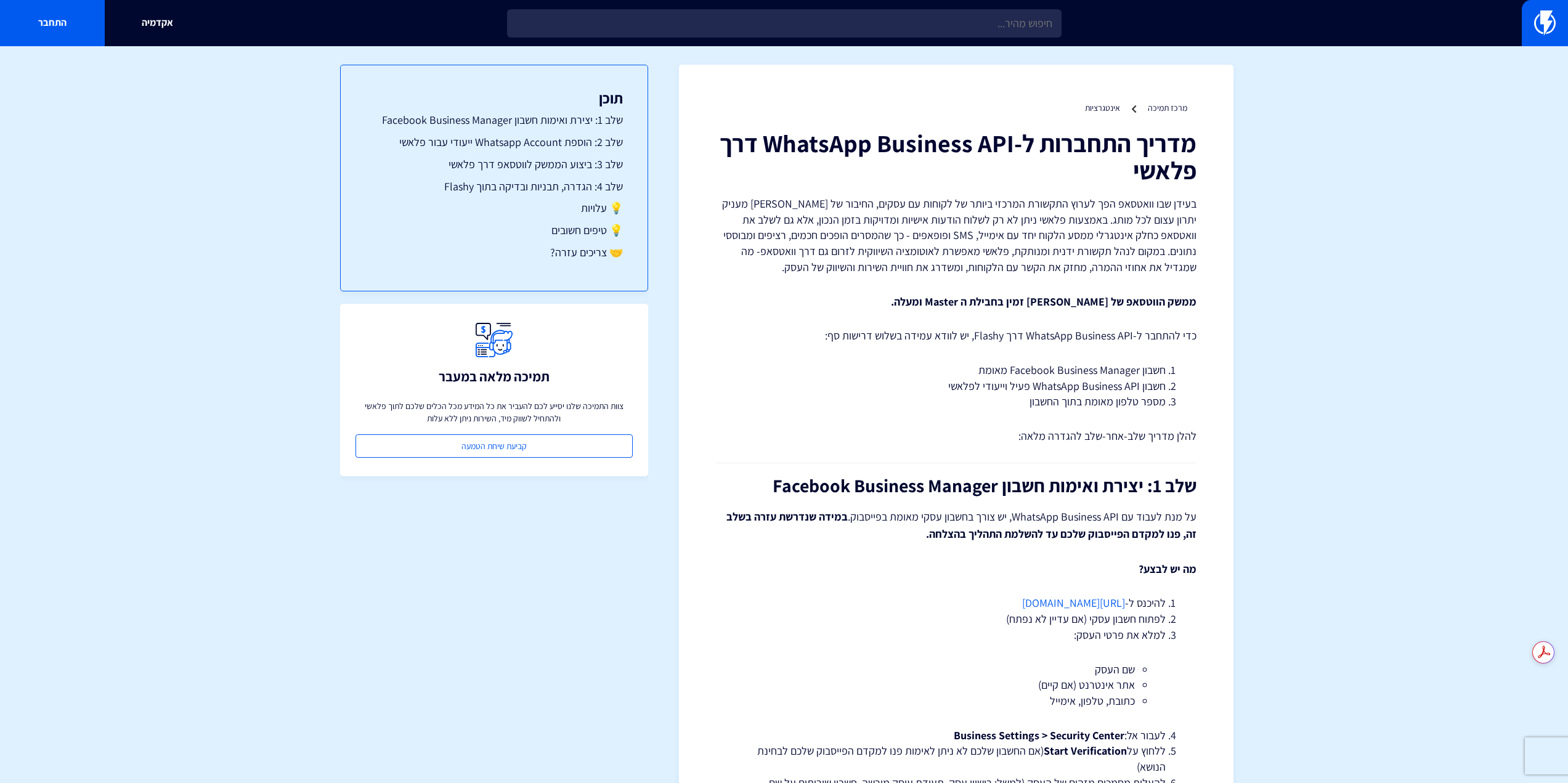
click at [1188, 177] on h1 "מדריך התחברות ל-WhatsApp Business API דרך פלאשי" at bounding box center [956, 156] width 481 height 54
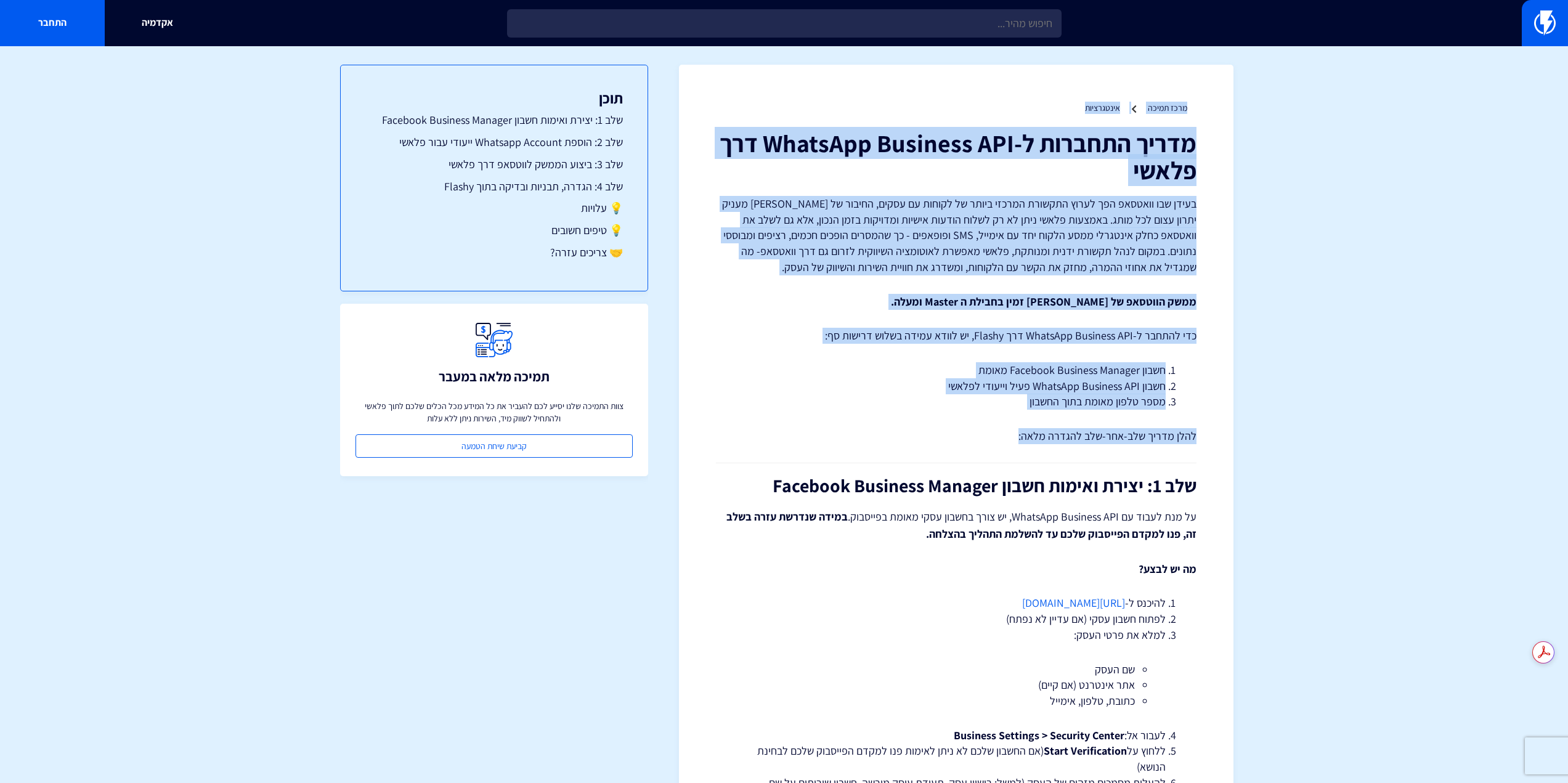
drag, startPoint x: 1206, startPoint y: 107, endPoint x: 949, endPoint y: 426, distance: 409.6
drag, startPoint x: 989, startPoint y: 456, endPoint x: 1213, endPoint y: 88, distance: 430.8
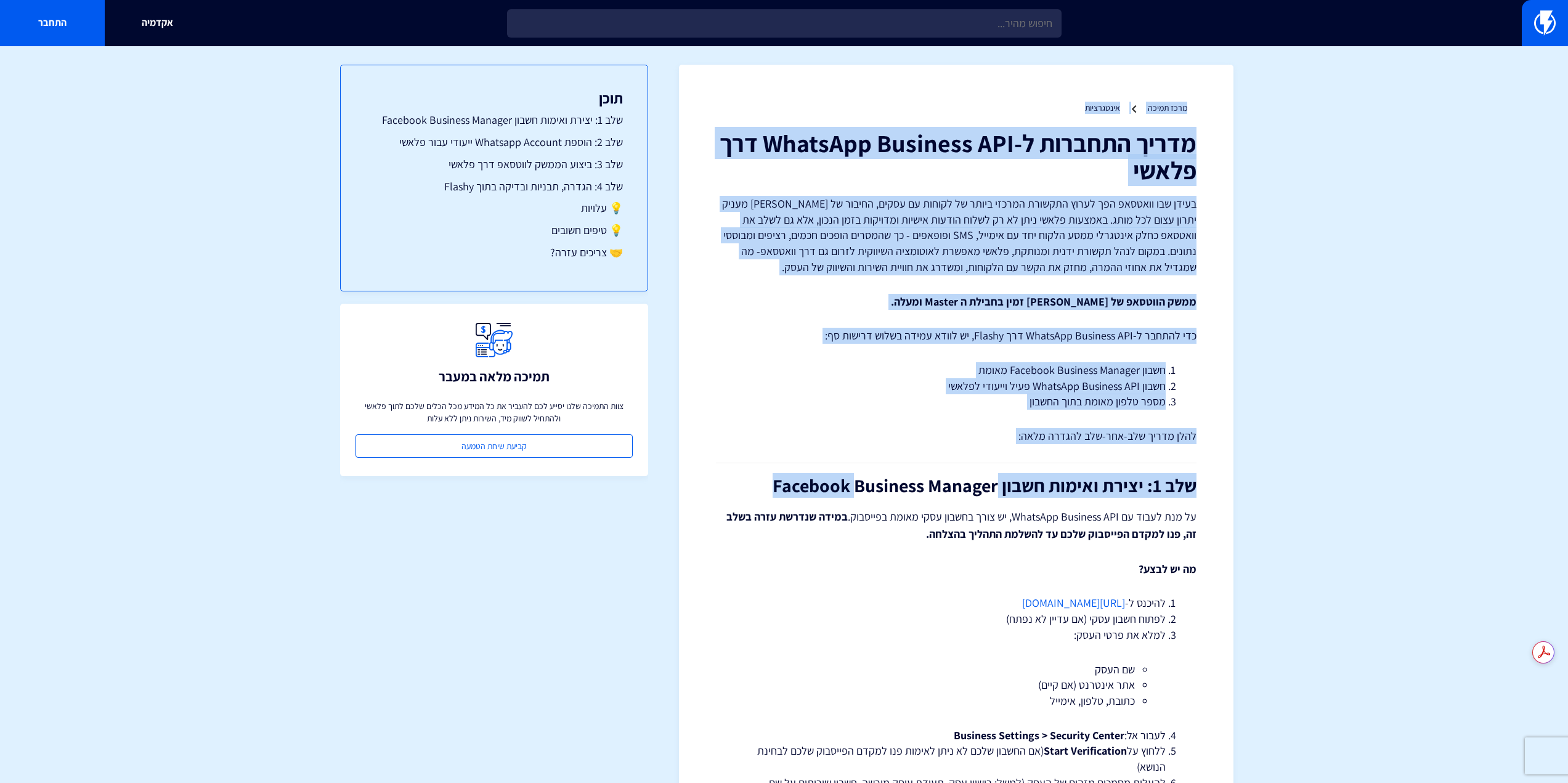
drag, startPoint x: 1213, startPoint y: 88, endPoint x: 917, endPoint y: 448, distance: 466.1
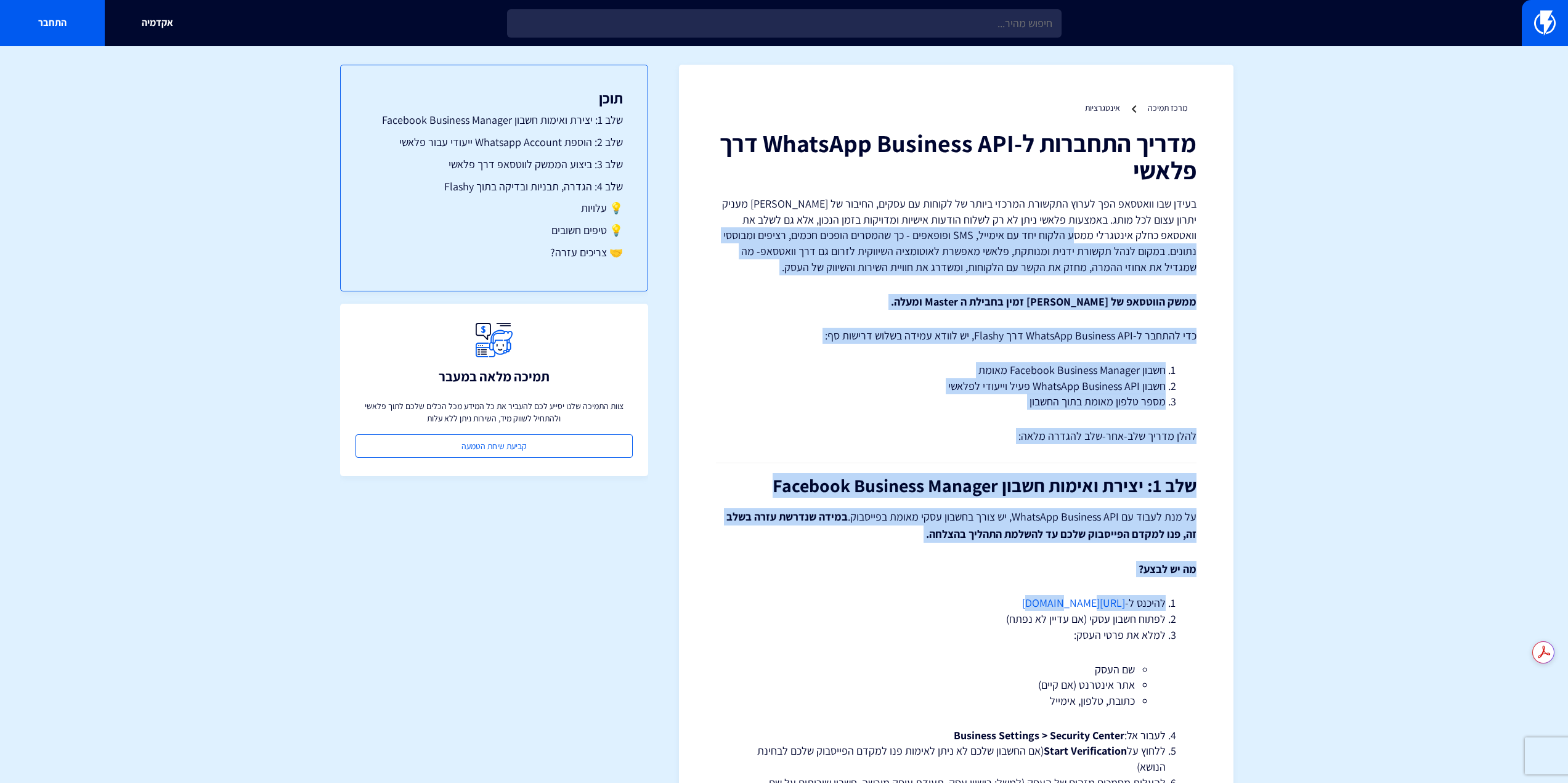
drag, startPoint x: 1038, startPoint y: 566, endPoint x: 1115, endPoint y: 233, distance: 341.8
click at [1115, 233] on p "בעידן שבו וואטסאפ הפך לערוץ התקשורת המרכזי ביותר של לקוחות עם עסקים, החיבור של …" at bounding box center [956, 236] width 481 height 79
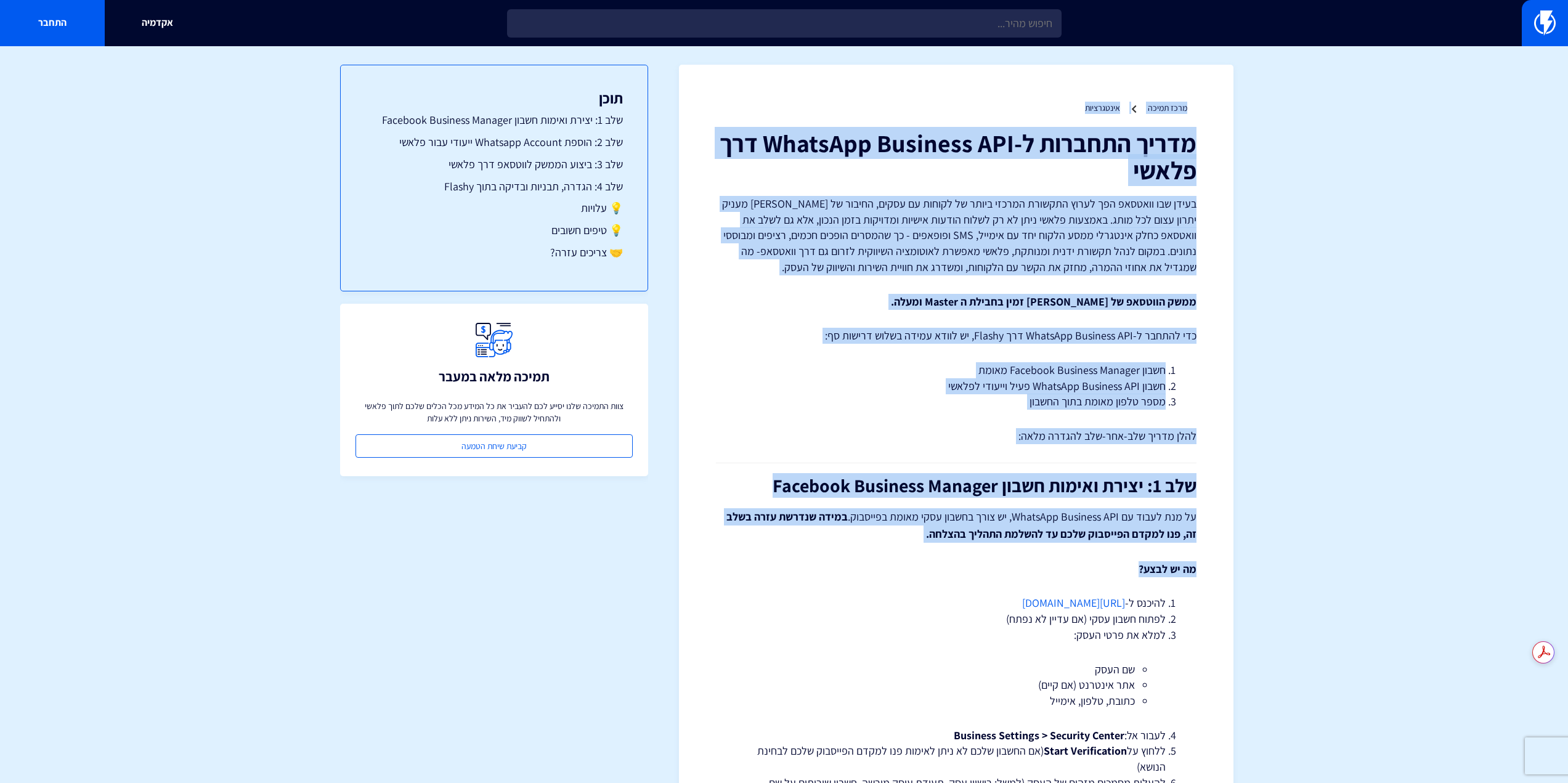
drag, startPoint x: 1216, startPoint y: 85, endPoint x: 1026, endPoint y: 572, distance: 522.8
click at [1026, 572] on p "מה יש לבצע?" at bounding box center [956, 570] width 481 height 16
drag, startPoint x: 1098, startPoint y: 564, endPoint x: 1258, endPoint y: 105, distance: 486.1
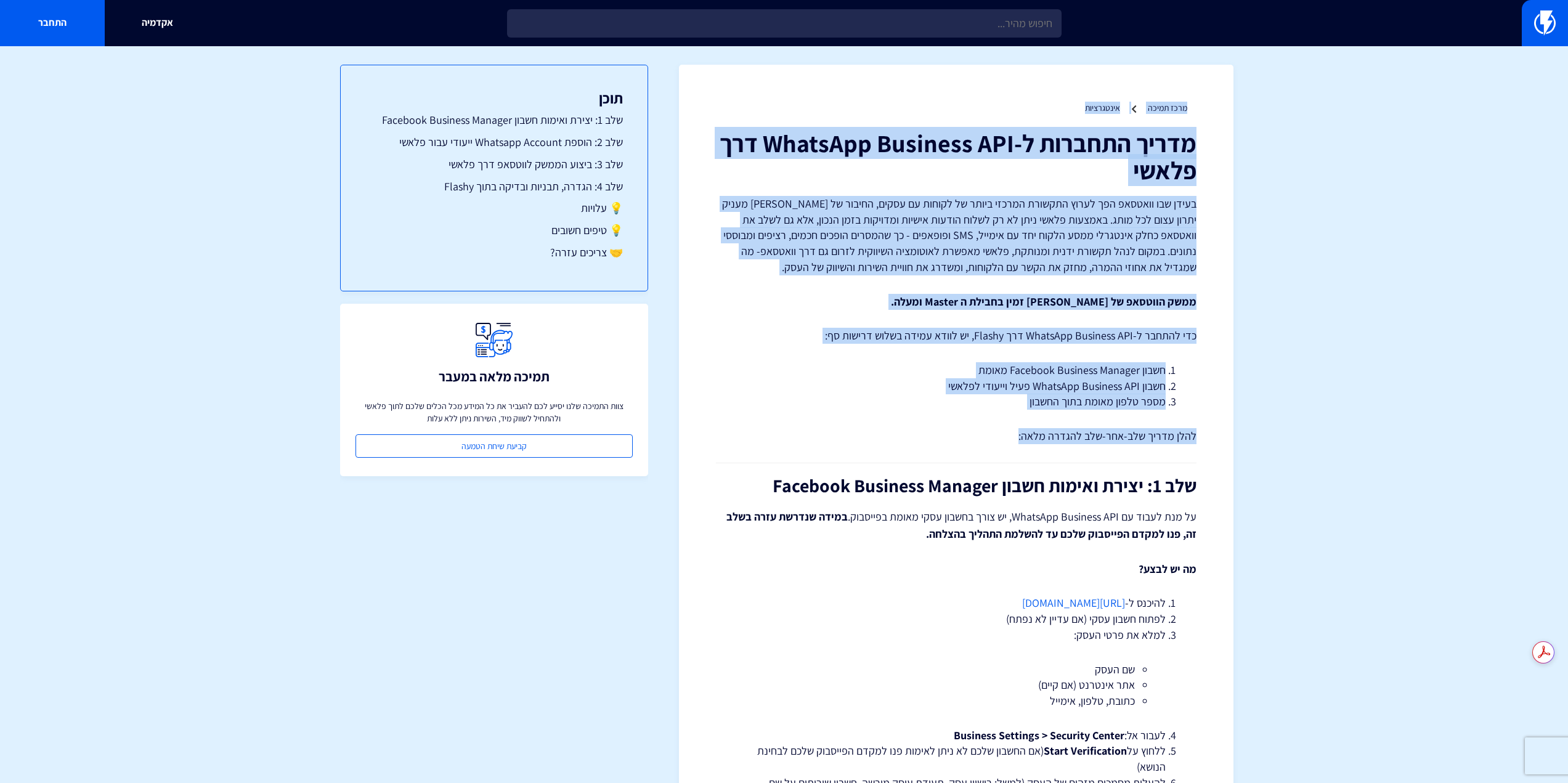
drag, startPoint x: 1213, startPoint y: 92, endPoint x: 969, endPoint y: 442, distance: 426.7
click at [965, 440] on p "להלן מדריך שלב-אחר-שלב להגדרה מלאה:" at bounding box center [956, 436] width 481 height 16
drag, startPoint x: 978, startPoint y: 436, endPoint x: 1225, endPoint y: 110, distance: 409.0
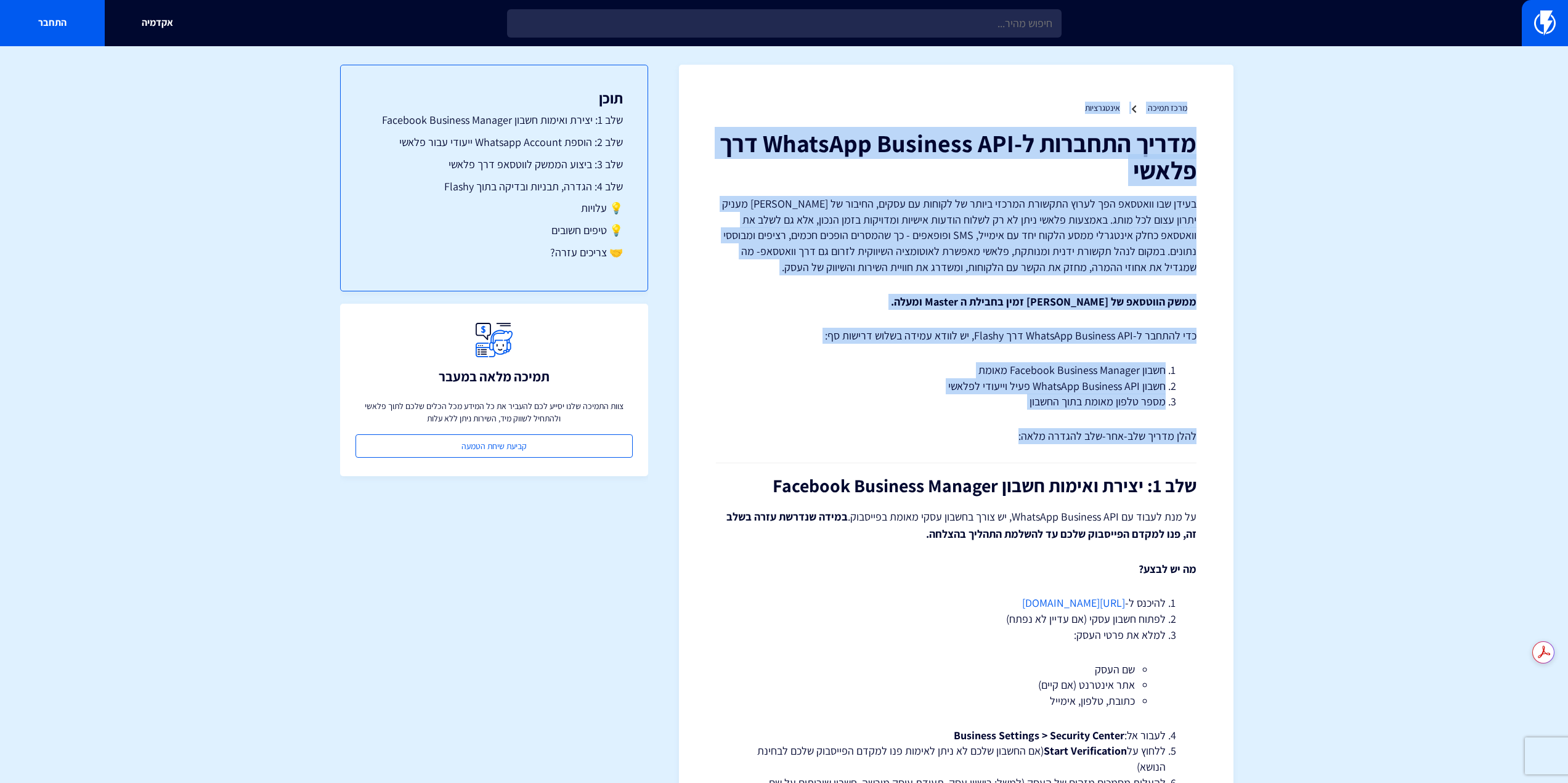
drag, startPoint x: 1228, startPoint y: 107, endPoint x: 954, endPoint y: 448, distance: 437.4
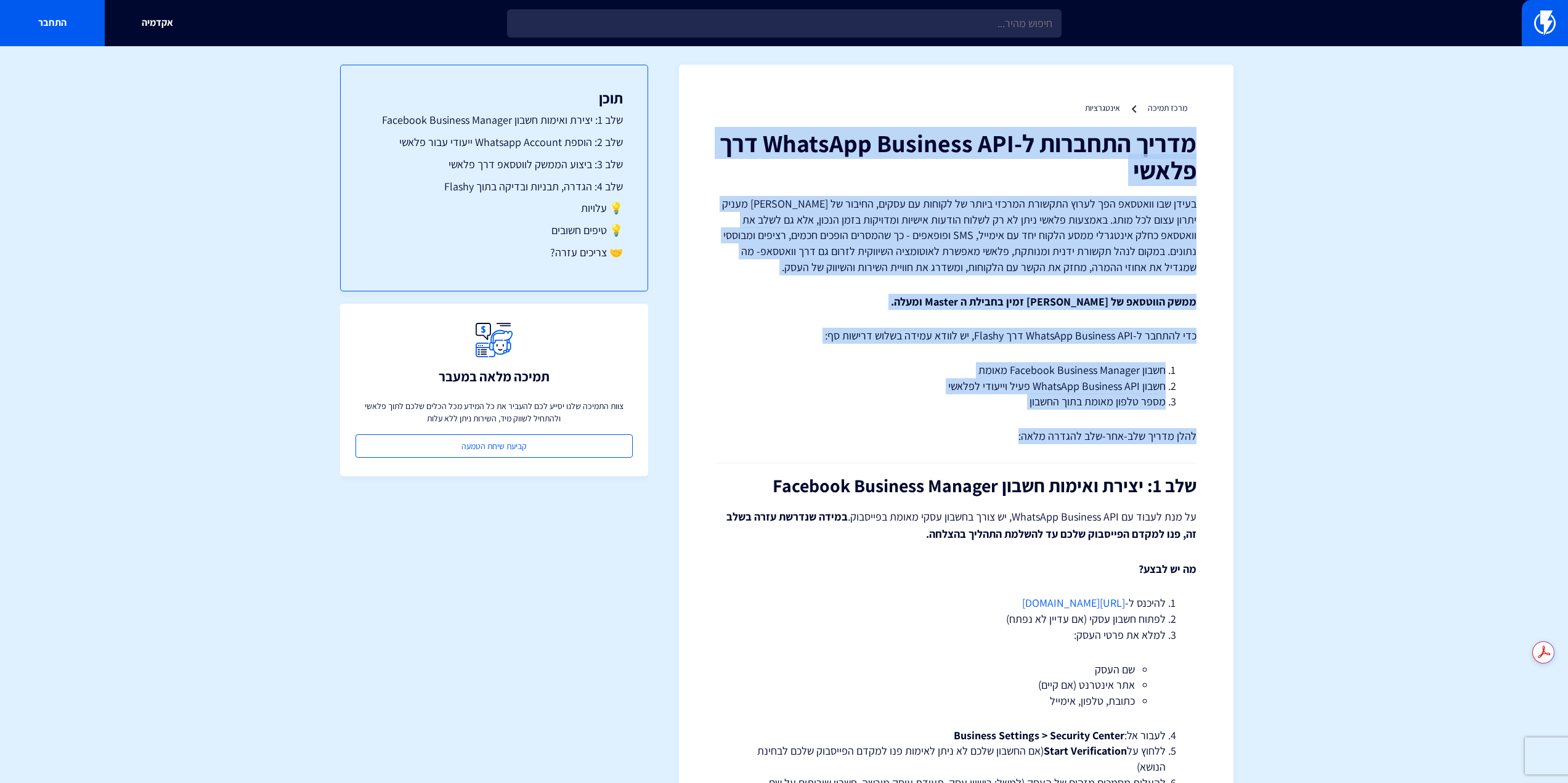
drag, startPoint x: 966, startPoint y: 439, endPoint x: 1198, endPoint y: 117, distance: 396.9
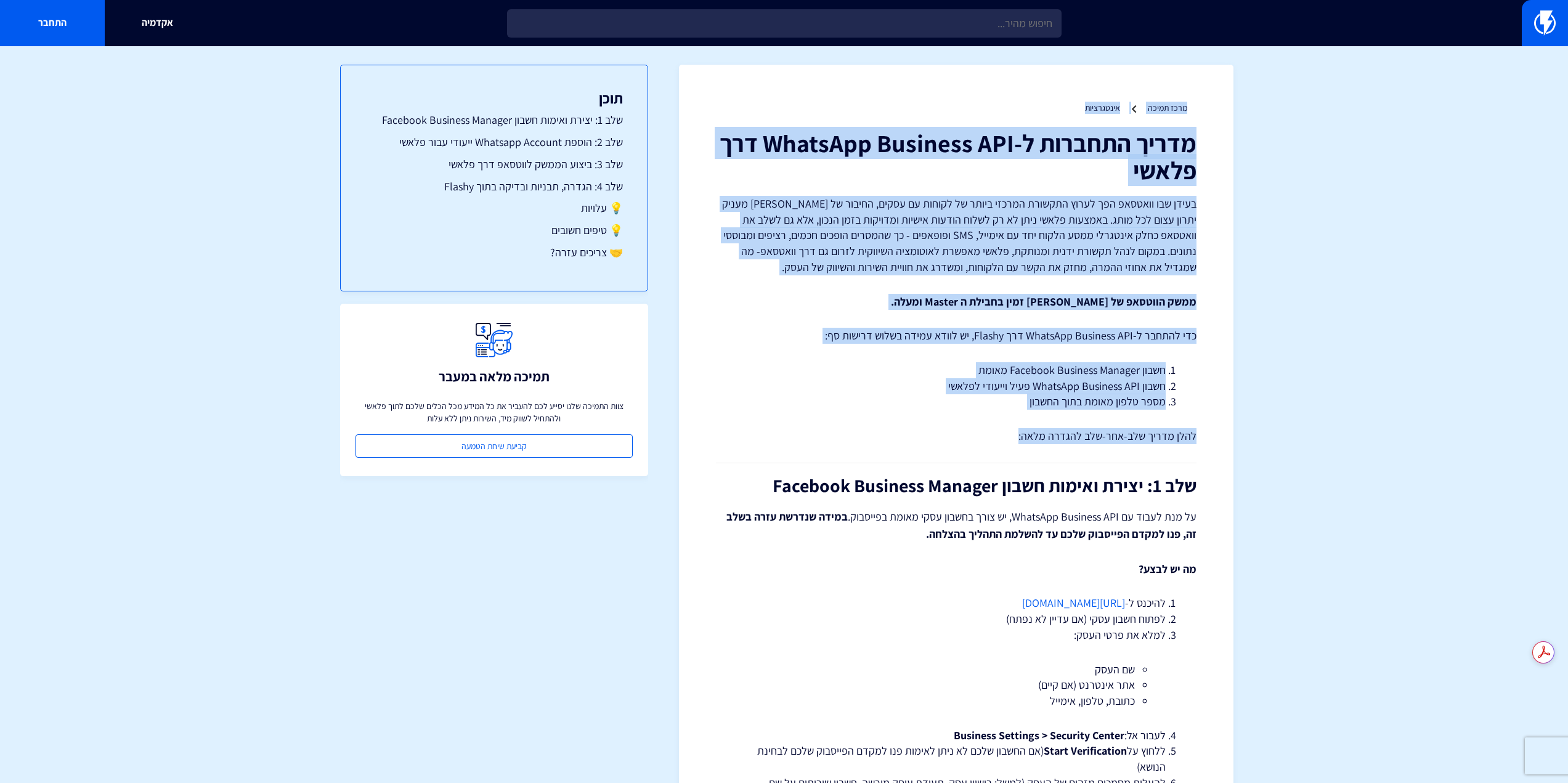
drag, startPoint x: 1204, startPoint y: 102, endPoint x: 914, endPoint y: 454, distance: 456.1
click at [935, 443] on p "להלן מדריך שלב-אחר-שלב להגדרה מלאה:" at bounding box center [956, 436] width 481 height 16
drag, startPoint x: 975, startPoint y: 443, endPoint x: 1213, endPoint y: 112, distance: 407.7
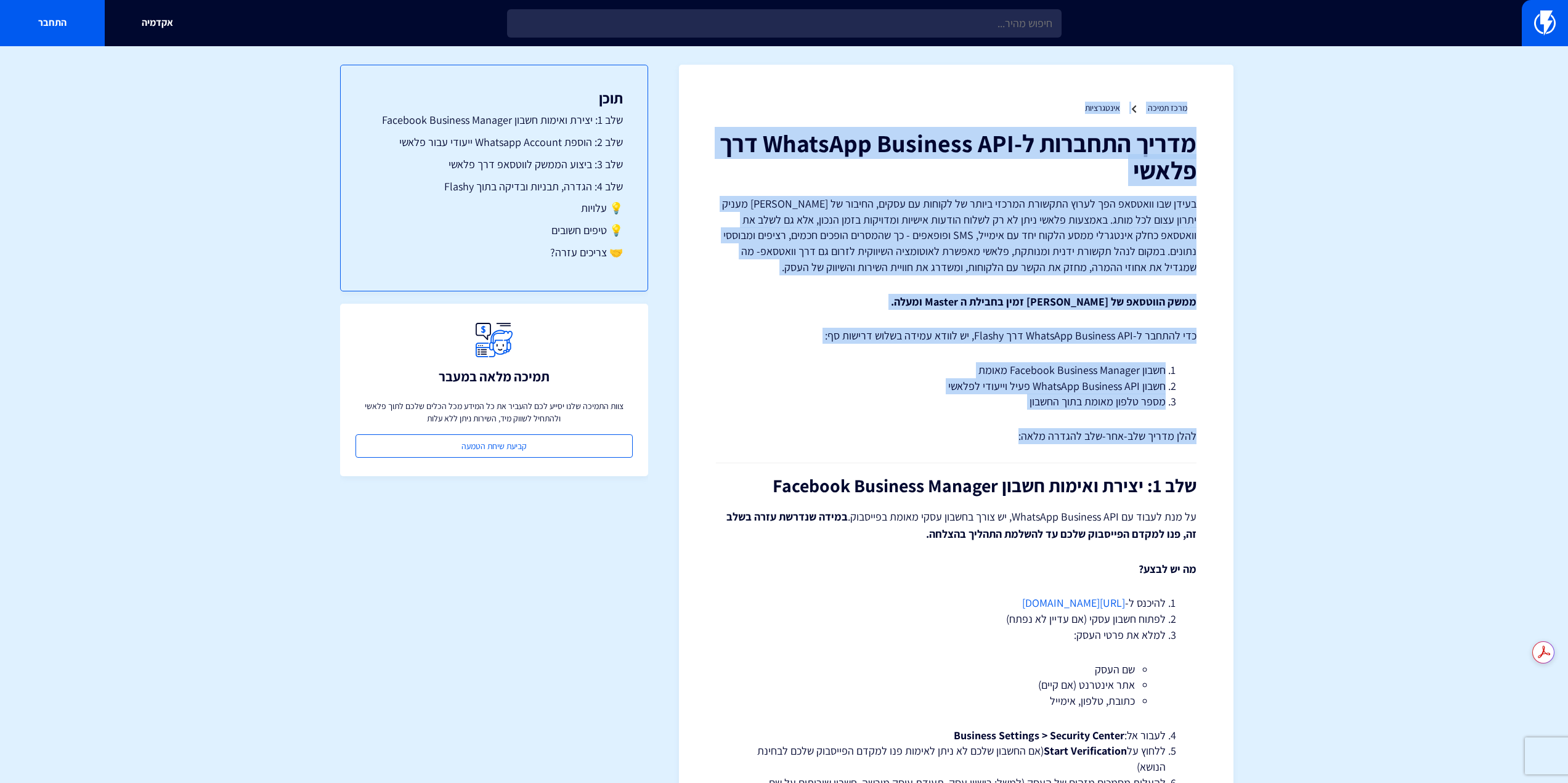
drag, startPoint x: 1213, startPoint y: 107, endPoint x: 971, endPoint y: 414, distance: 390.9
drag, startPoint x: 969, startPoint y: 430, endPoint x: 1204, endPoint y: 96, distance: 408.4
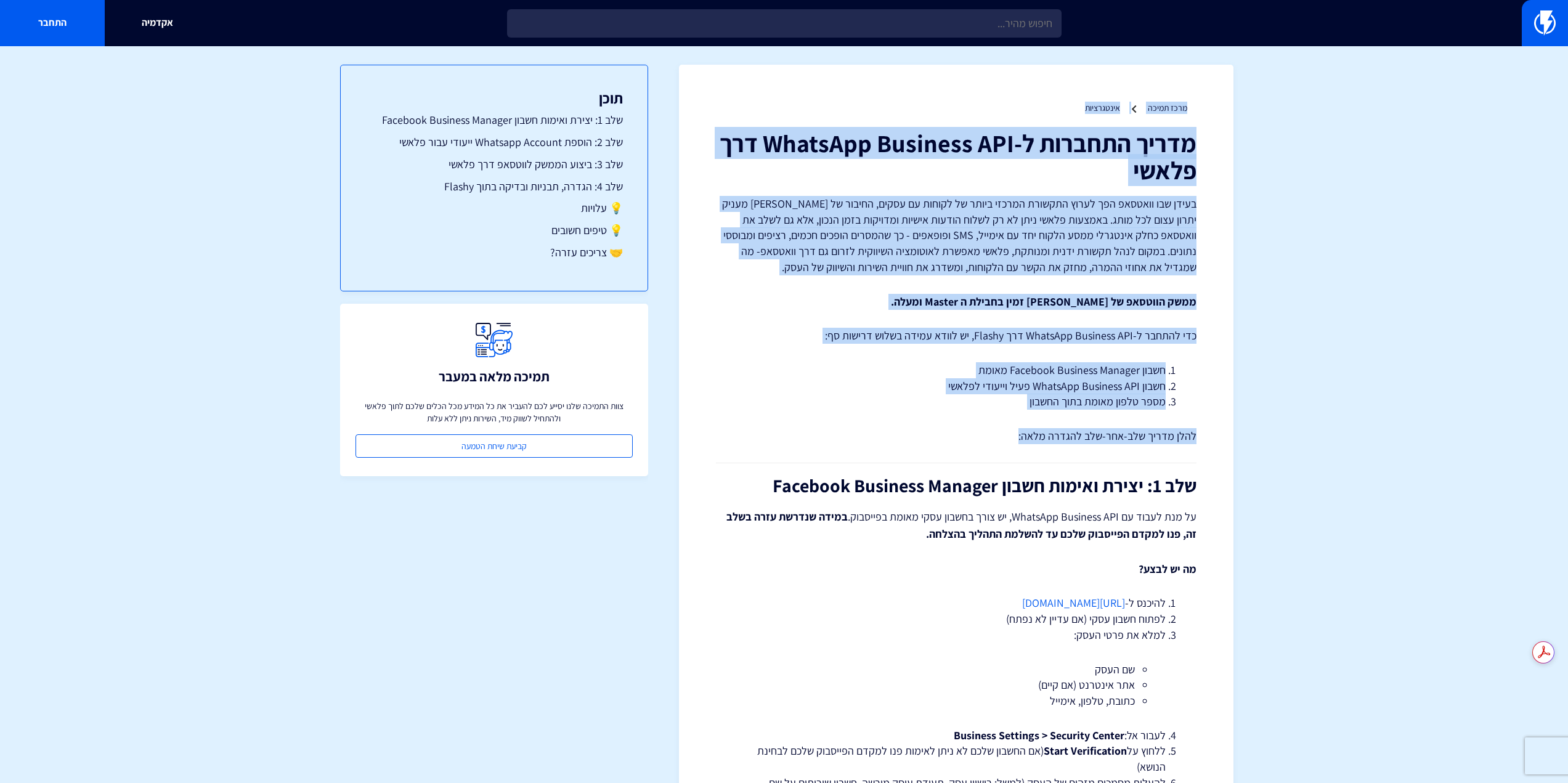
drag, startPoint x: 1213, startPoint y: 95, endPoint x: 893, endPoint y: 433, distance: 465.5
click at [893, 433] on p "להלן מדריך שלב-אחר-שלב להגדרה מלאה:" at bounding box center [956, 436] width 481 height 16
drag, startPoint x: 941, startPoint y: 428, endPoint x: 1210, endPoint y: 103, distance: 421.9
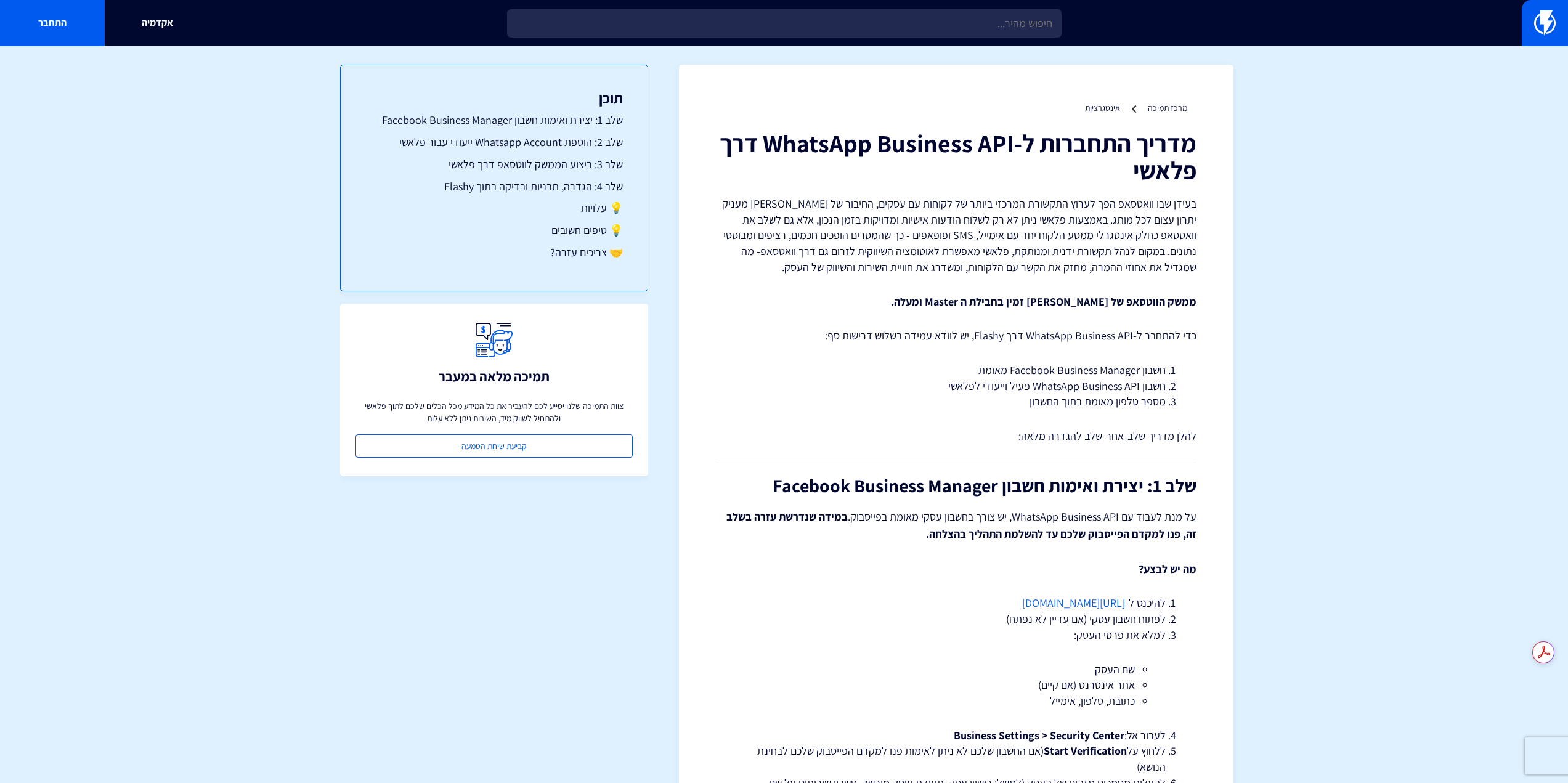
click at [802, 171] on h1 "מדריך התחברות ל-WhatsApp Business API דרך פלאשי" at bounding box center [956, 156] width 481 height 54
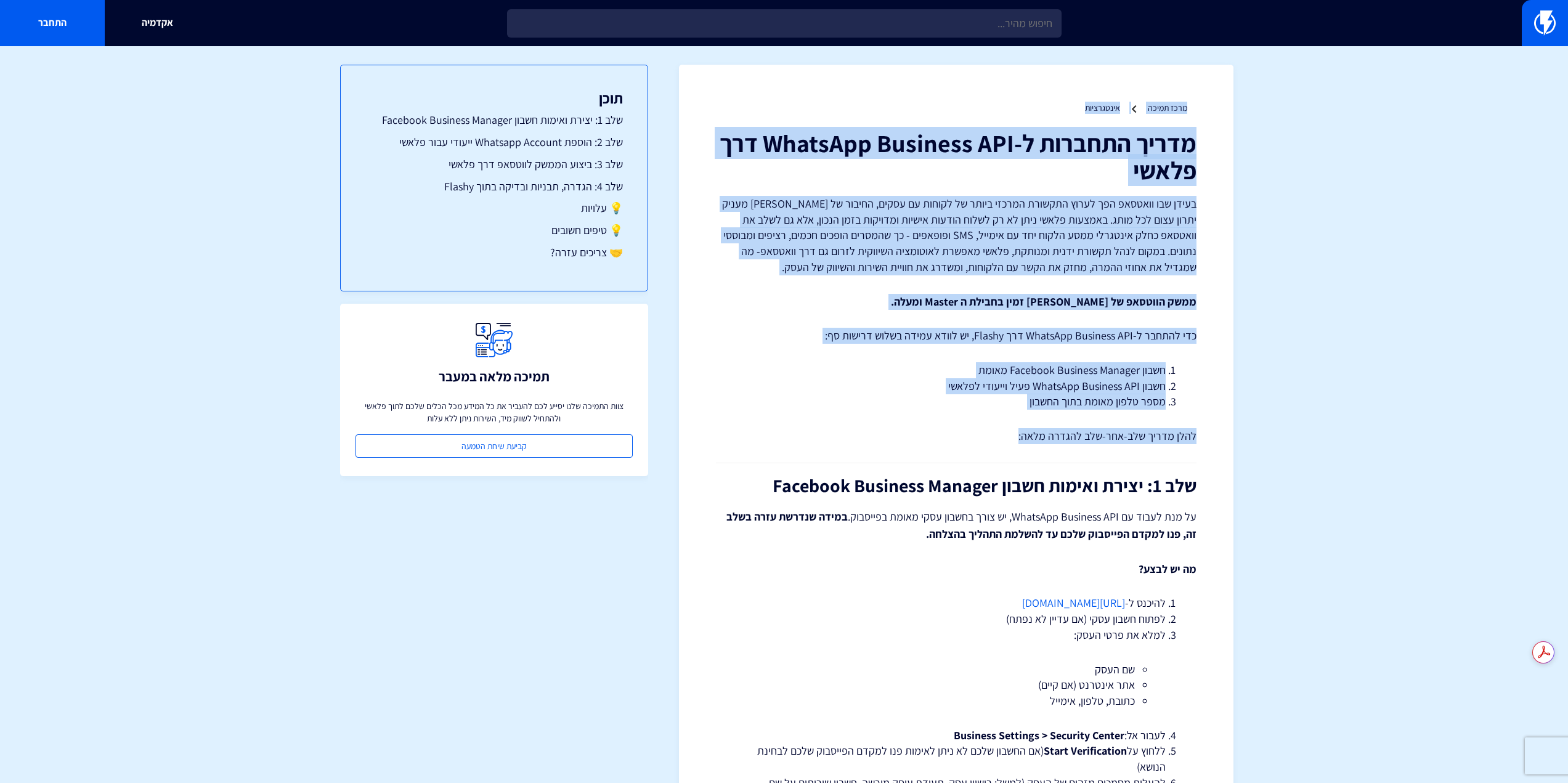
drag, startPoint x: 1226, startPoint y: 89, endPoint x: 935, endPoint y: 433, distance: 450.6
click at [935, 433] on p "להלן מדריך שלב-אחר-שלב להגדרה מלאה:" at bounding box center [956, 436] width 481 height 16
drag, startPoint x: 940, startPoint y: 438, endPoint x: 1212, endPoint y: 97, distance: 436.2
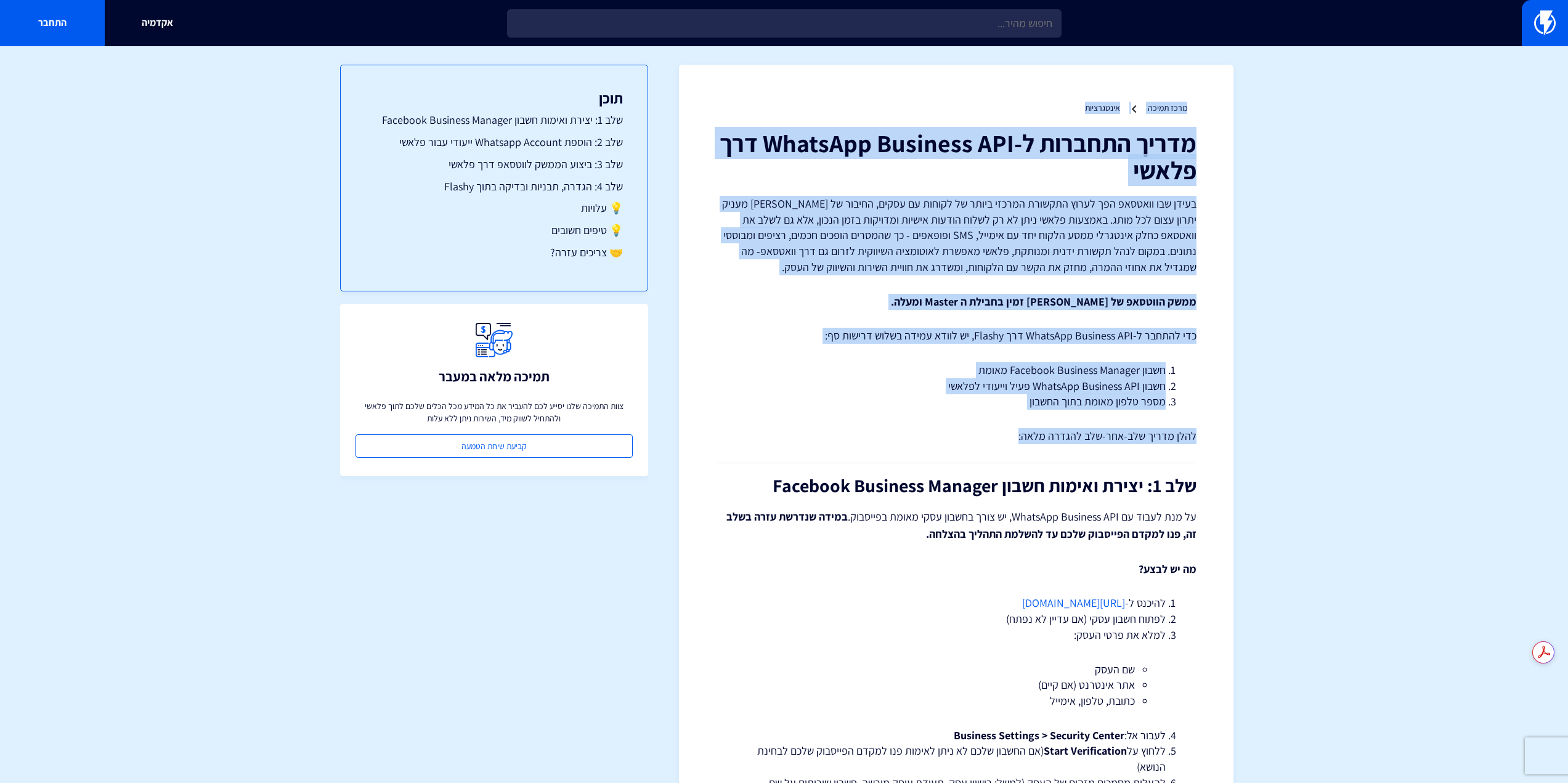
drag, startPoint x: 1213, startPoint y: 97, endPoint x: 1008, endPoint y: 430, distance: 391.0
click at [1008, 430] on p "להלן מדריך שלב-אחר-שלב להגדרה מלאה:" at bounding box center [956, 436] width 481 height 16
